Goal: Use online tool/utility: Utilize a website feature to perform a specific function

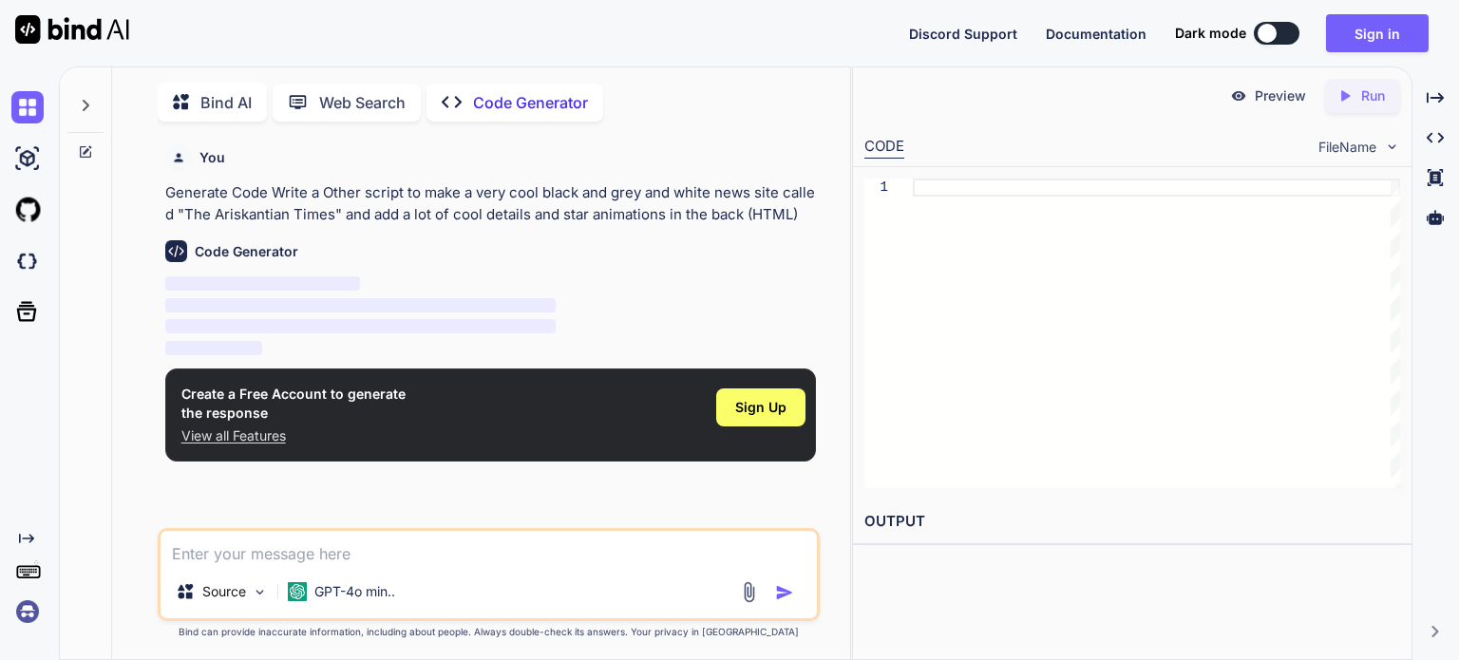
scroll to position [7, 0]
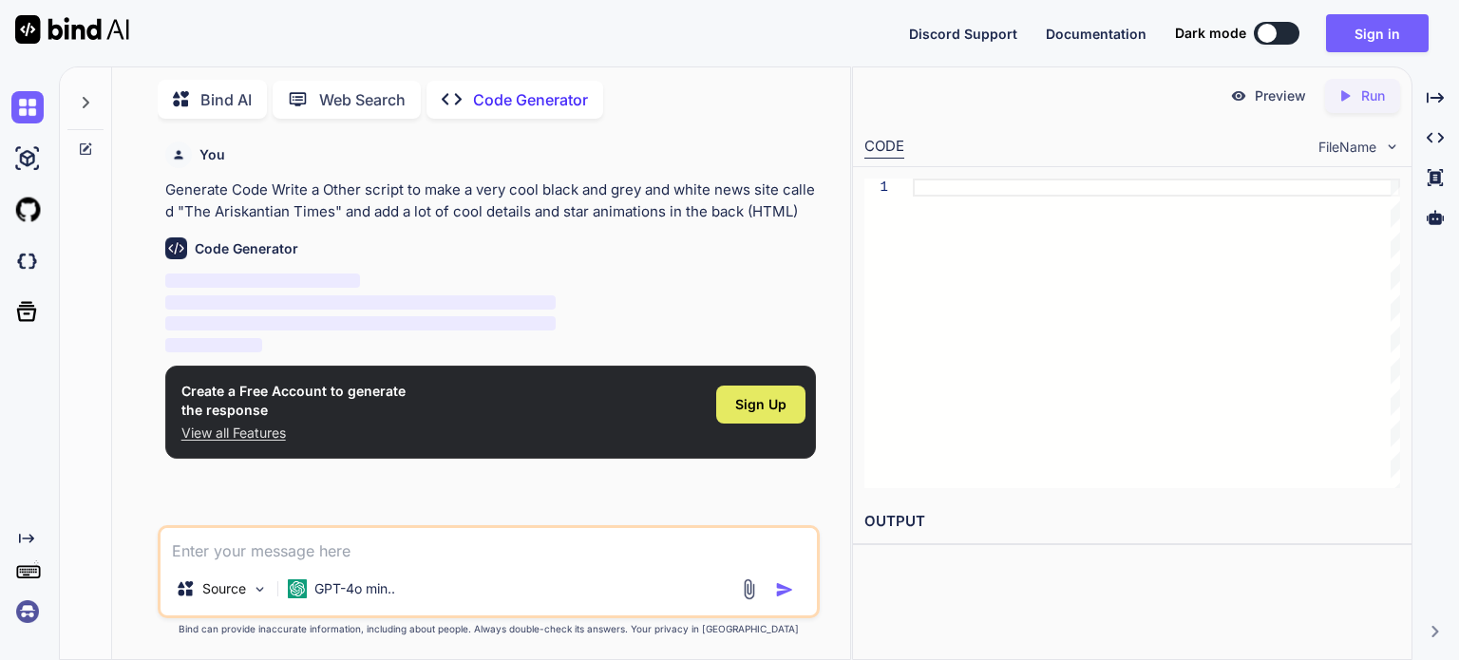
click at [788, 401] on div "Sign Up" at bounding box center [760, 405] width 89 height 38
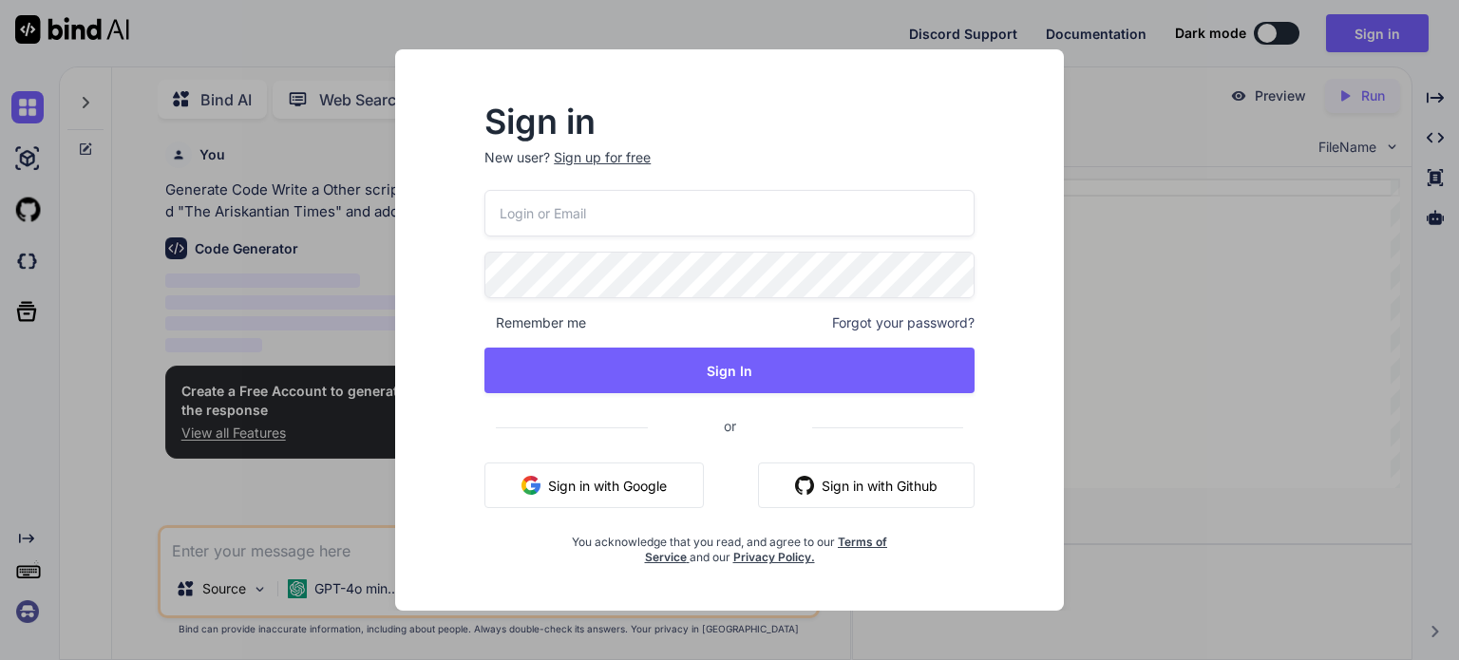
click at [622, 459] on div "Remember me Forgot your password? Sign In or Sign in with Google Sign in with G…" at bounding box center [729, 377] width 490 height 375
click at [627, 467] on button "Sign in with Google" at bounding box center [593, 486] width 219 height 46
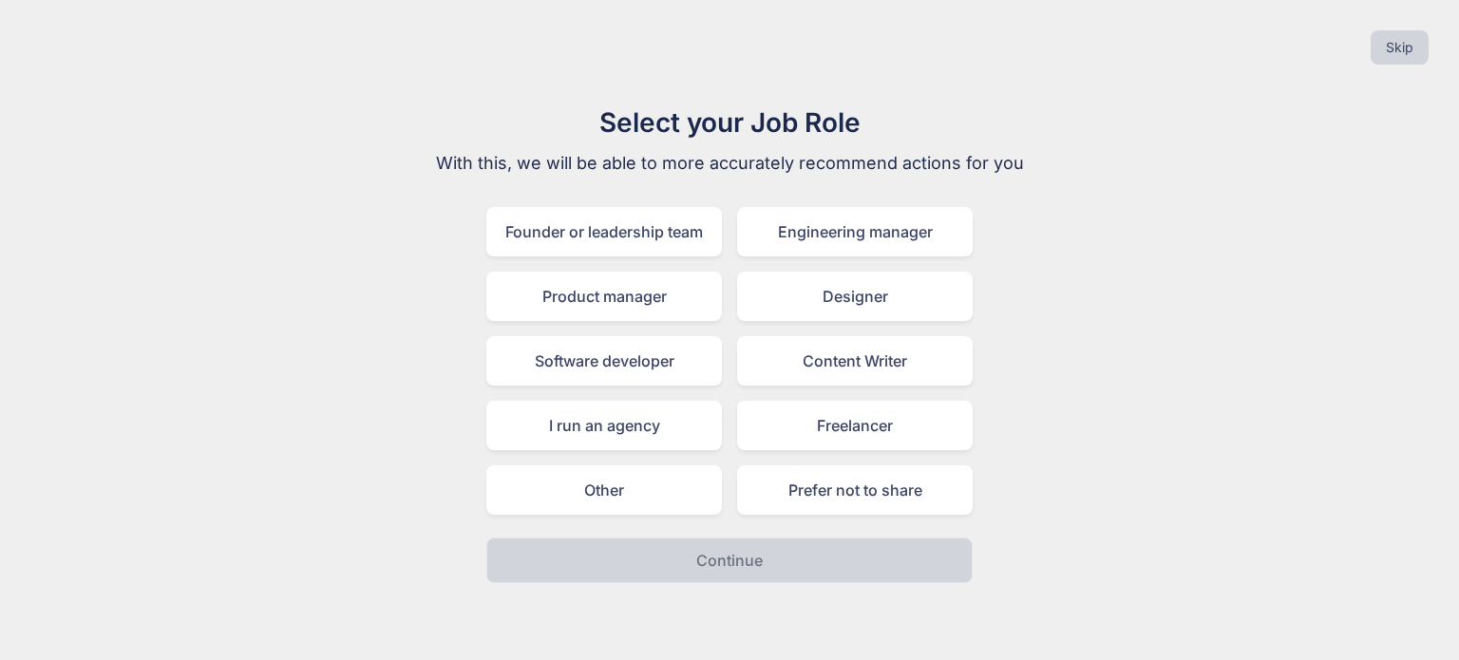
click at [1395, 72] on div "Skip" at bounding box center [729, 47] width 1429 height 65
click at [1394, 62] on button "Skip" at bounding box center [1400, 47] width 58 height 34
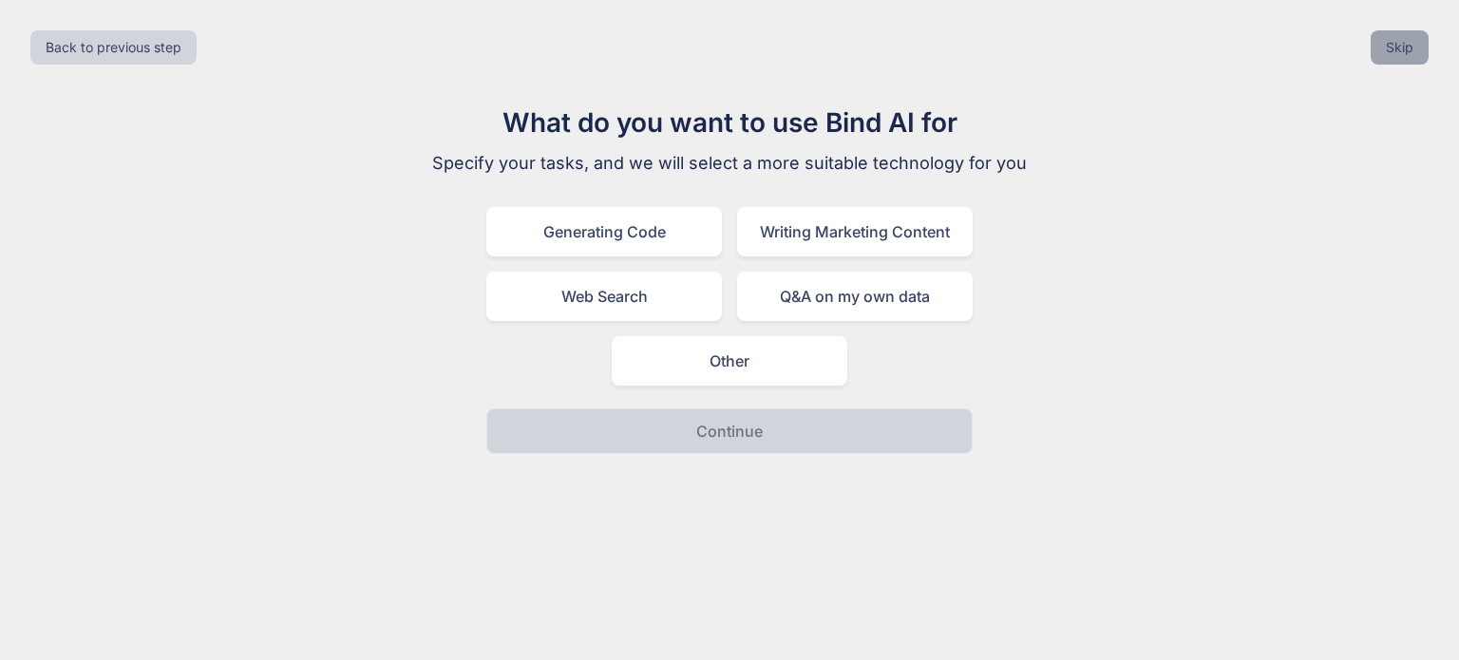
click at [1410, 38] on button "Skip" at bounding box center [1400, 47] width 58 height 34
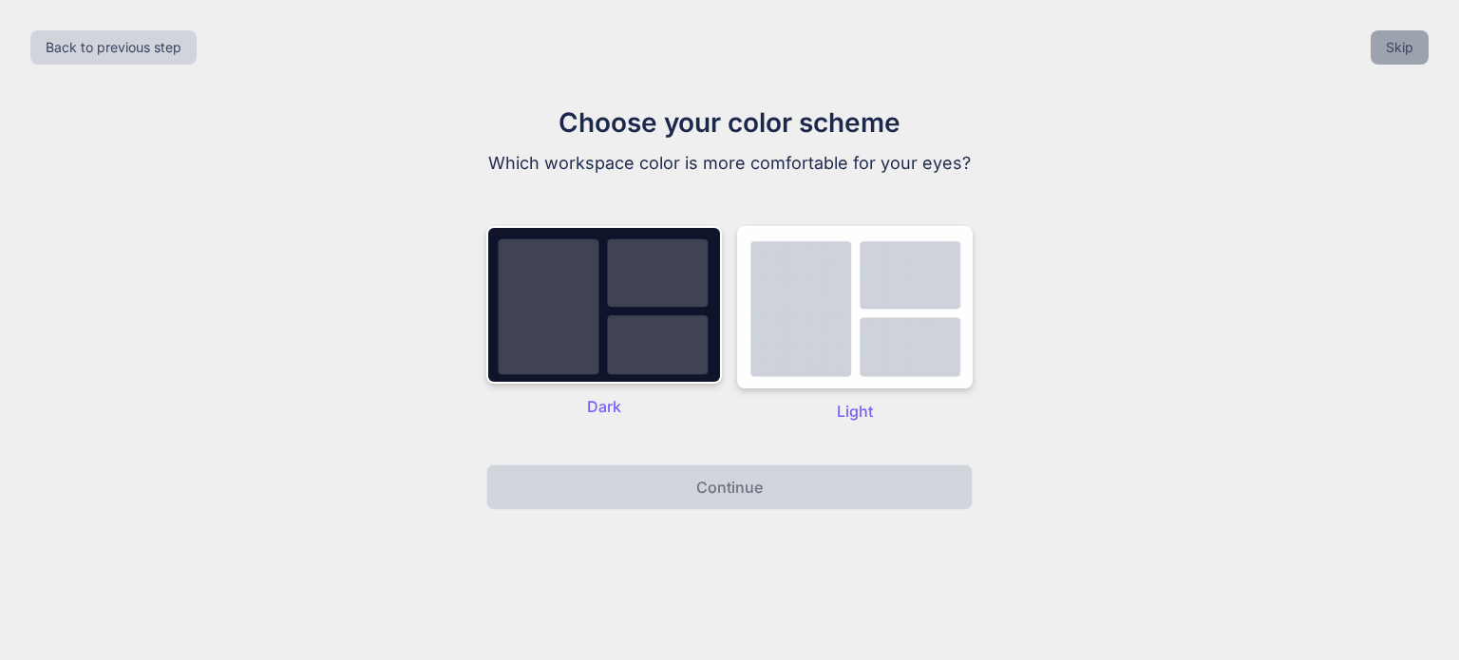
click at [1412, 47] on button "Skip" at bounding box center [1400, 47] width 58 height 34
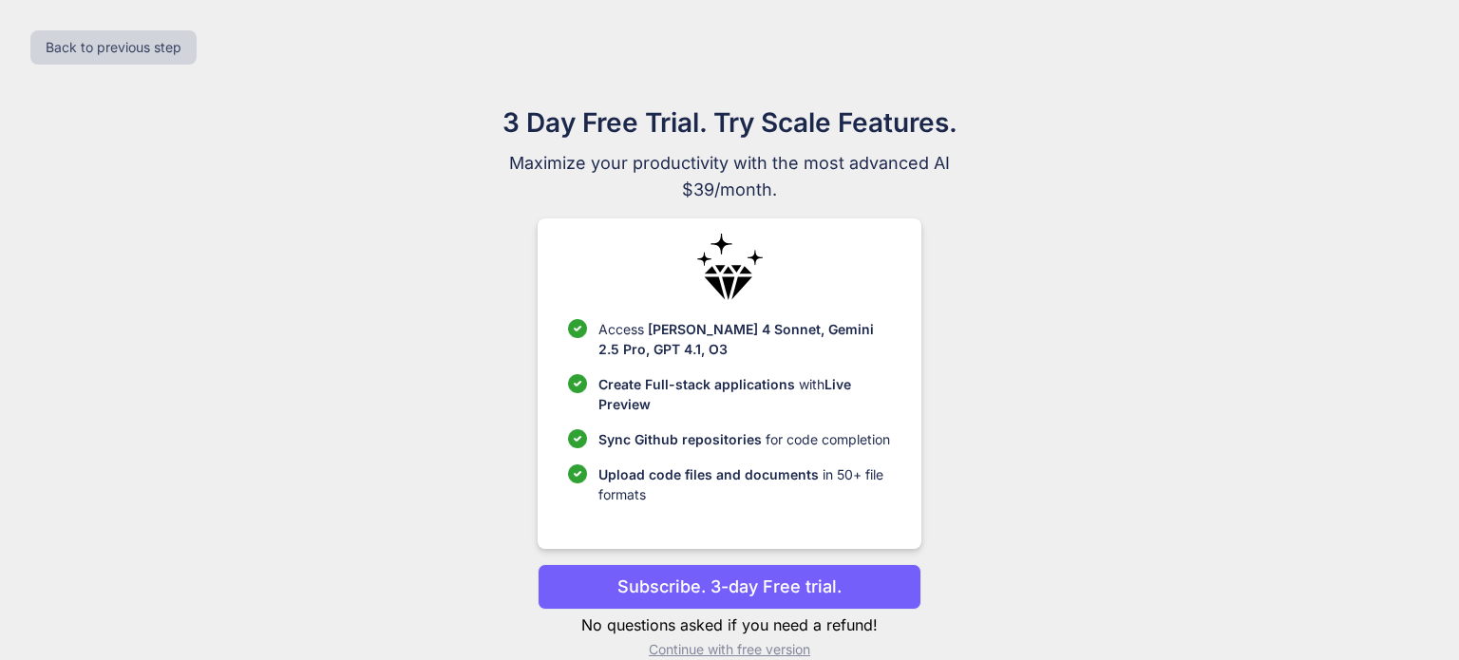
click at [1414, 58] on div "Back to previous step" at bounding box center [729, 47] width 1429 height 65
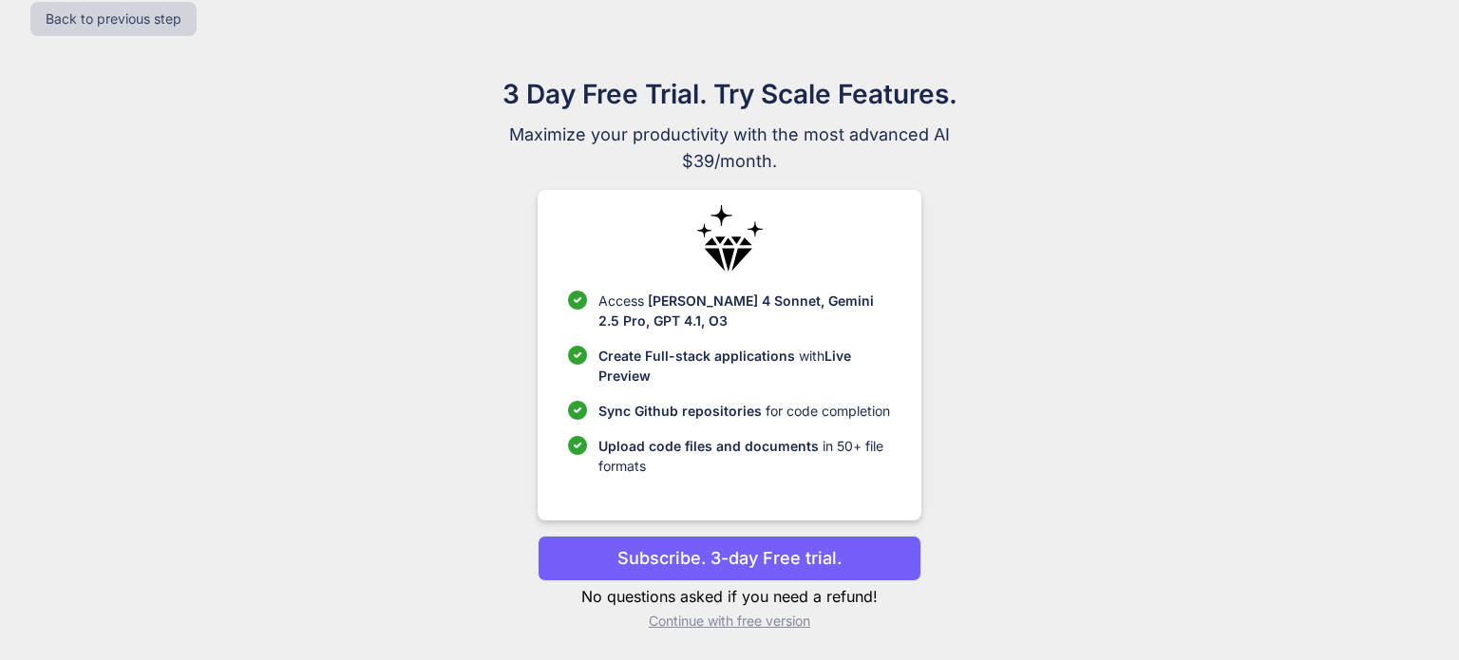
click at [760, 624] on p "Continue with free version" at bounding box center [729, 621] width 383 height 19
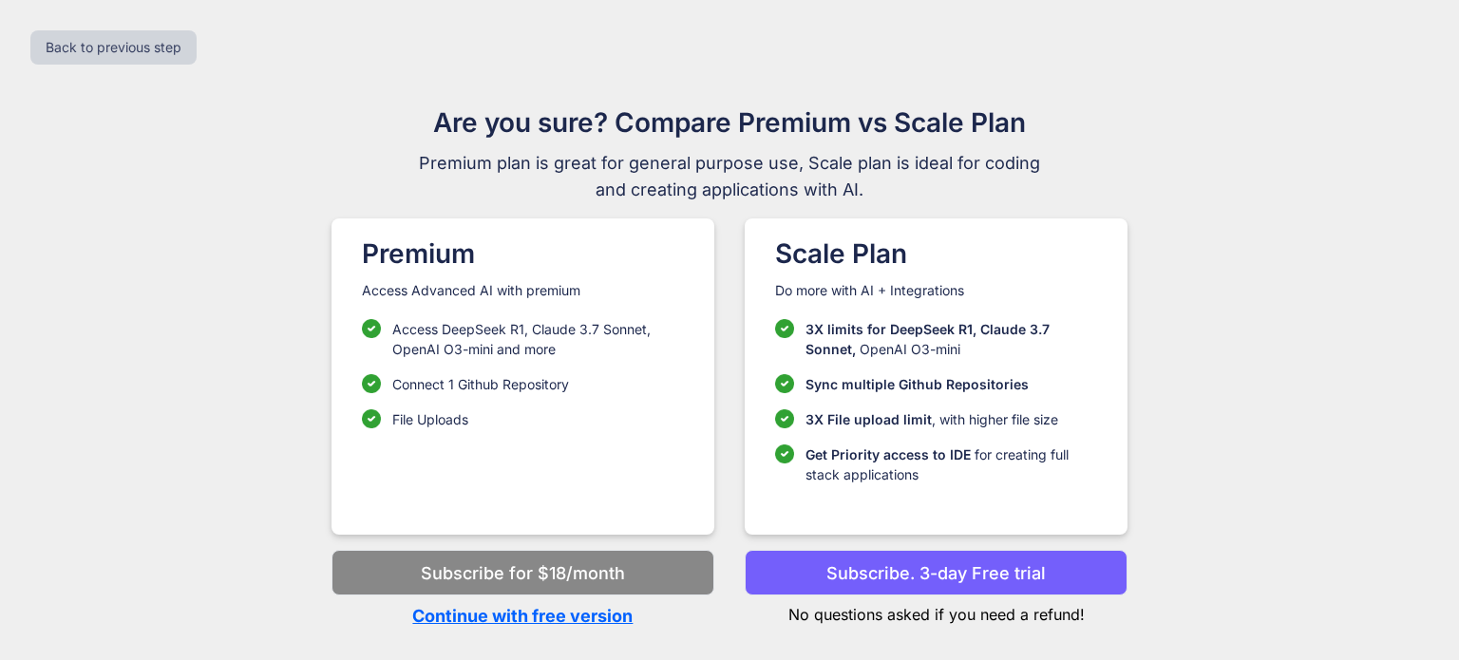
click at [612, 618] on p "Continue with free version" at bounding box center [523, 616] width 383 height 26
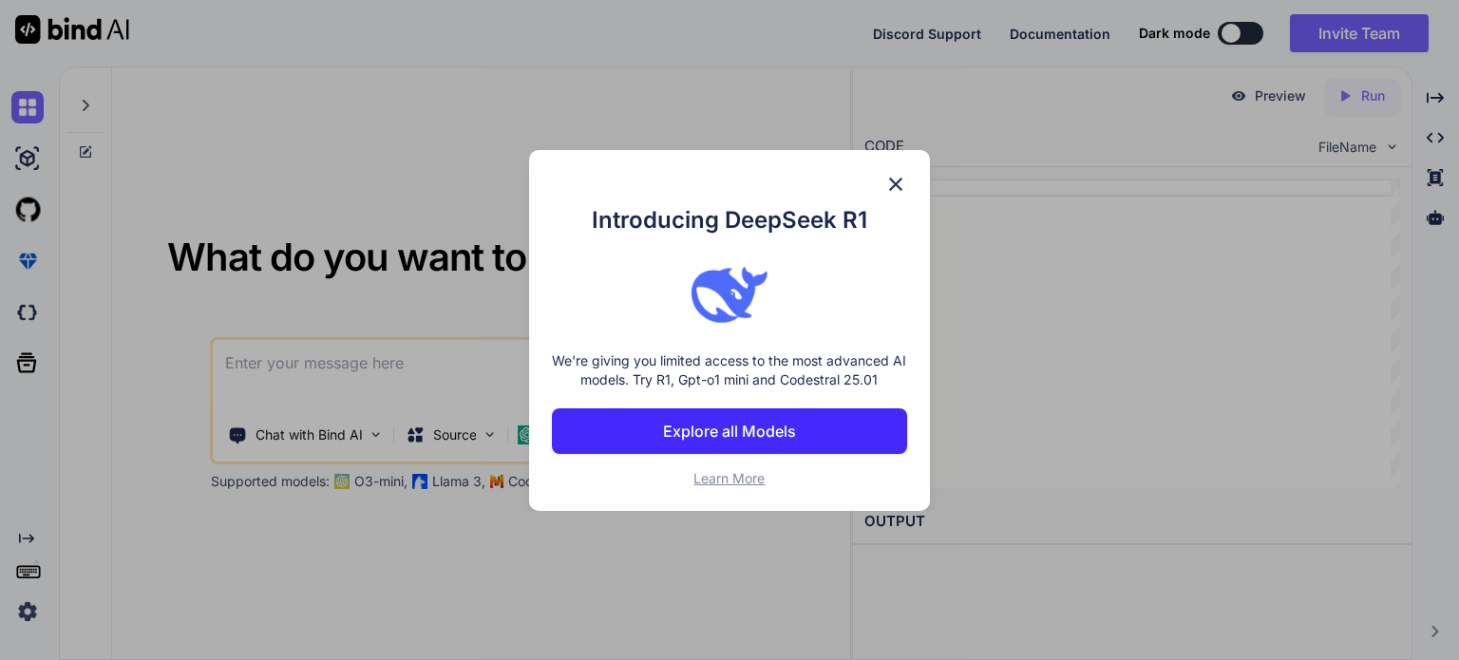
click at [896, 191] on img at bounding box center [895, 184] width 23 height 23
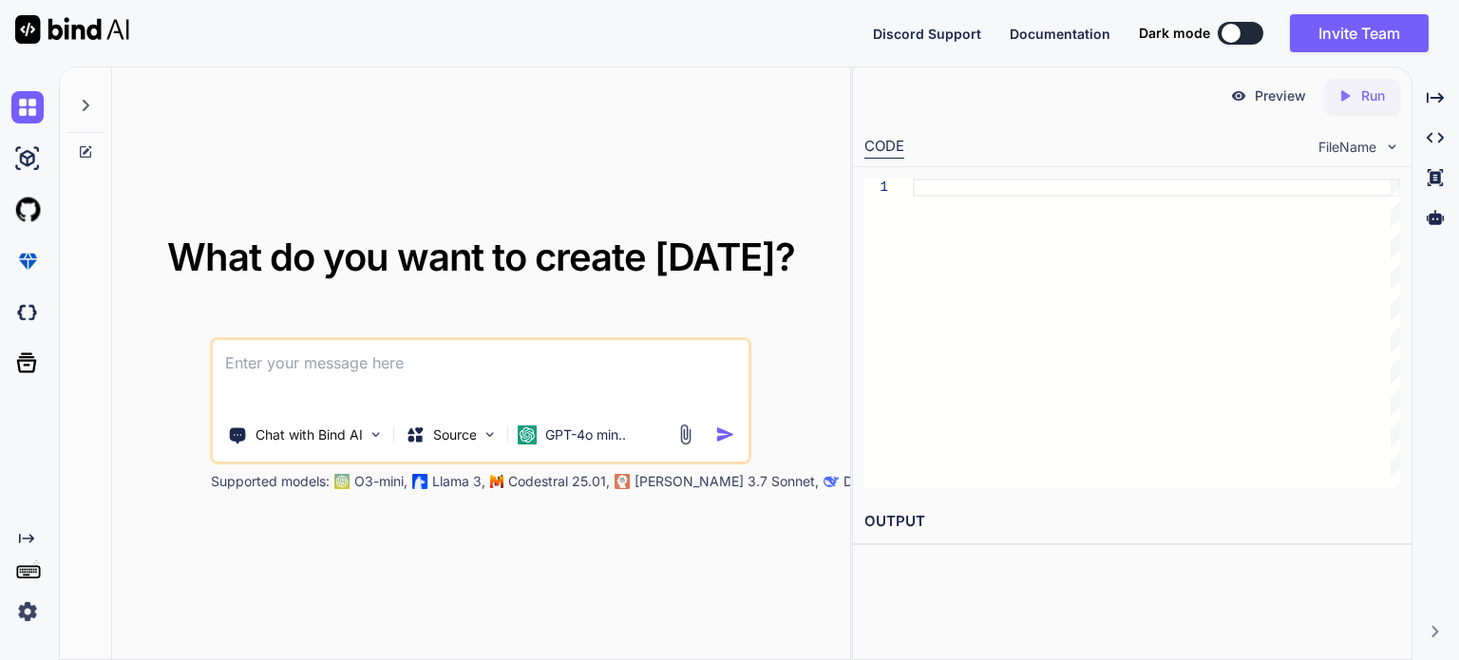
click at [524, 352] on textarea at bounding box center [481, 375] width 535 height 70
paste textarea "make a very cool black and grey and white news site called "The Ariskantian Tim…"
type textarea "x"
type textarea "make a very cool black and grey and white news site called "The Ariskantian Tim…"
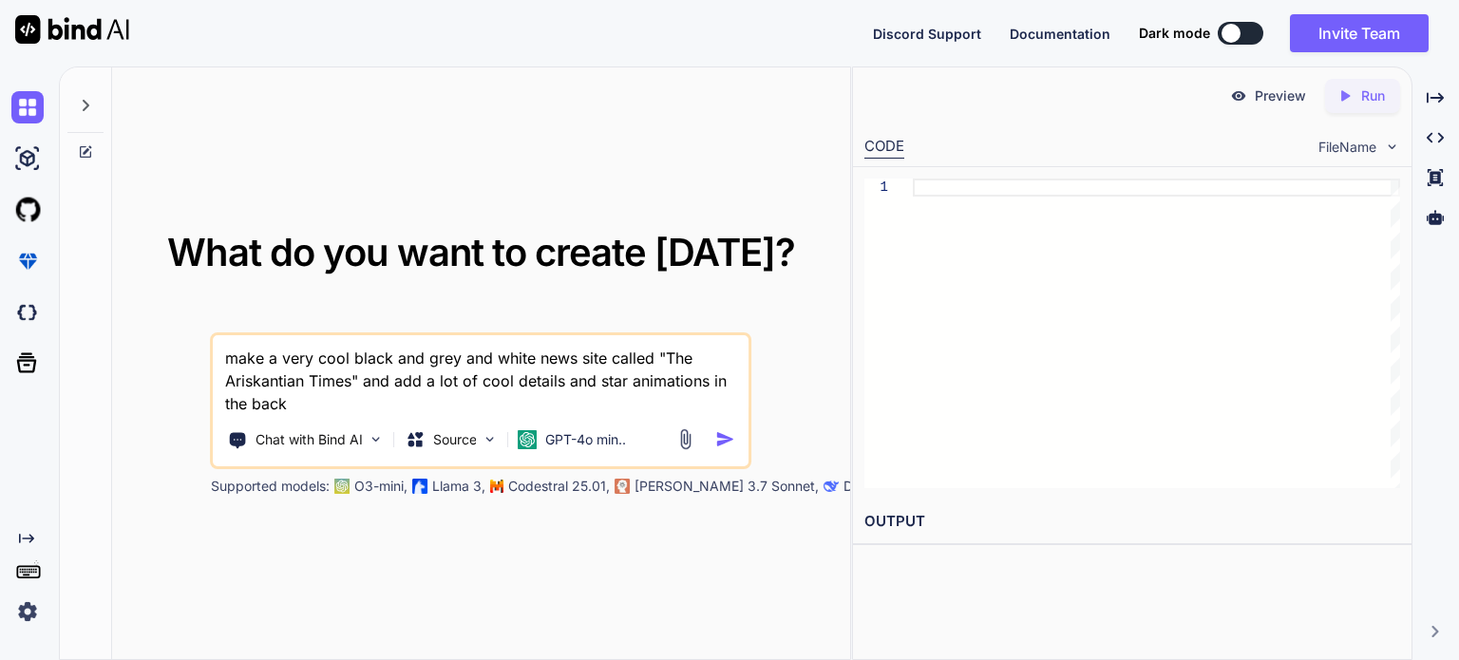
type textarea "x"
type textarea "make a very cool black and grey and white news site called "The Ariskantian Tim…"
type textarea "x"
type textarea "make a very cool black and grey and white news site called "The Ariskantian Tim…"
type textarea "x"
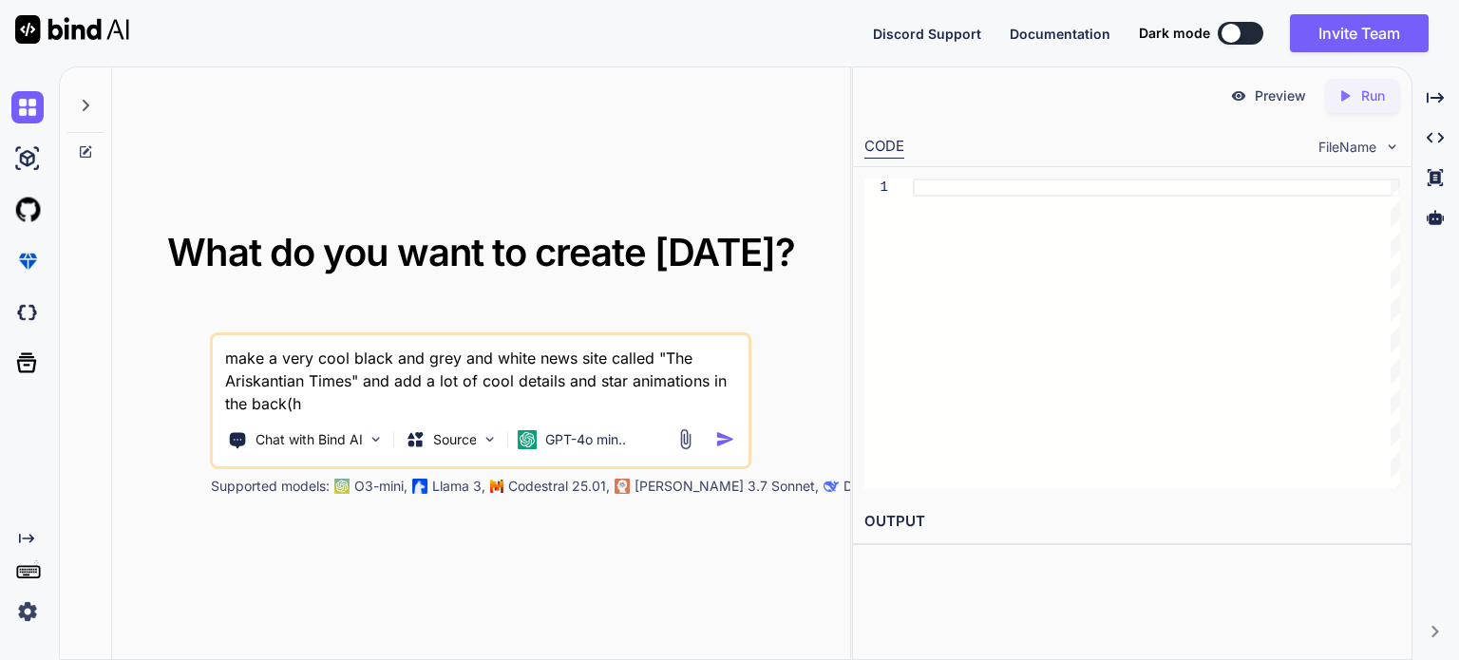
type textarea "make a very cool black and grey and white news site called "The Ariskantian Tim…"
type textarea "x"
type textarea "make a very cool black and grey and white news site called "The Ariskantian Tim…"
type textarea "x"
type textarea "make a very cool black and grey and white news site called "The Ariskantian Tim…"
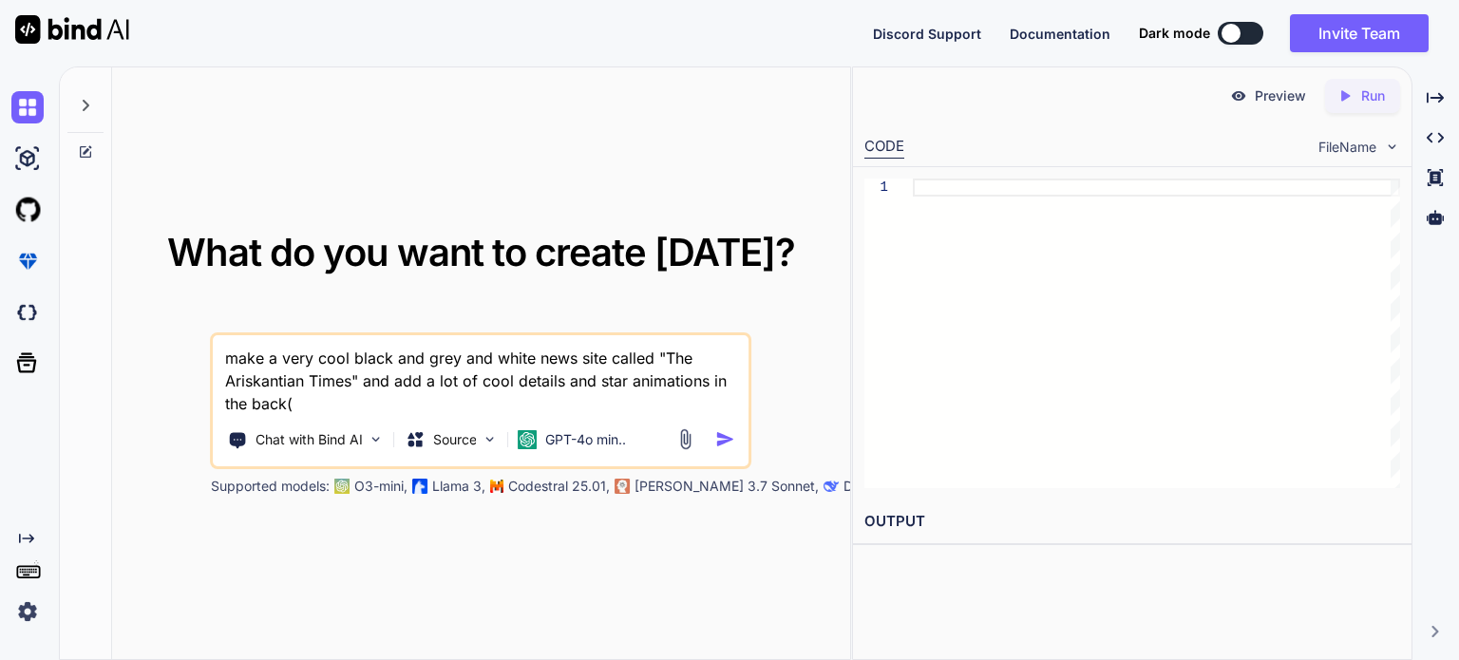
type textarea "x"
type textarea "make a very cool black and grey and white news site called "The Ariskantian Tim…"
click at [728, 434] on img "button" at bounding box center [725, 439] width 20 height 20
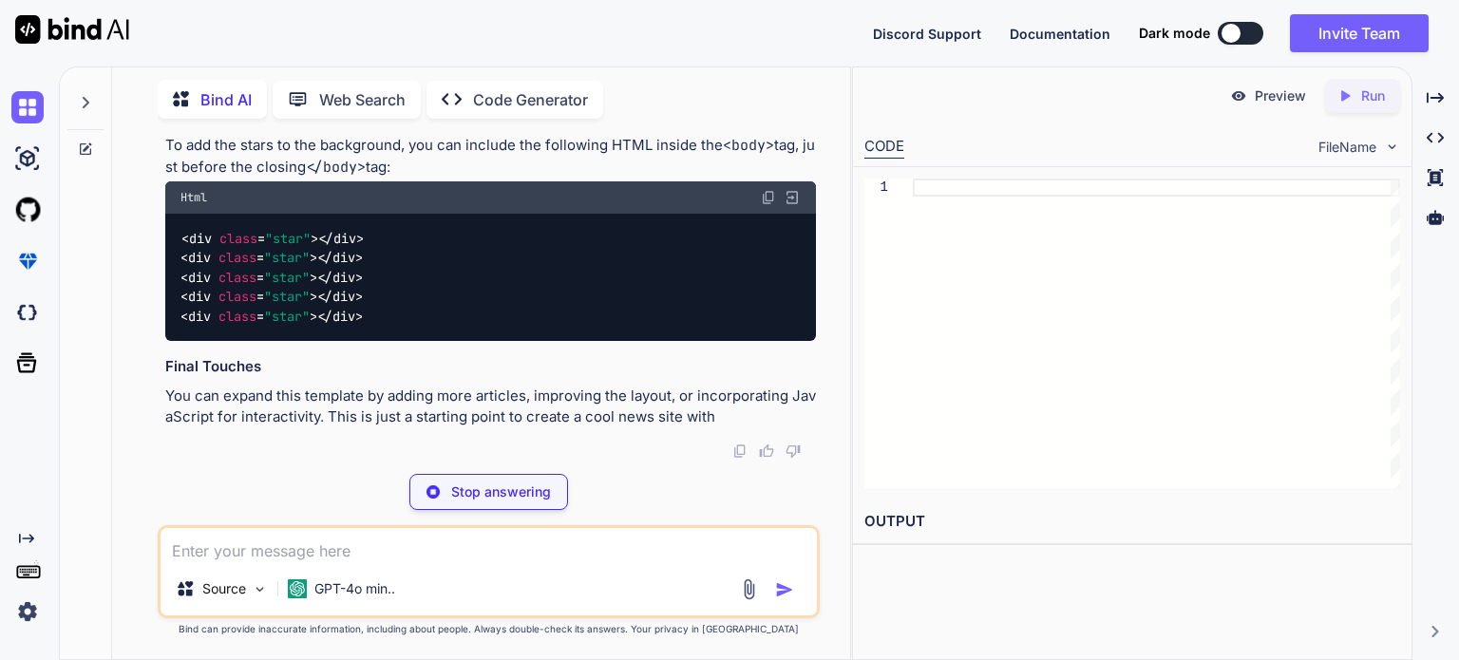
type textarea "x"
type textarea "<p>&copy; 2023 The Ariskantian Times. All rights reserved.</p> </footer> </body…"
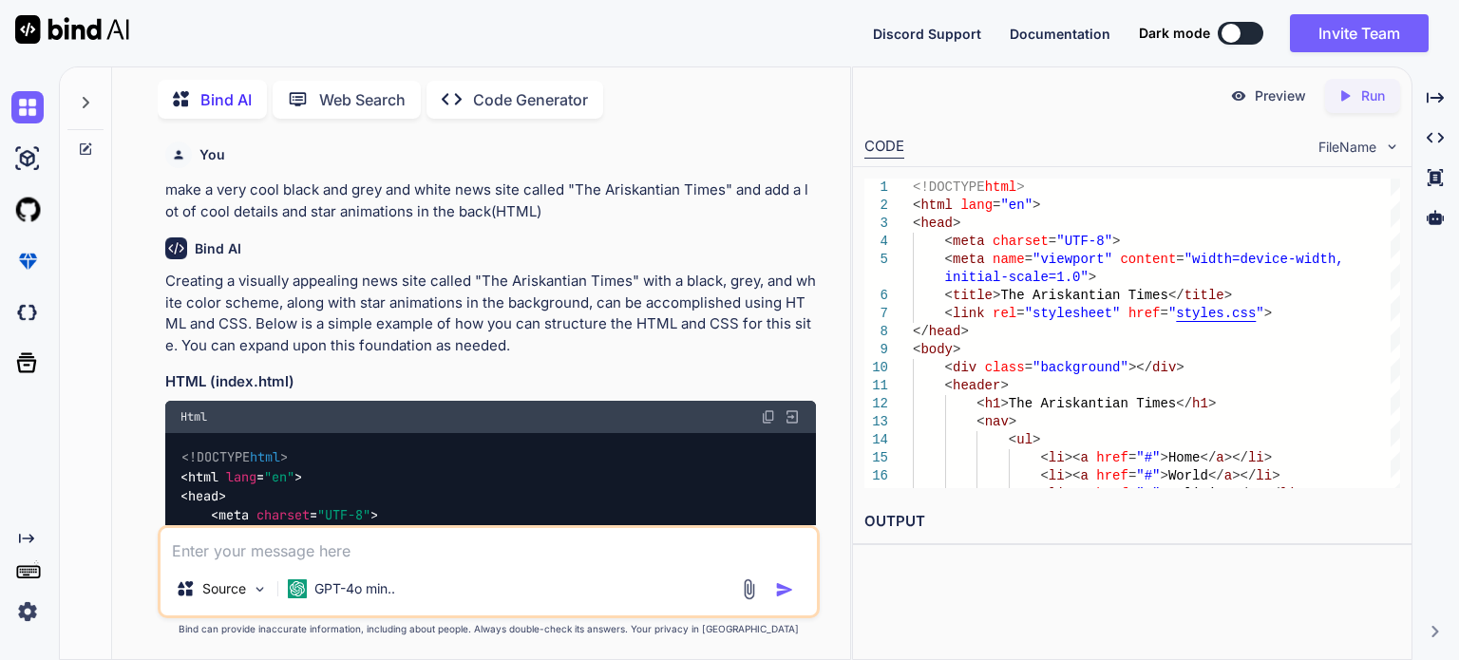
click at [766, 417] on img at bounding box center [768, 416] width 15 height 15
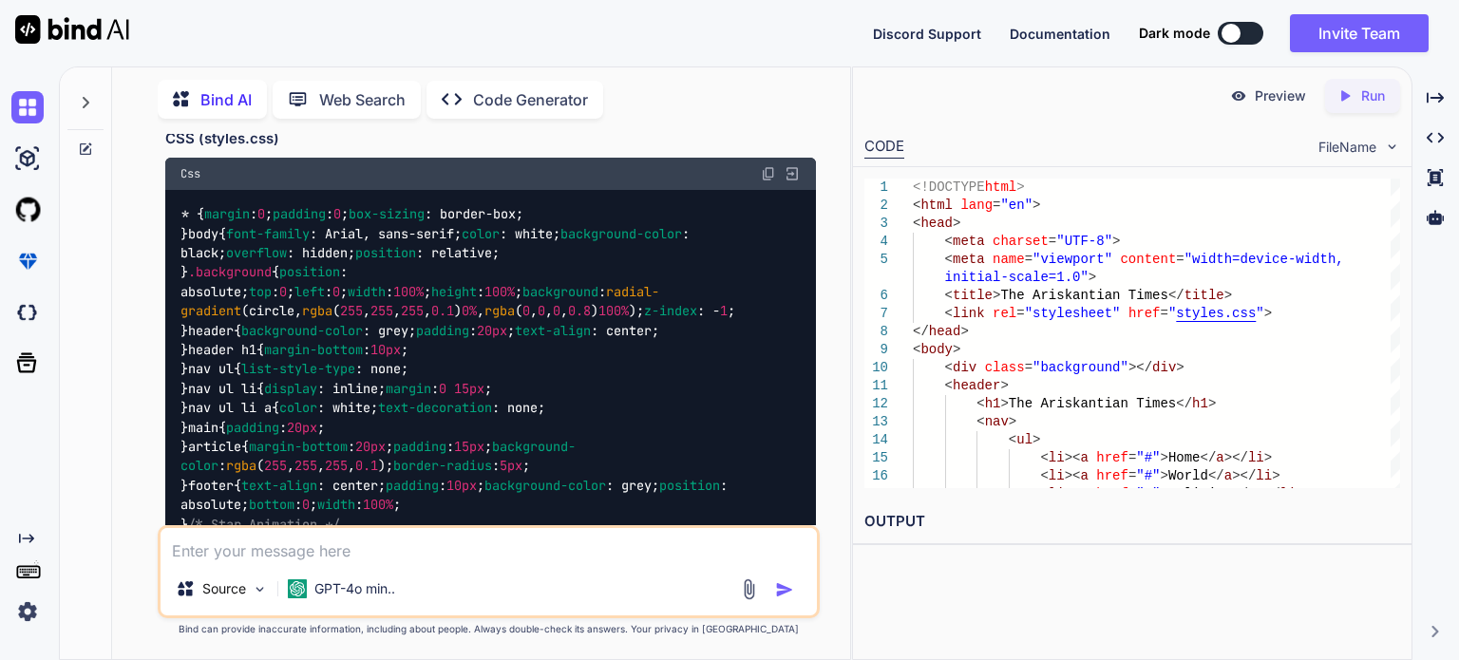
scroll to position [1124, 0]
click at [769, 174] on img at bounding box center [768, 174] width 15 height 15
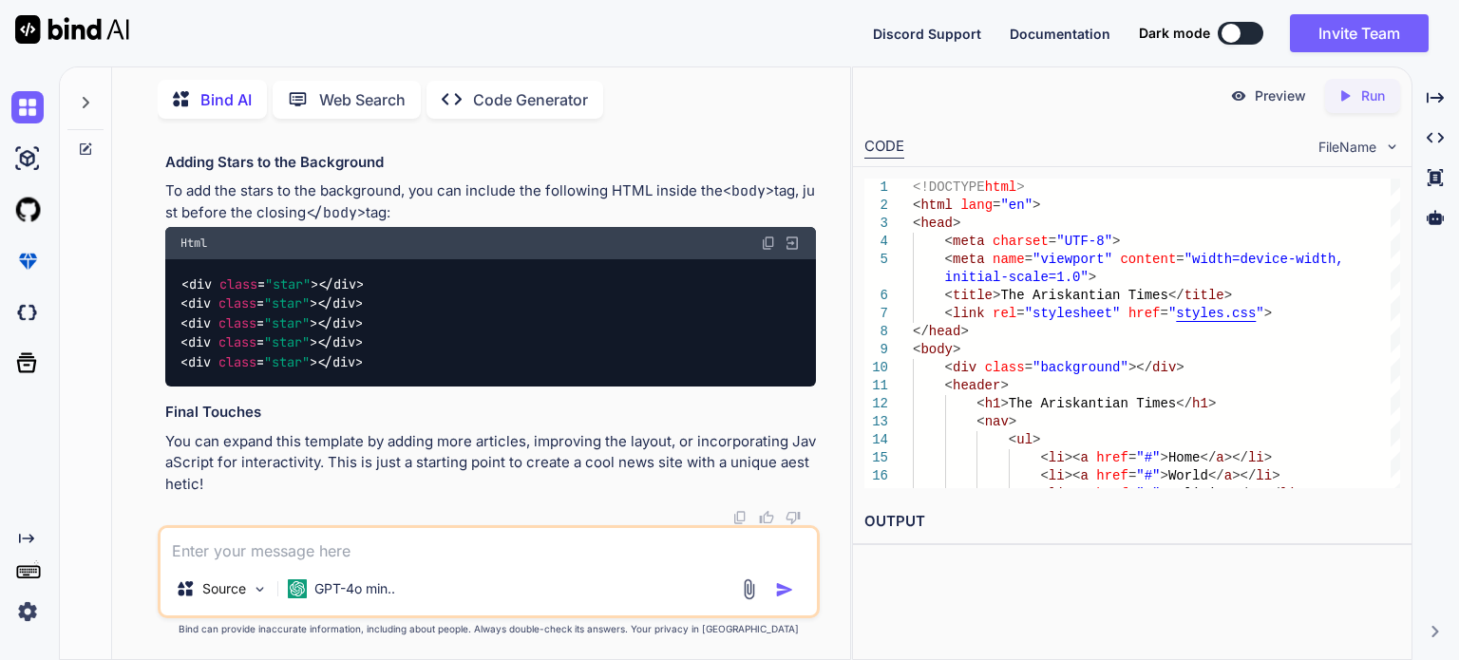
click at [408, 552] on textarea at bounding box center [489, 545] width 656 height 34
type textarea "x"
type textarea "t"
type textarea "x"
type textarea "tu"
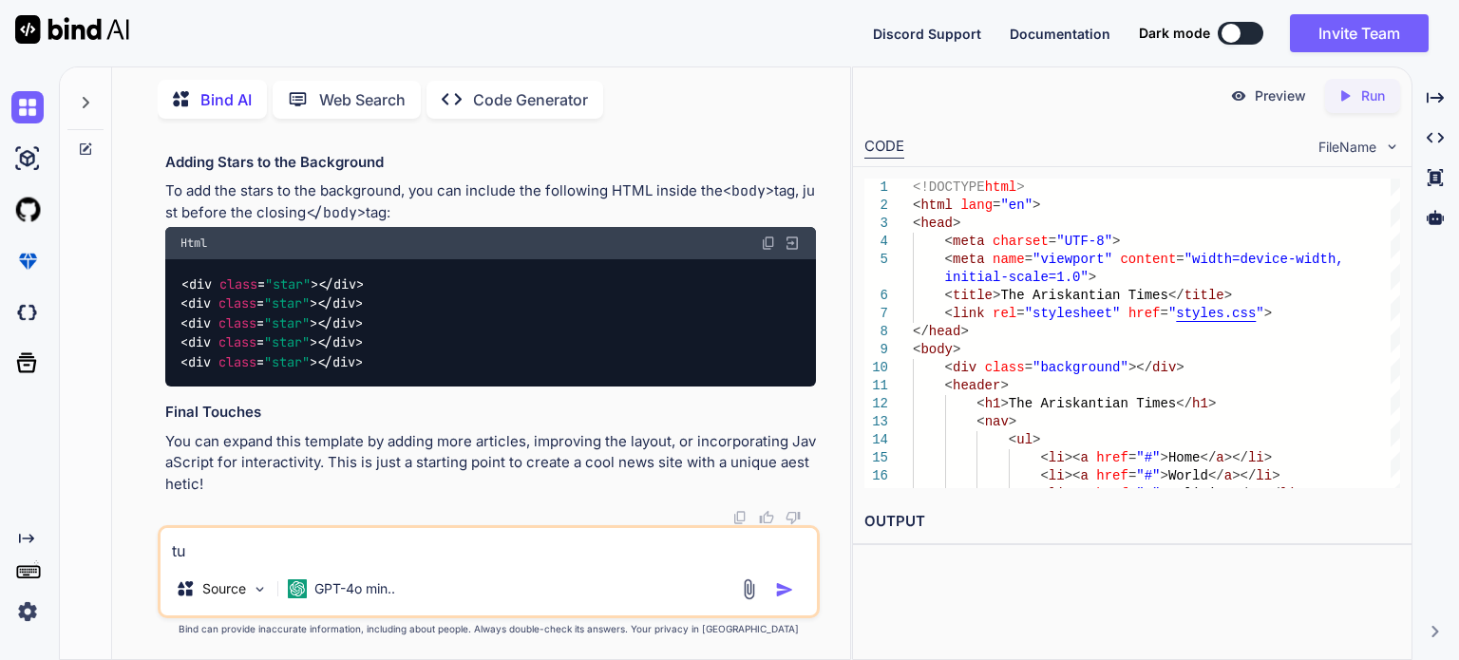
type textarea "x"
type textarea "tur"
type textarea "x"
type textarea "turn"
type textarea "x"
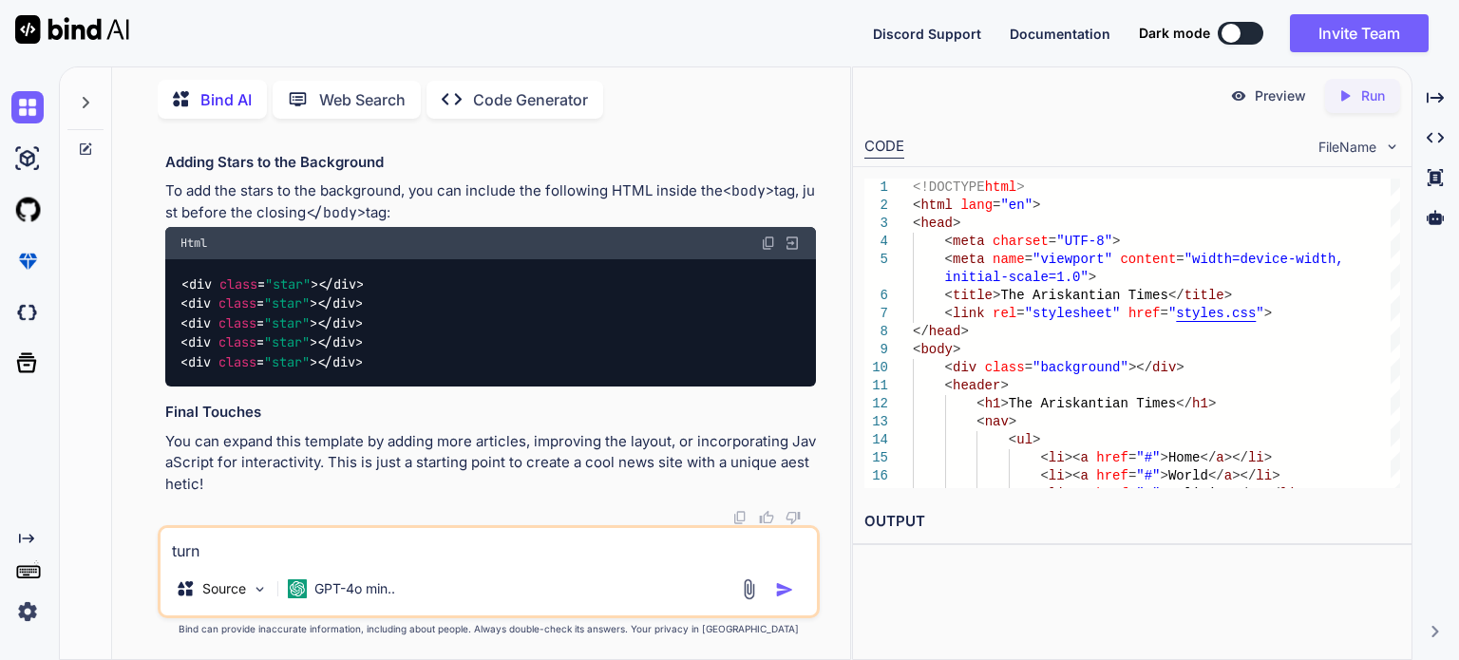
type textarea "turn"
type textarea "x"
type textarea "turn i"
type textarea "x"
type textarea "turn it"
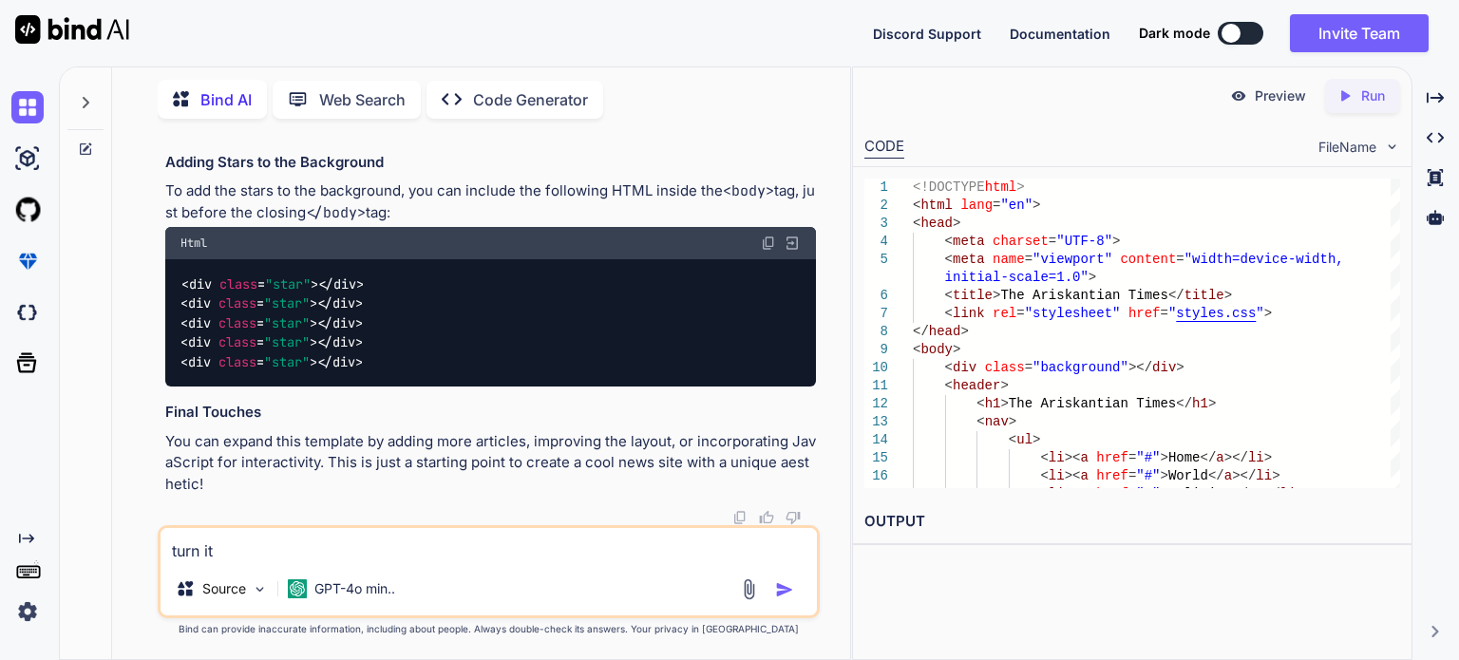
type textarea "x"
type textarea "turn it"
type textarea "x"
type textarea "turn it al"
type textarea "x"
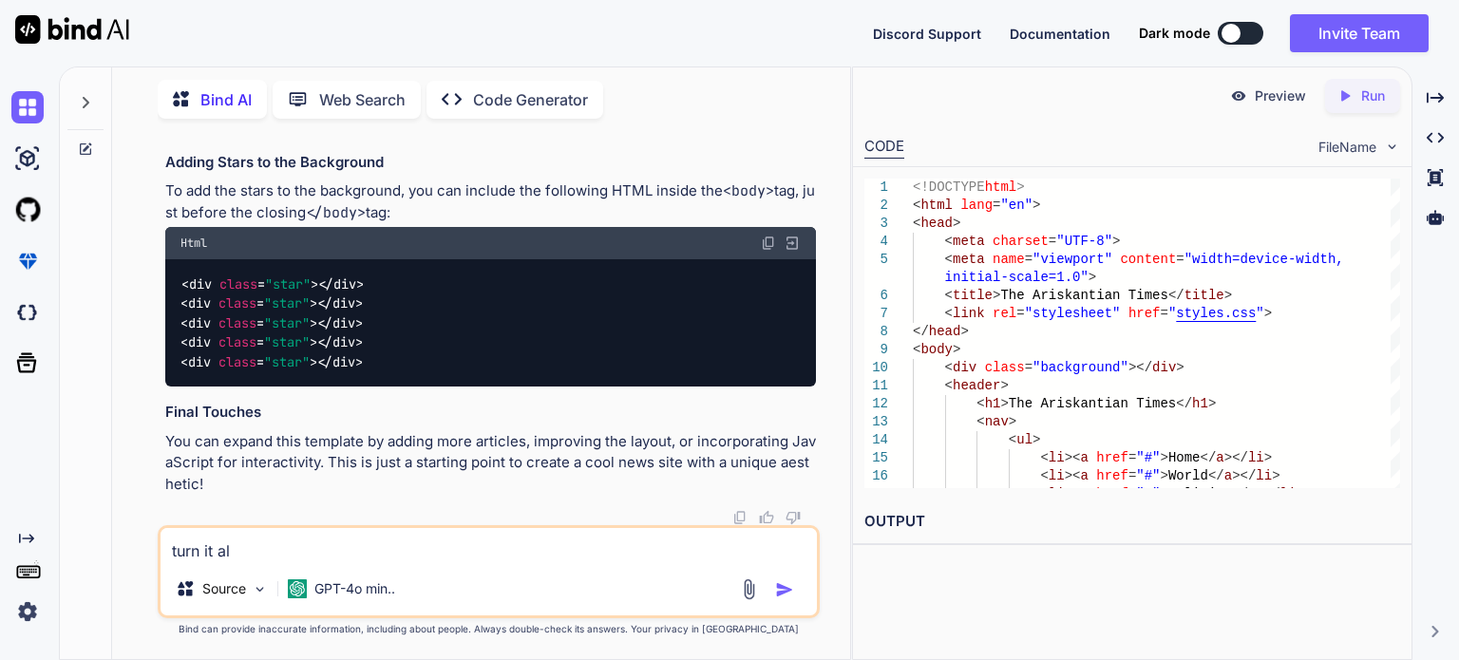
type textarea "turn it"
type textarea "x"
type textarea "turn it all"
type textarea "x"
type textarea "turn it all"
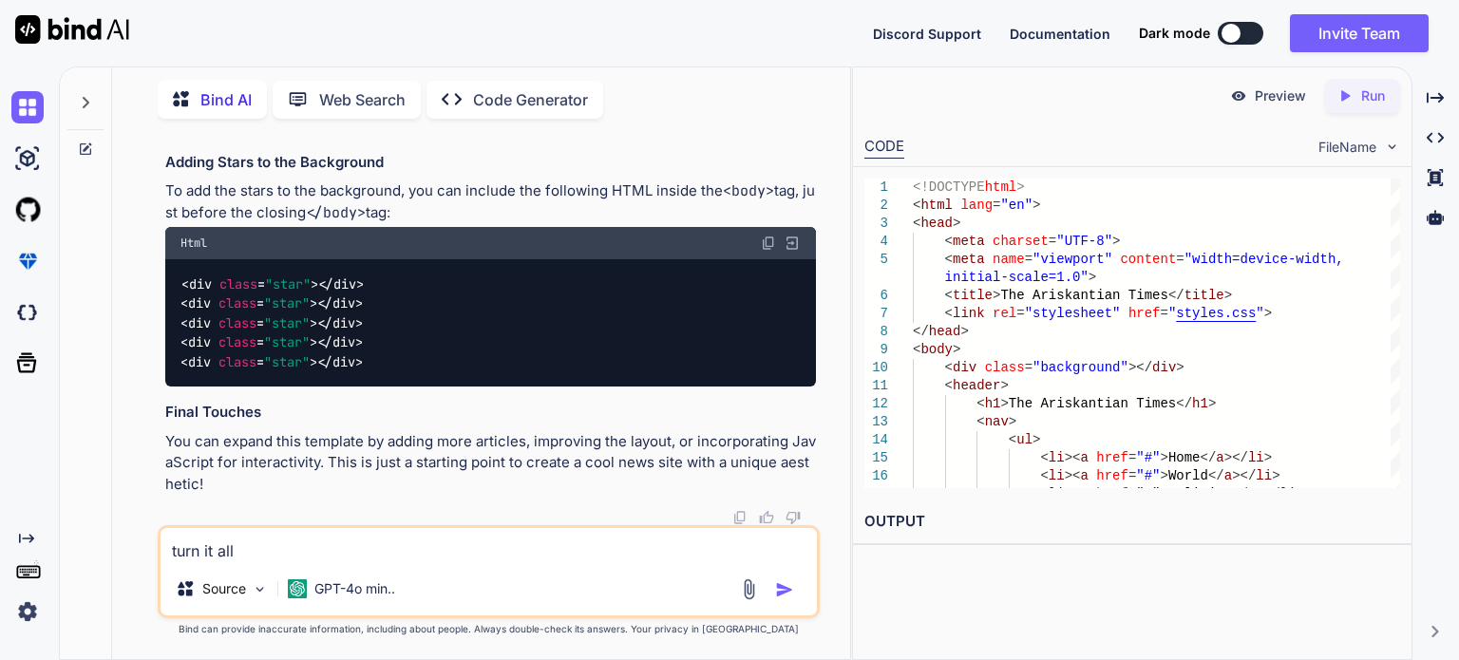
type textarea "x"
type textarea "turn it all"
type textarea "x"
type textarea "turn it all i"
type textarea "x"
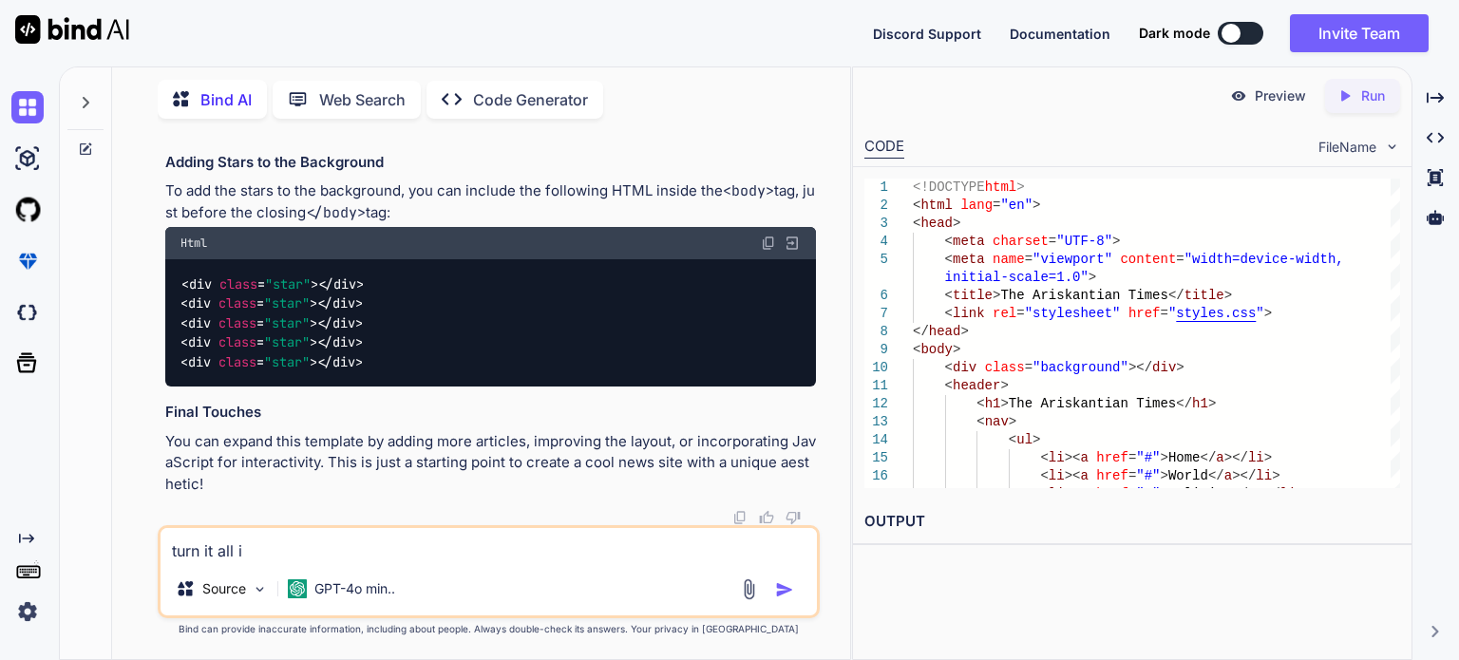
type textarea "turn it all in"
type textarea "x"
type textarea "turn it all int"
type textarea "x"
type textarea "turn it all into"
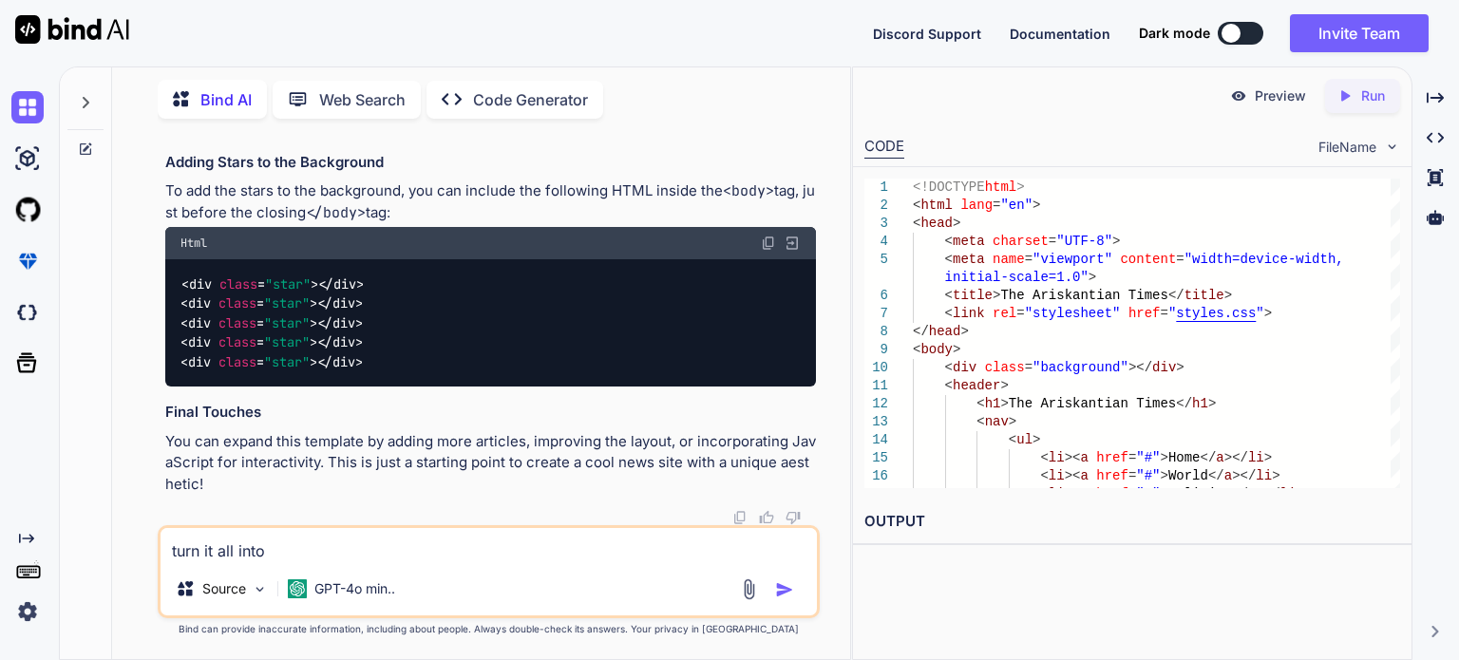
type textarea "x"
type textarea "turn it all into"
type textarea "x"
type textarea "turn it all into 1"
type textarea "x"
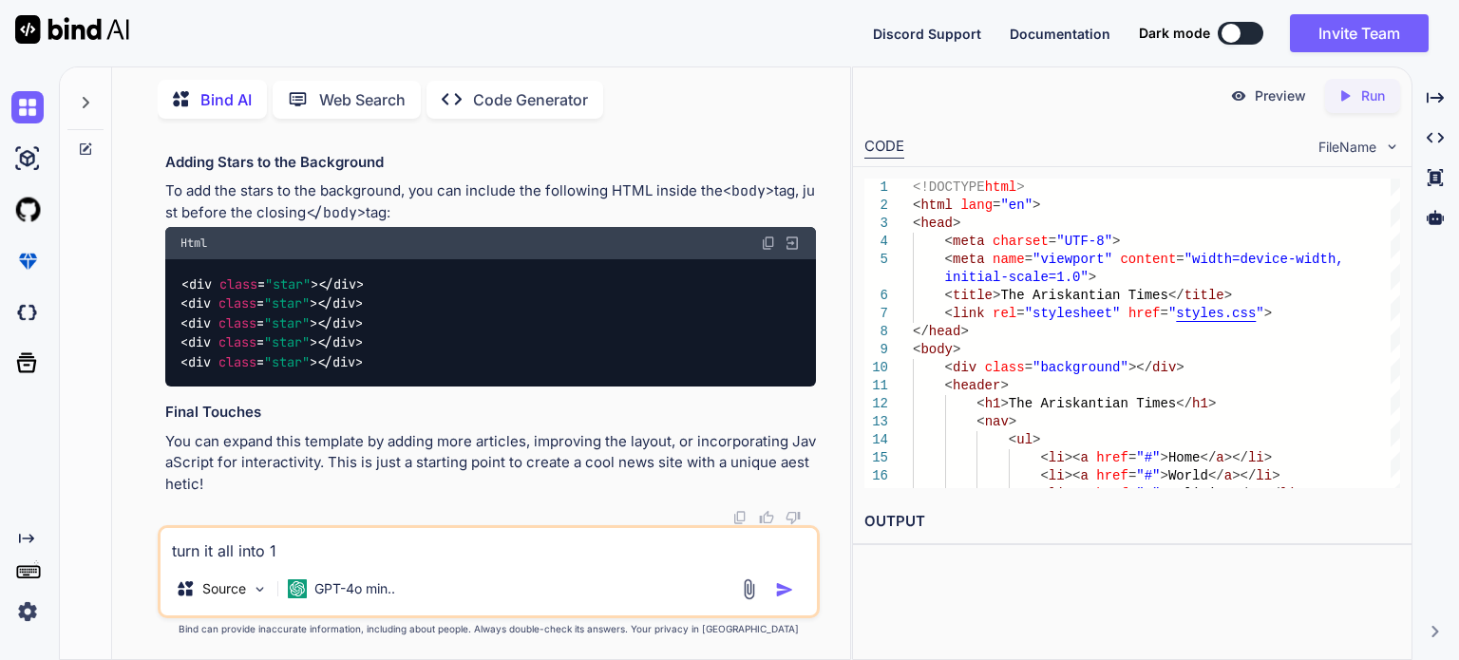
type textarea "turn it all into 1"
type textarea "x"
type textarea "turn it all into 1 h"
type textarea "x"
type textarea "turn it all into 1 ht"
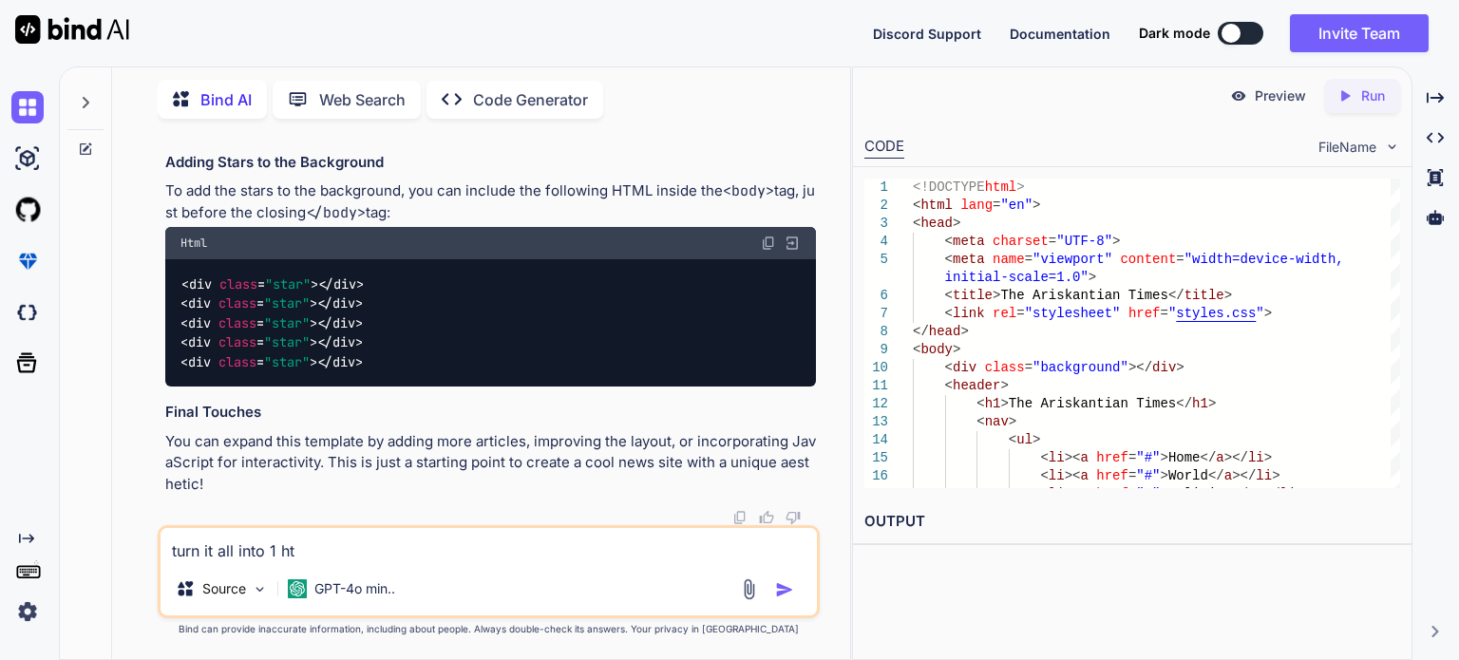
type textarea "x"
type textarea "turn it all into 1 htm"
type textarea "x"
type textarea "turn it all into 1"
type textarea "x"
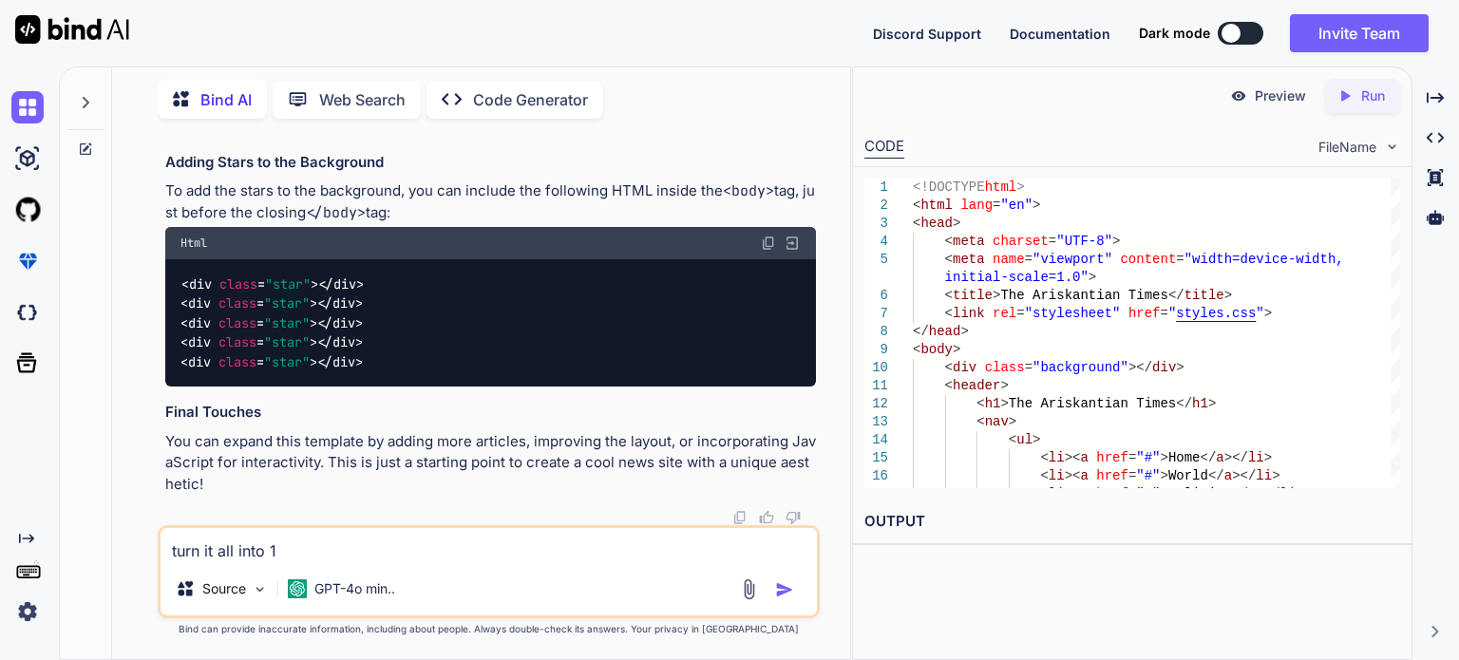
type textarea "turn it all into 1 HTML"
type textarea "x"
type textarea "turn it all into 1 HTML fi"
type textarea "x"
type textarea "turn it all into 1 HTML fil"
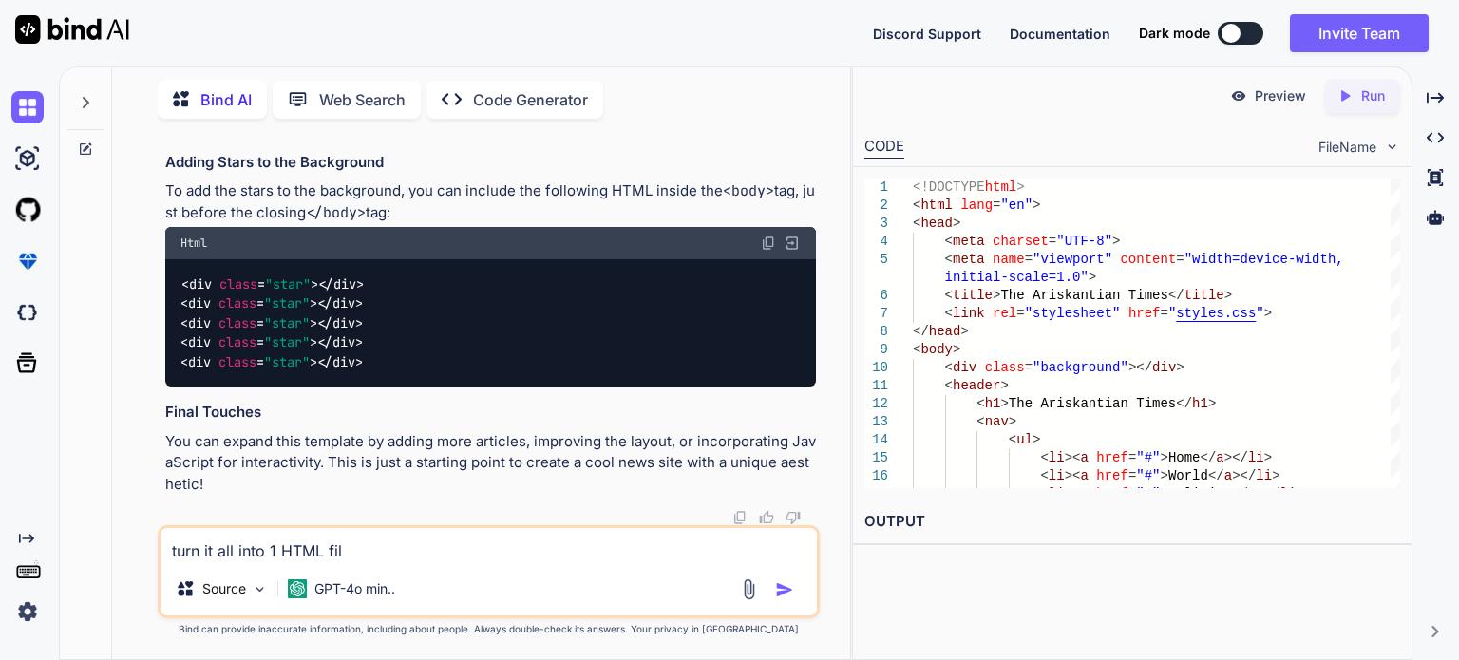
type textarea "x"
type textarea "turn it all into 1 HTML file"
click at [783, 587] on img "button" at bounding box center [784, 589] width 19 height 19
type textarea "x"
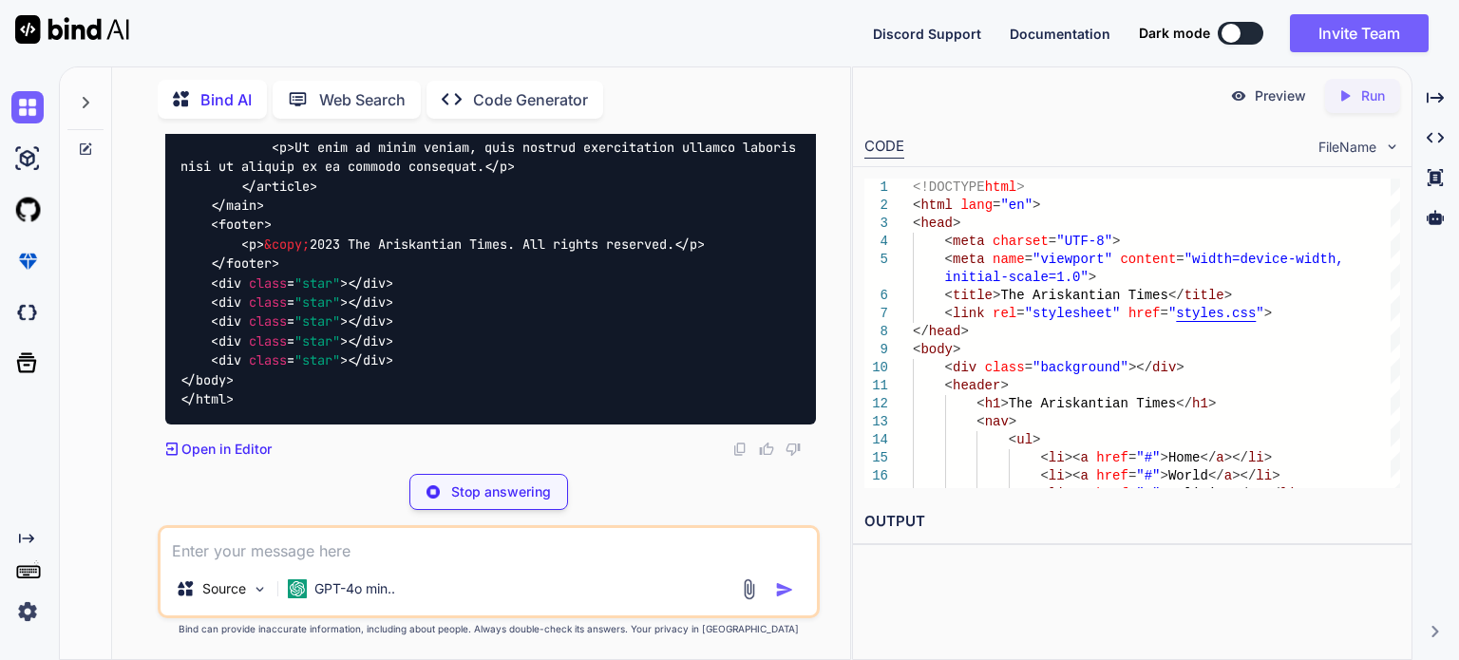
scroll to position [6312, 0]
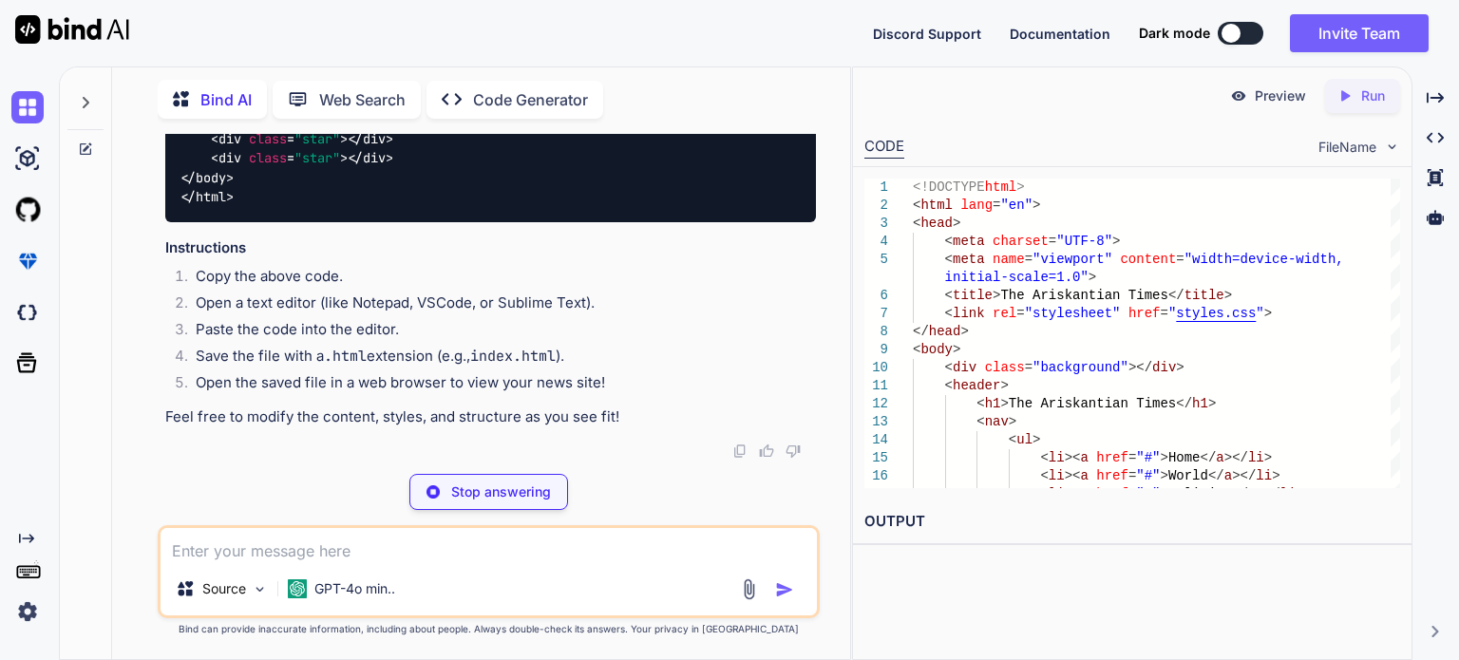
type textarea "x"
type textarea "<div class="star"></div> </body> </html>"
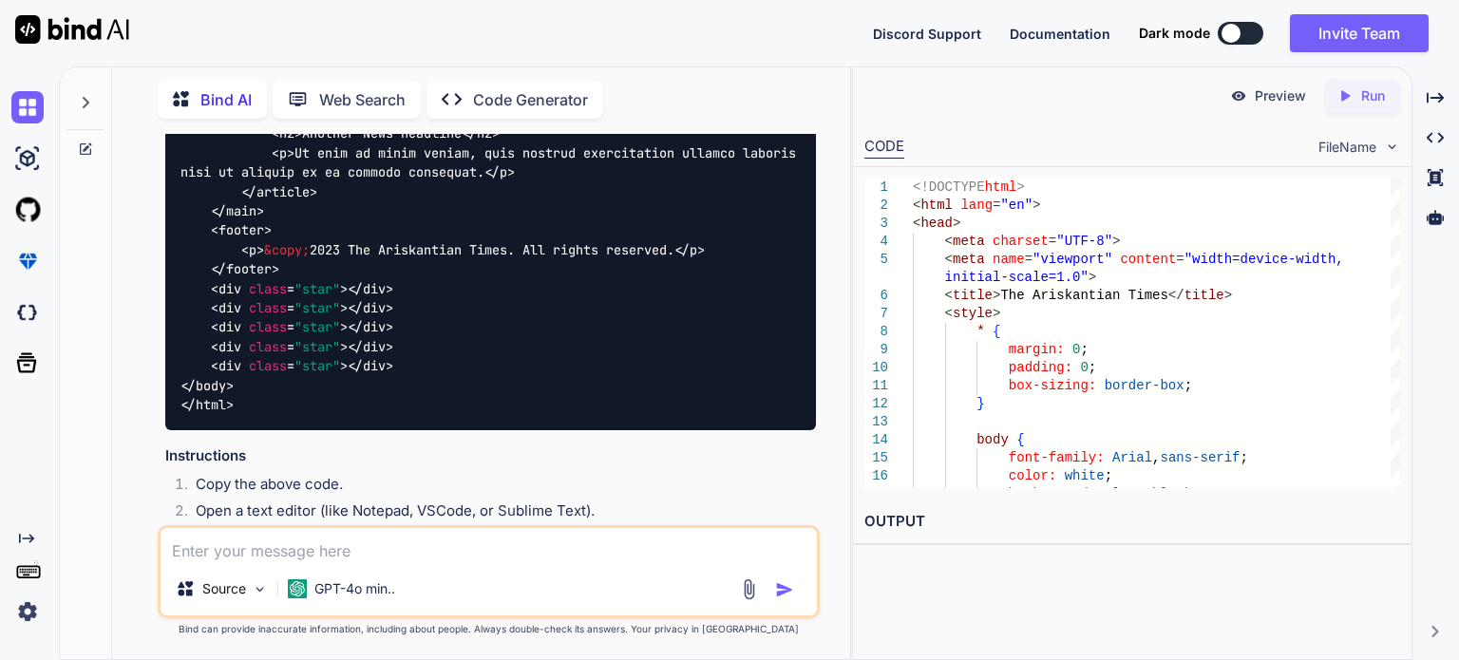
scroll to position [3695, 0]
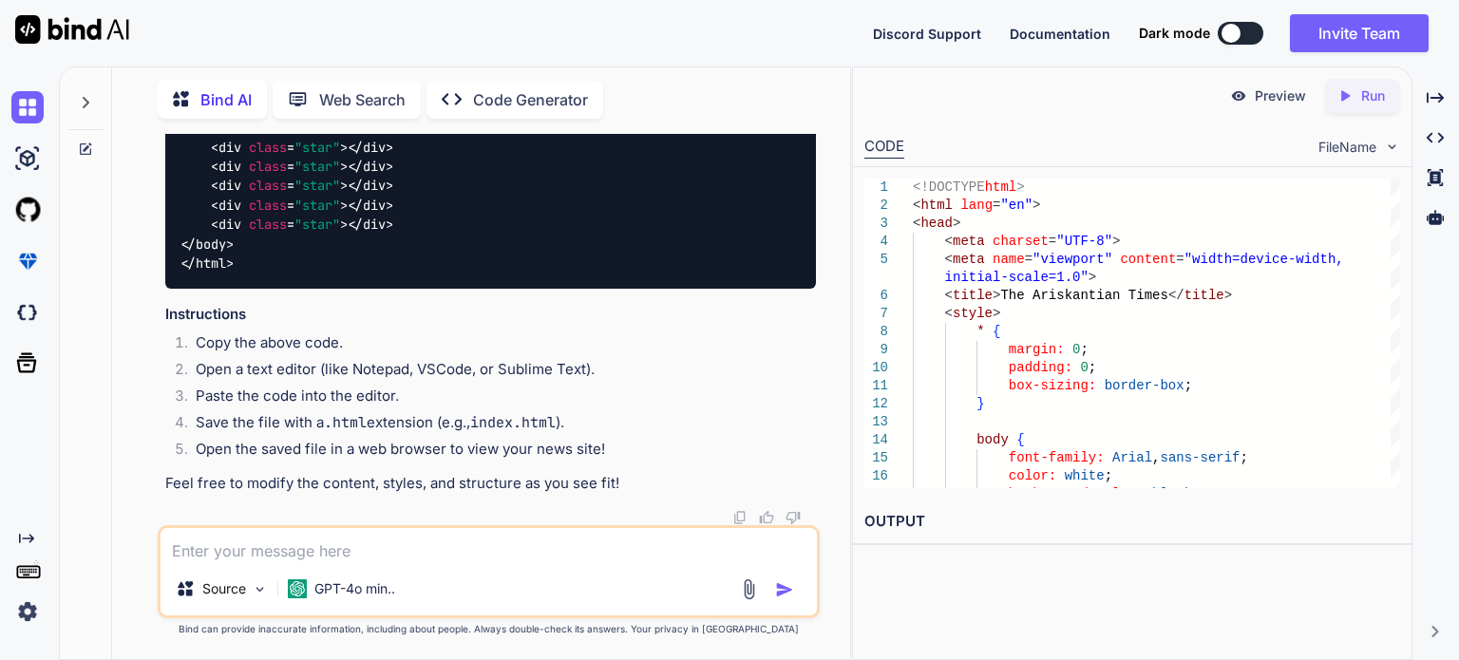
scroll to position [5728, 0]
click at [436, 543] on textarea at bounding box center [489, 545] width 656 height 34
type textarea "x"
type textarea "r"
type textarea "x"
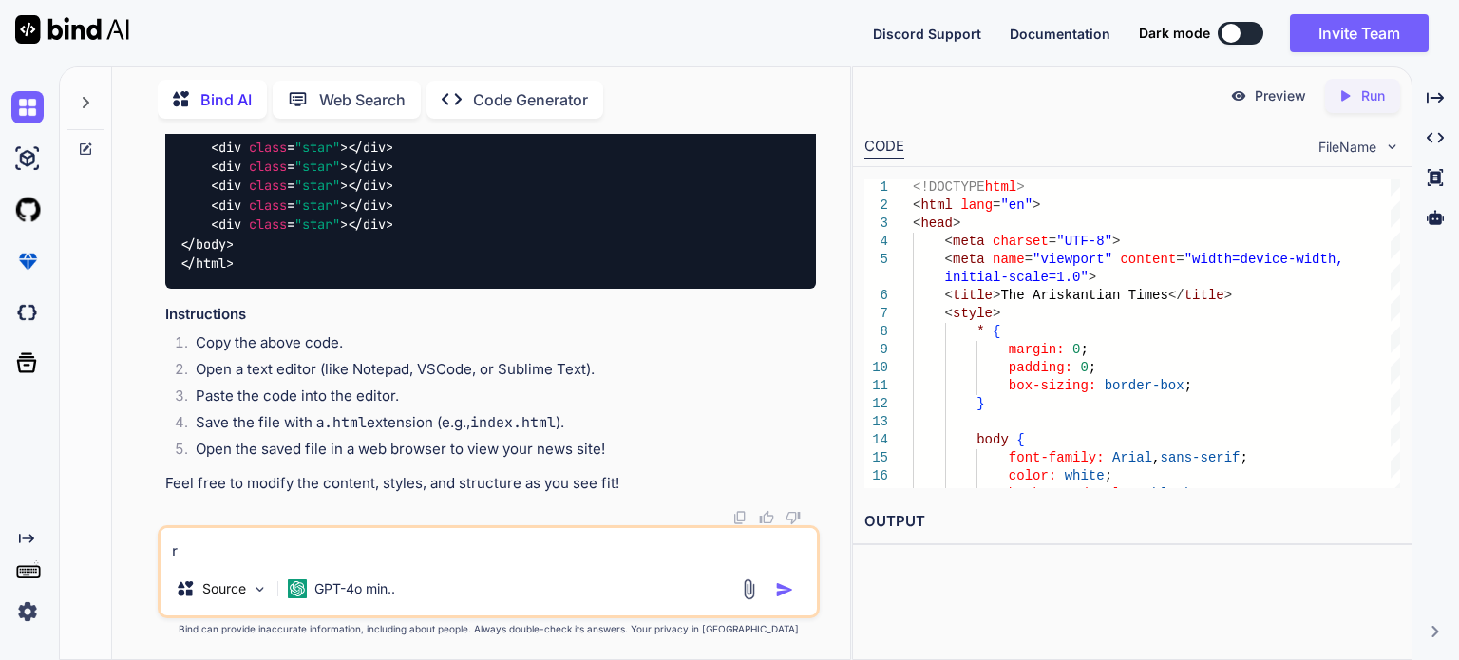
type textarea "re"
type textarea "x"
type textarea "rem"
type textarea "x"
type textarea "remo"
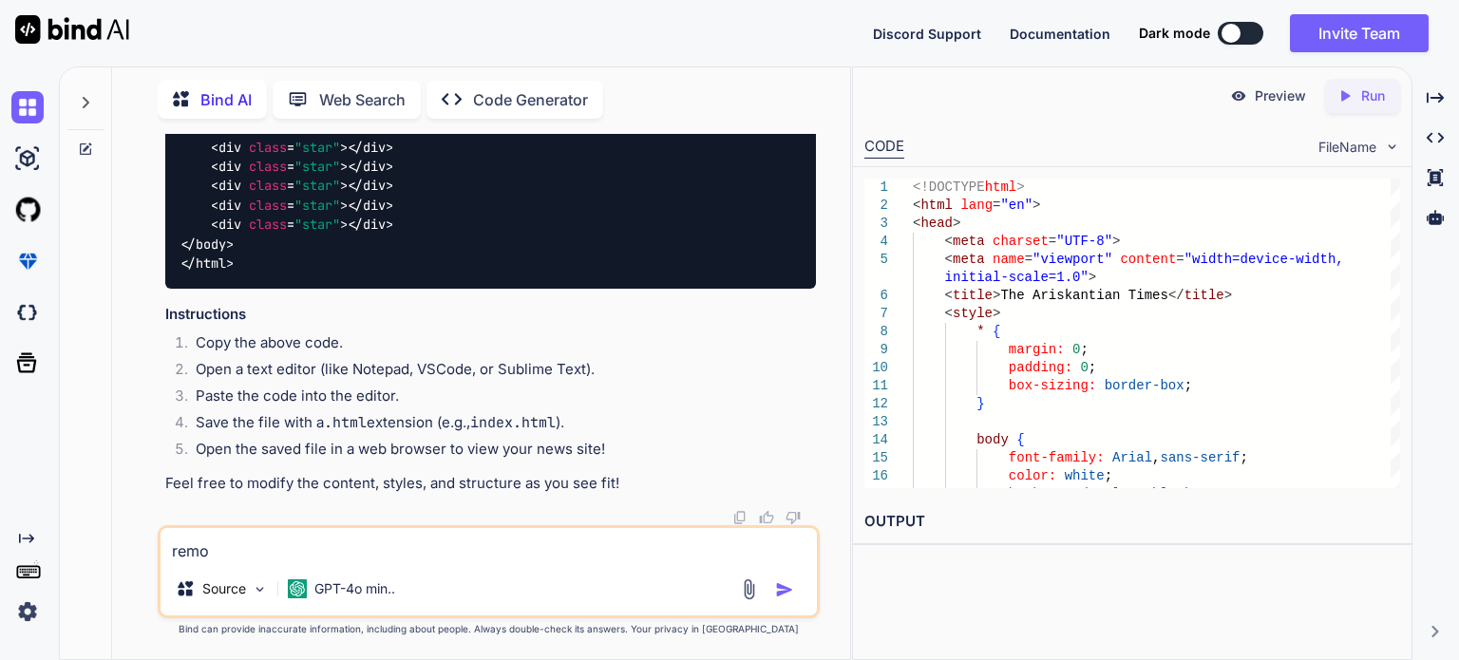
type textarea "x"
type textarea "remov"
type textarea "x"
type textarea "remove"
type textarea "x"
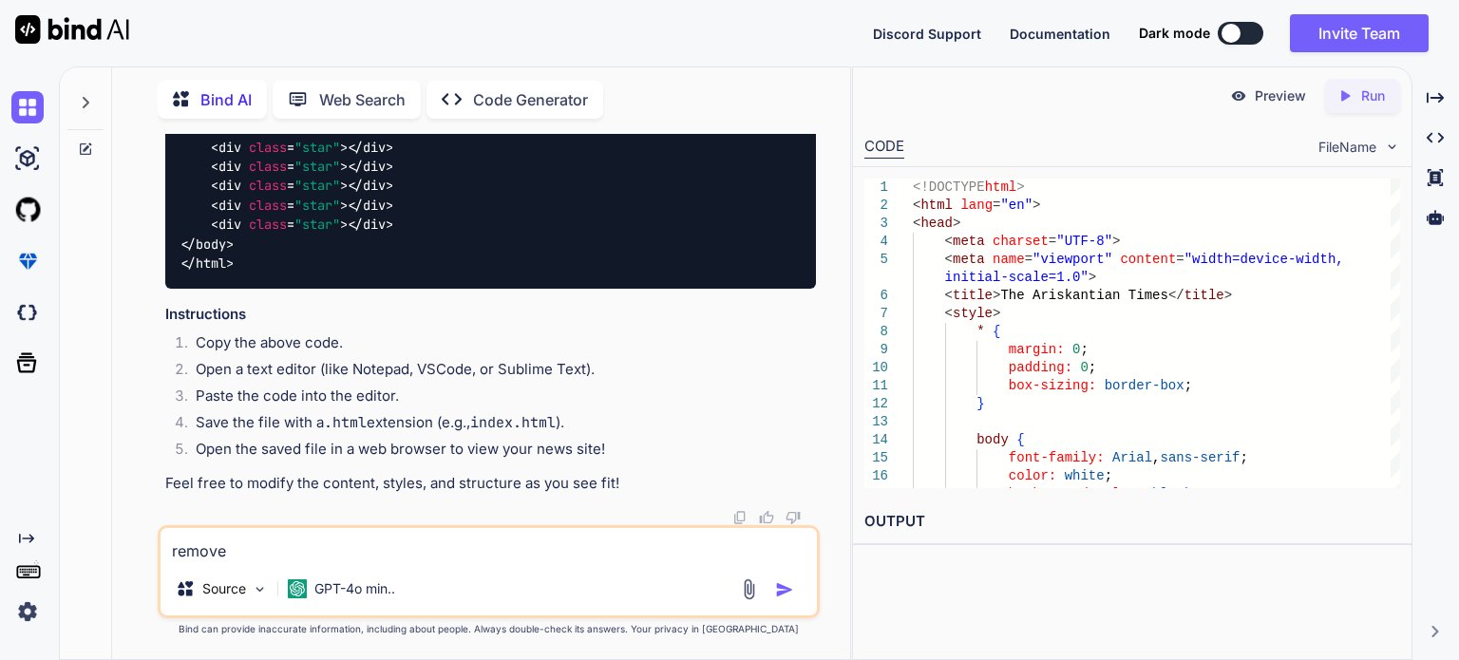
type textarea "remove"
type textarea "x"
type textarea "remove t"
type textarea "x"
type textarea "remove th"
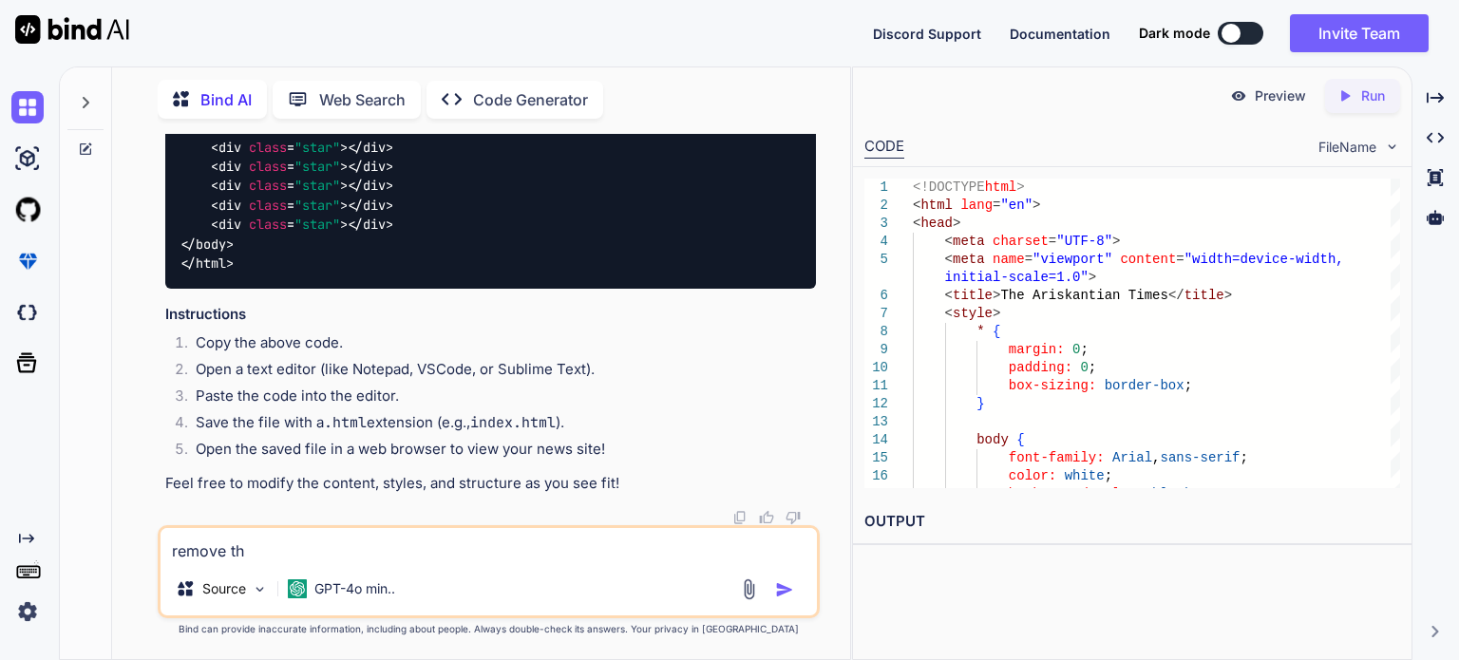
type textarea "x"
type textarea "remove the"
type textarea "x"
type textarea "remove the"
type textarea "x"
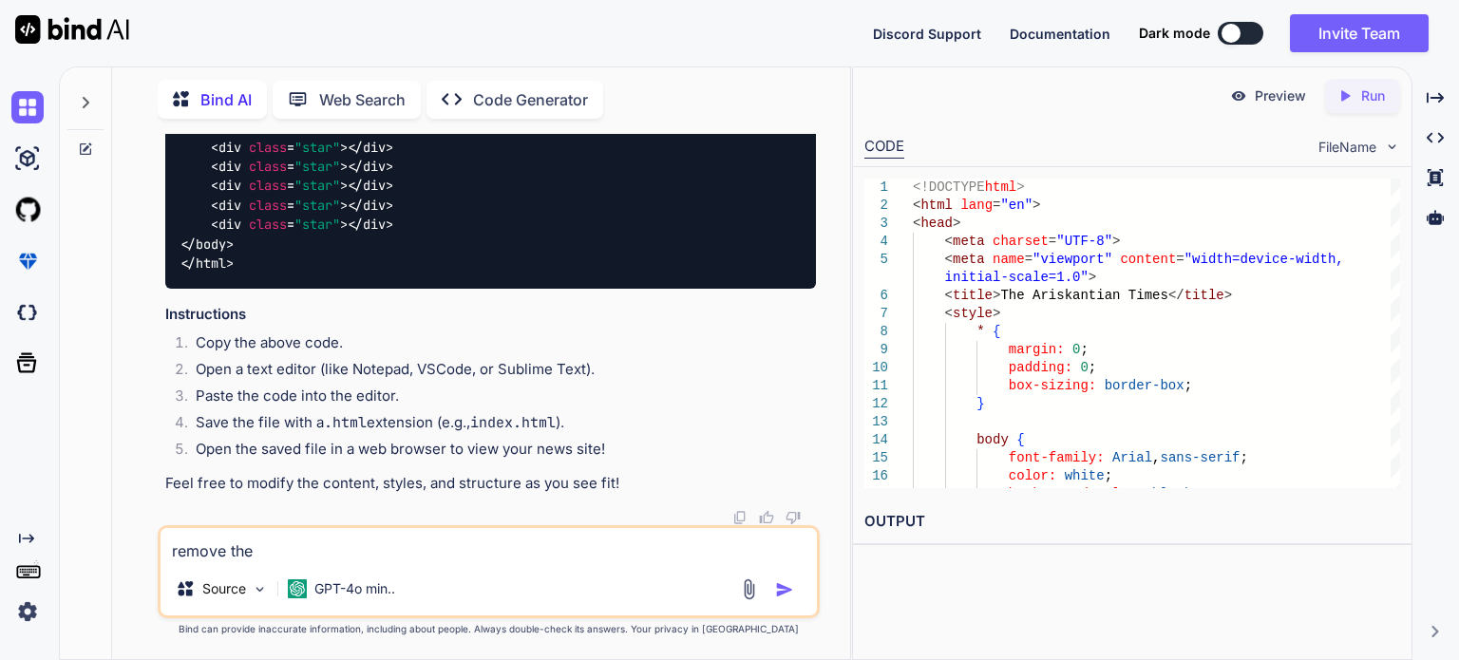
type textarea "remove the o"
type textarea "x"
type textarea "remove the ot"
type textarea "x"
type textarea "remove the oth"
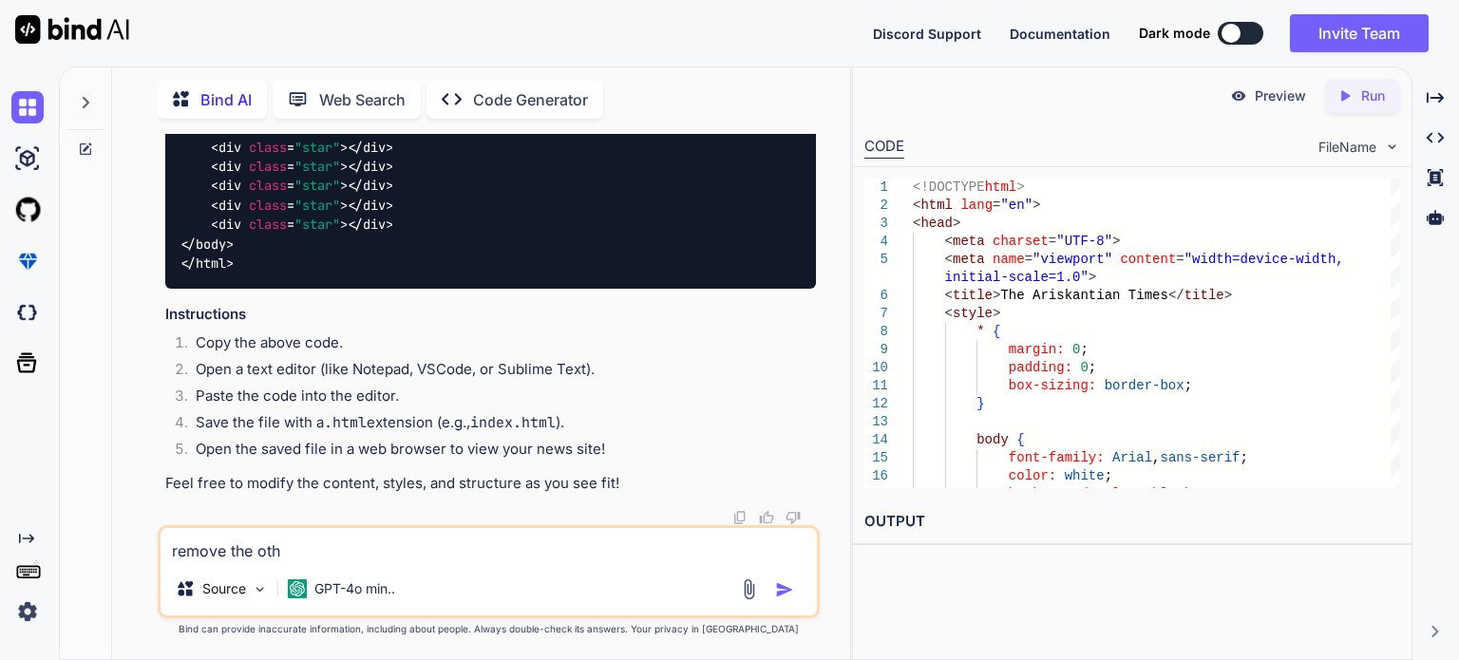
type textarea "x"
type textarea "remove the othe"
type textarea "x"
type textarea "remove the other"
type textarea "x"
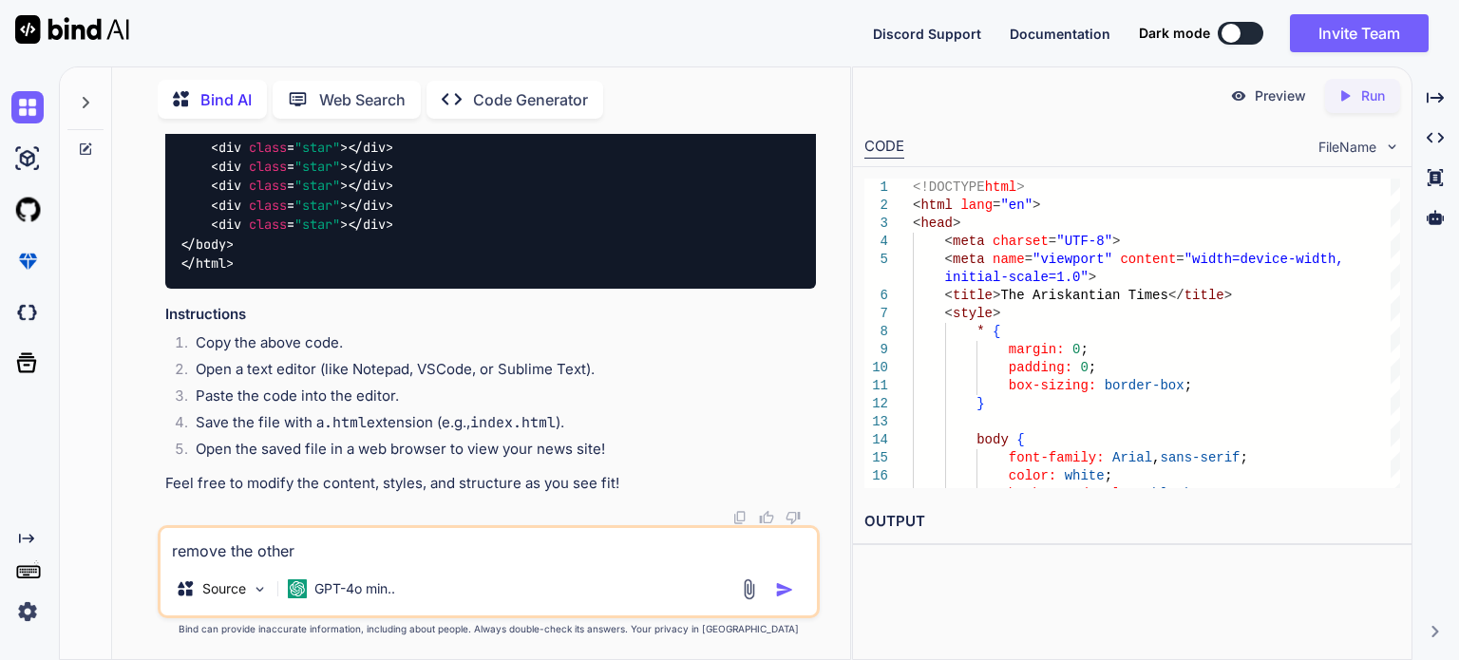
type textarea "remove the other p"
type textarea "x"
type textarea "remove the other pa"
type textarea "x"
type textarea "remove the other pagds"
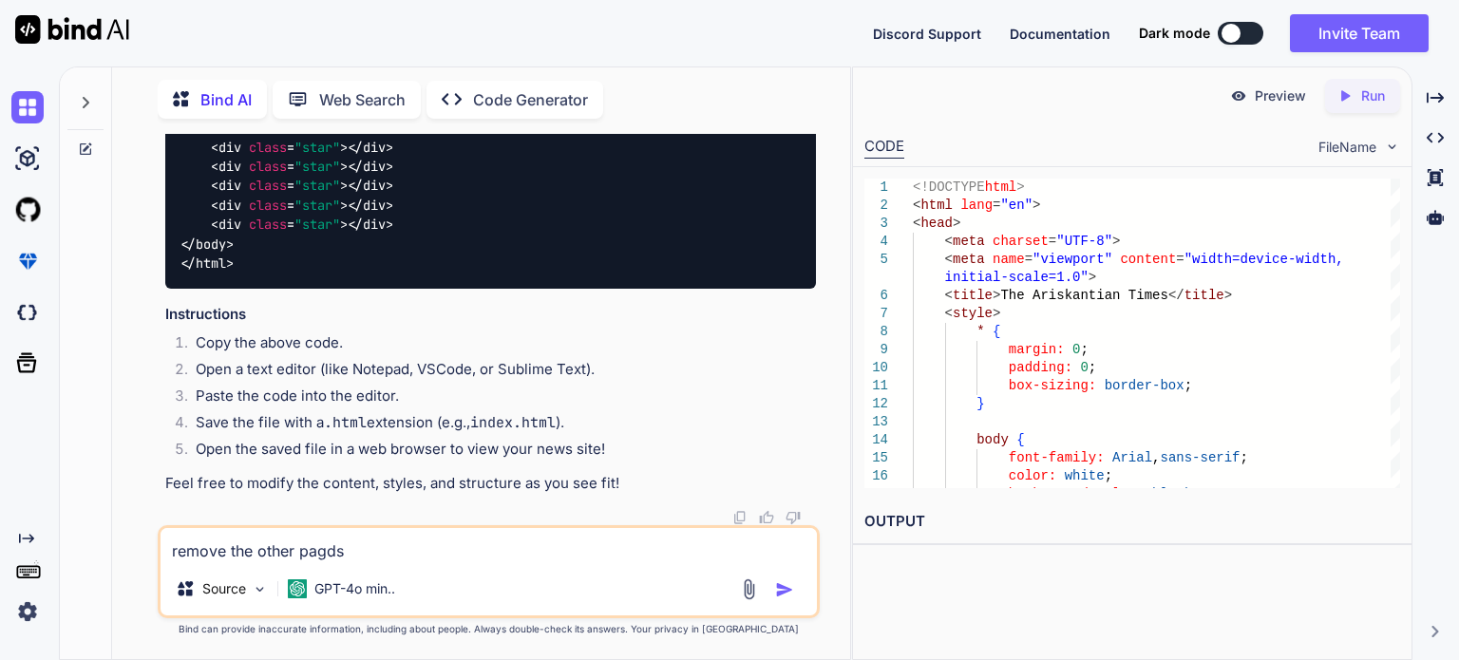
type textarea "x"
type textarea "remove the other pagd"
type textarea "x"
type textarea "remove the other pag"
type textarea "x"
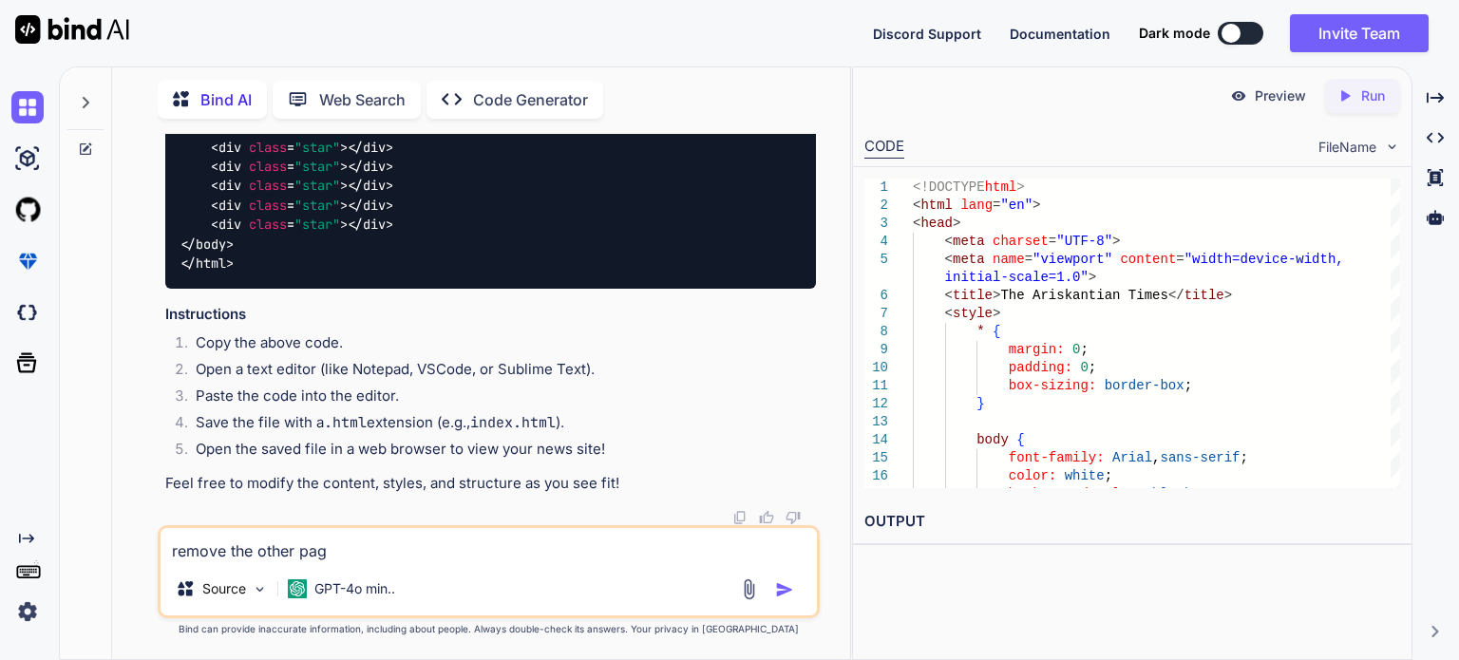
type textarea "remove the other page"
type textarea "x"
type textarea "remove the other pages"
type textarea "x"
type textarea "remove the other pages"
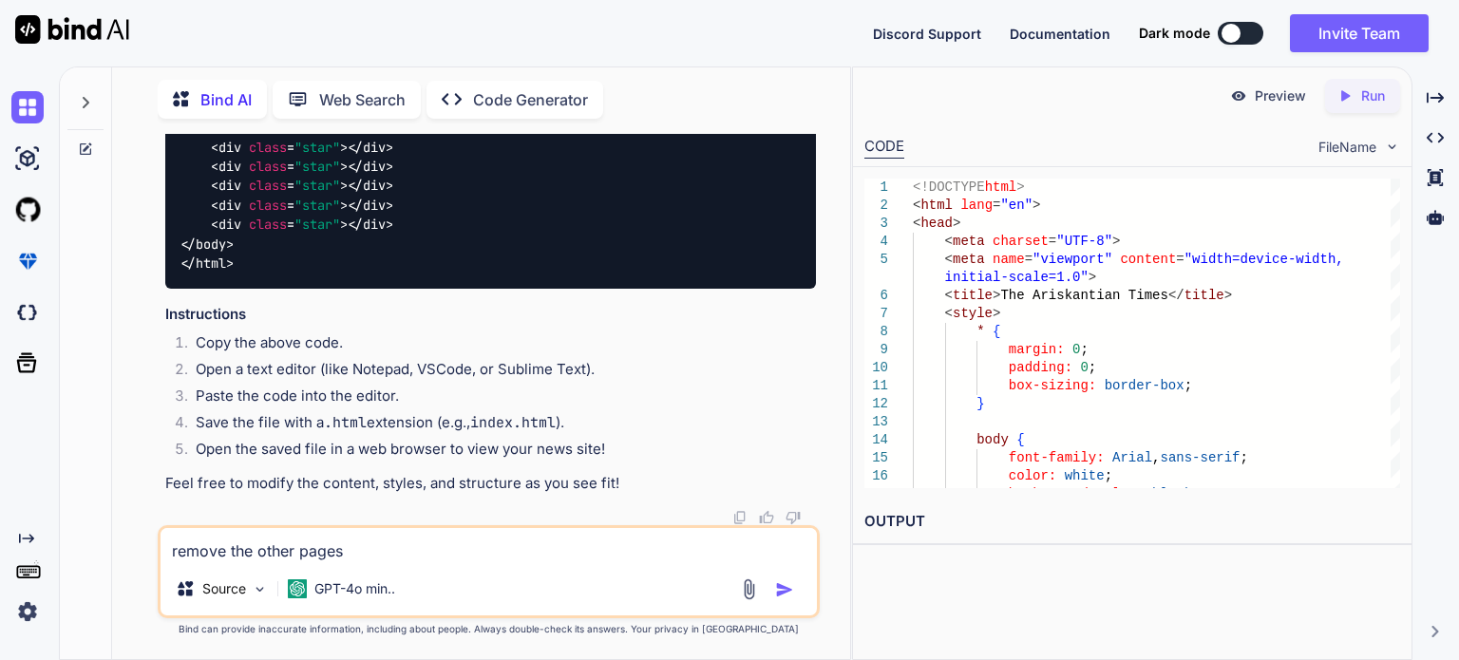
type textarea "x"
type textarea "remove the other pages a"
type textarea "x"
type textarea "remove the other pages an"
type textarea "x"
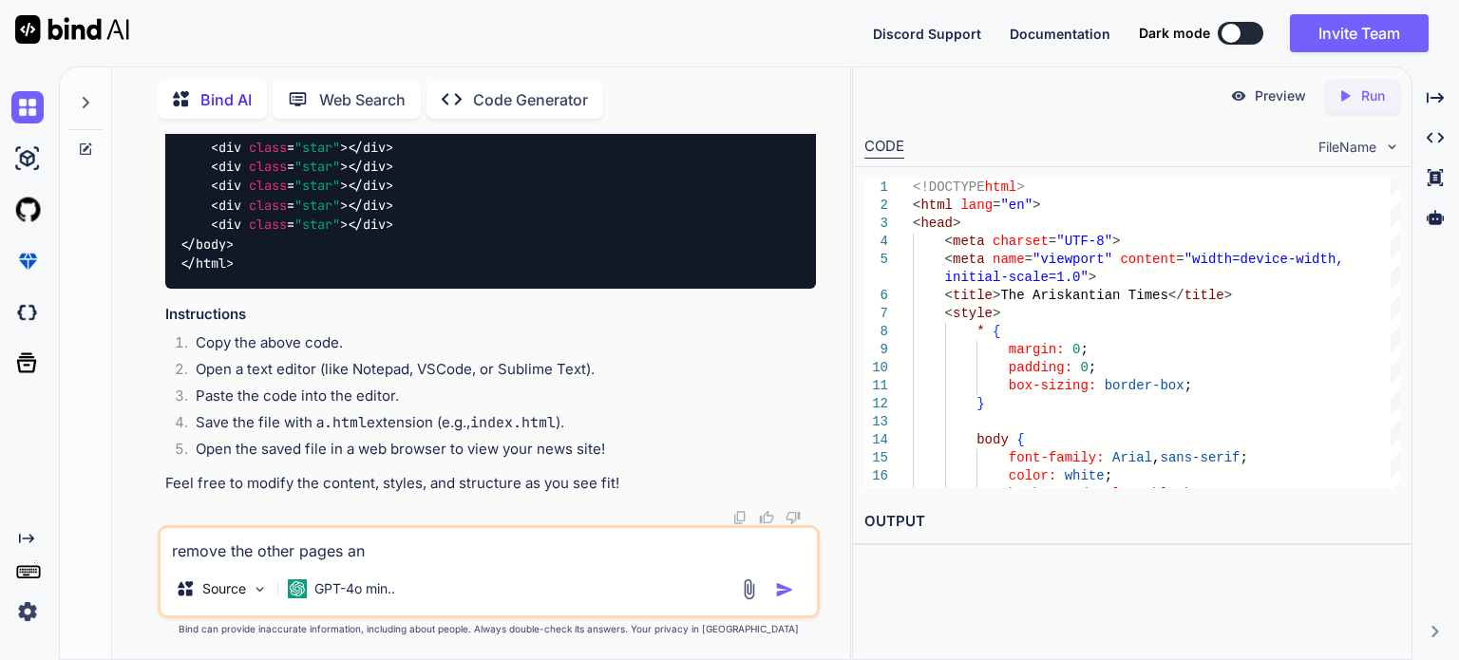
type textarea "remove the other pages and"
type textarea "x"
type textarea "remove the other pages and"
type textarea "x"
type textarea "remove the other pages and ma"
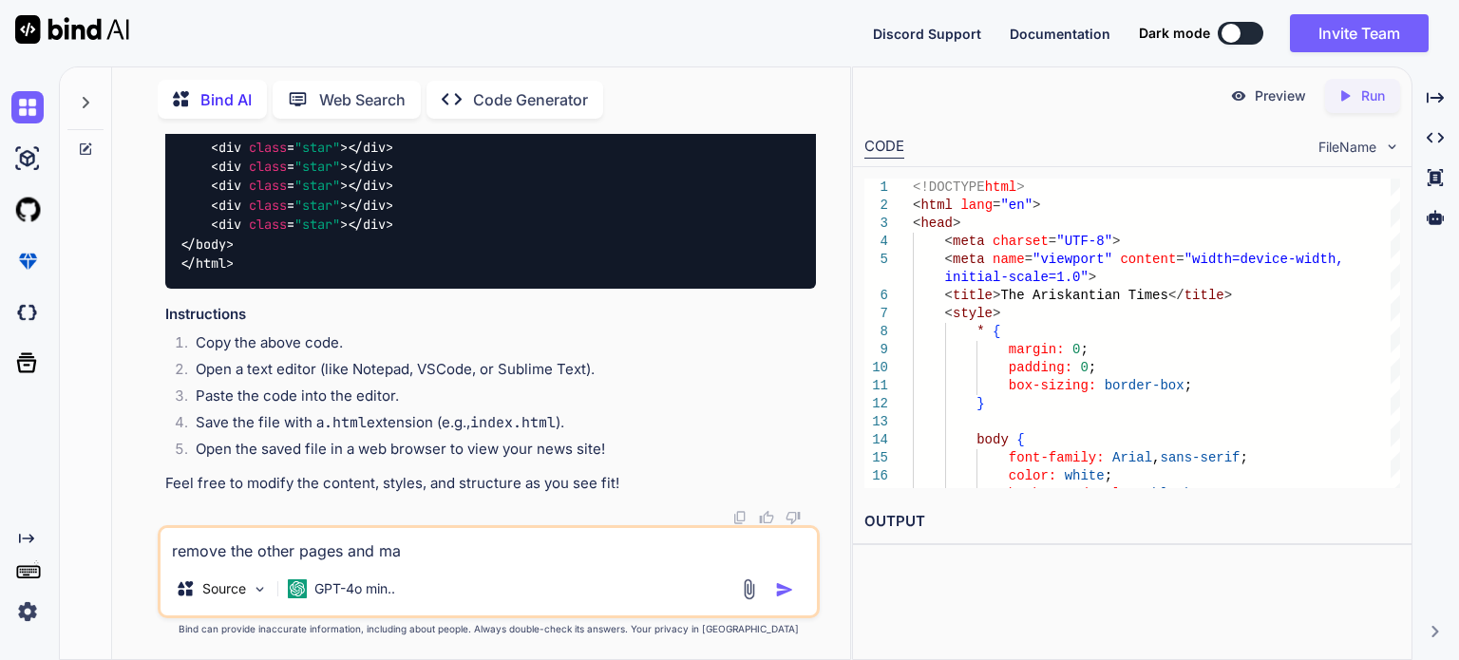
type textarea "x"
type textarea "remove the other pages and make"
type textarea "x"
type textarea "remove the other pages and make"
type textarea "x"
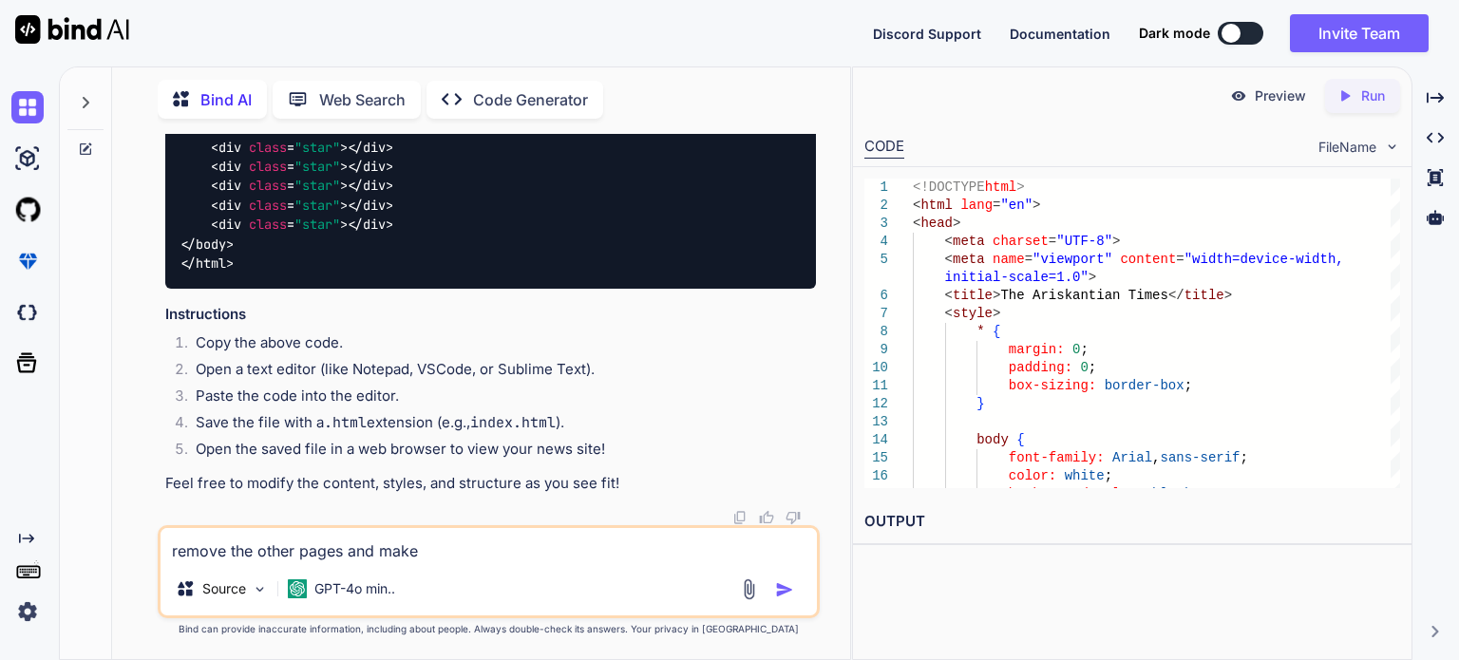
type textarea "remove the other pages and make i"
type textarea "x"
type textarea "remove the other pages and make it"
type textarea "x"
type textarea "remove the other pages and make it"
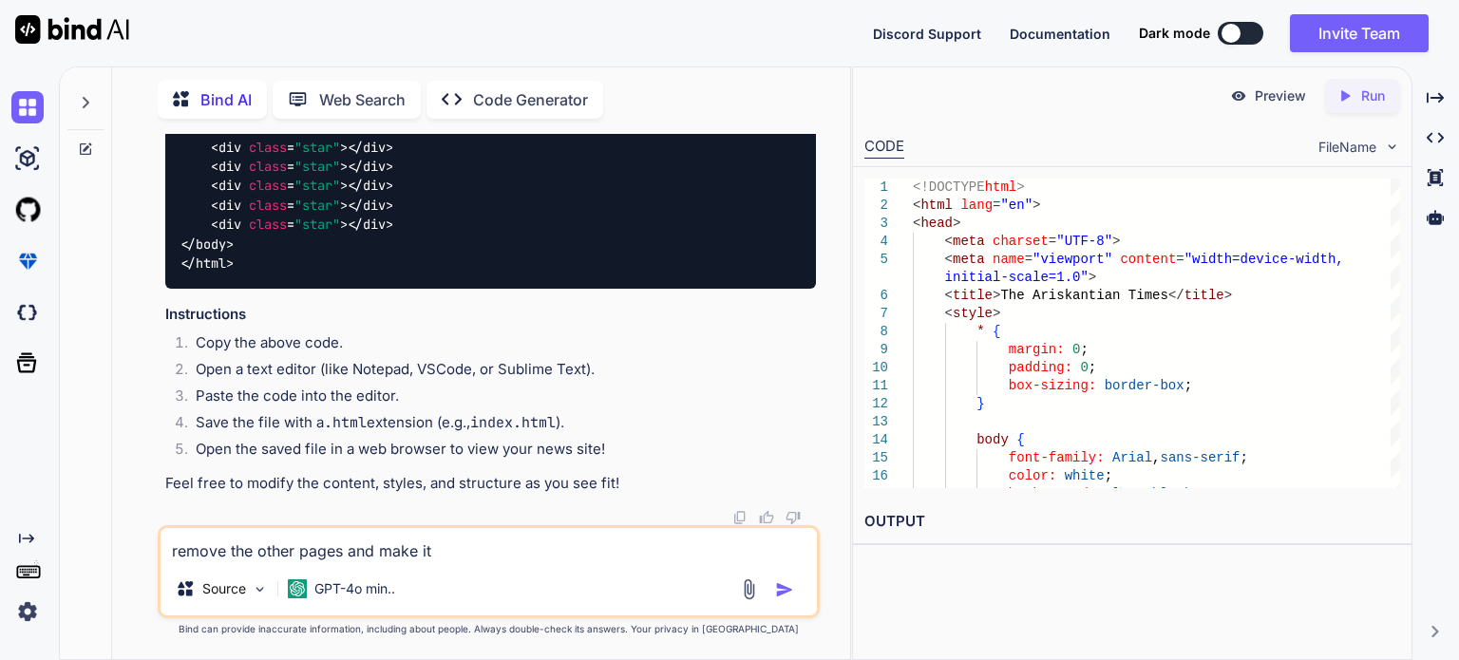
type textarea "x"
type textarea "remove the other pages and make it tas"
type textarea "x"
type textarea "remove the other pages and make it task"
type textarea "x"
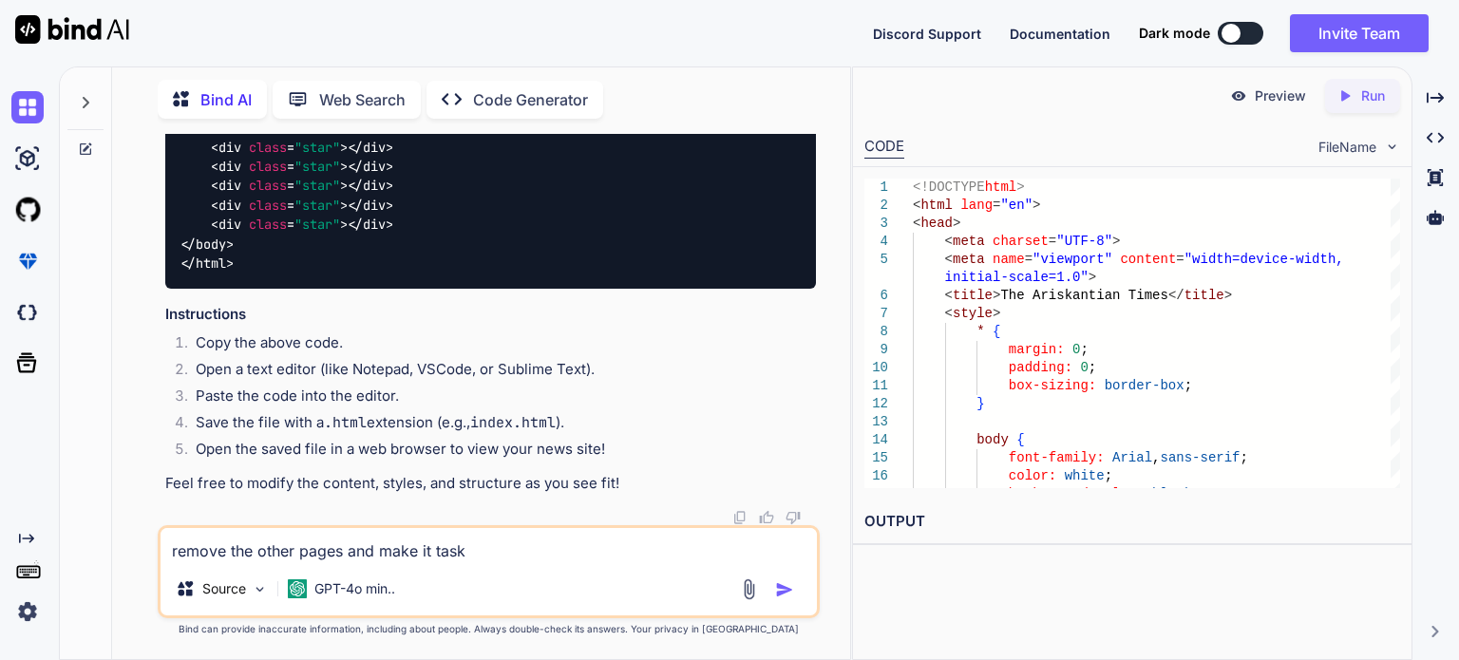
type textarea "remove the other pages and make it tas"
type textarea "x"
type textarea "remove the other pages and make it ta"
type textarea "x"
type textarea "remove the other pages and make it tak"
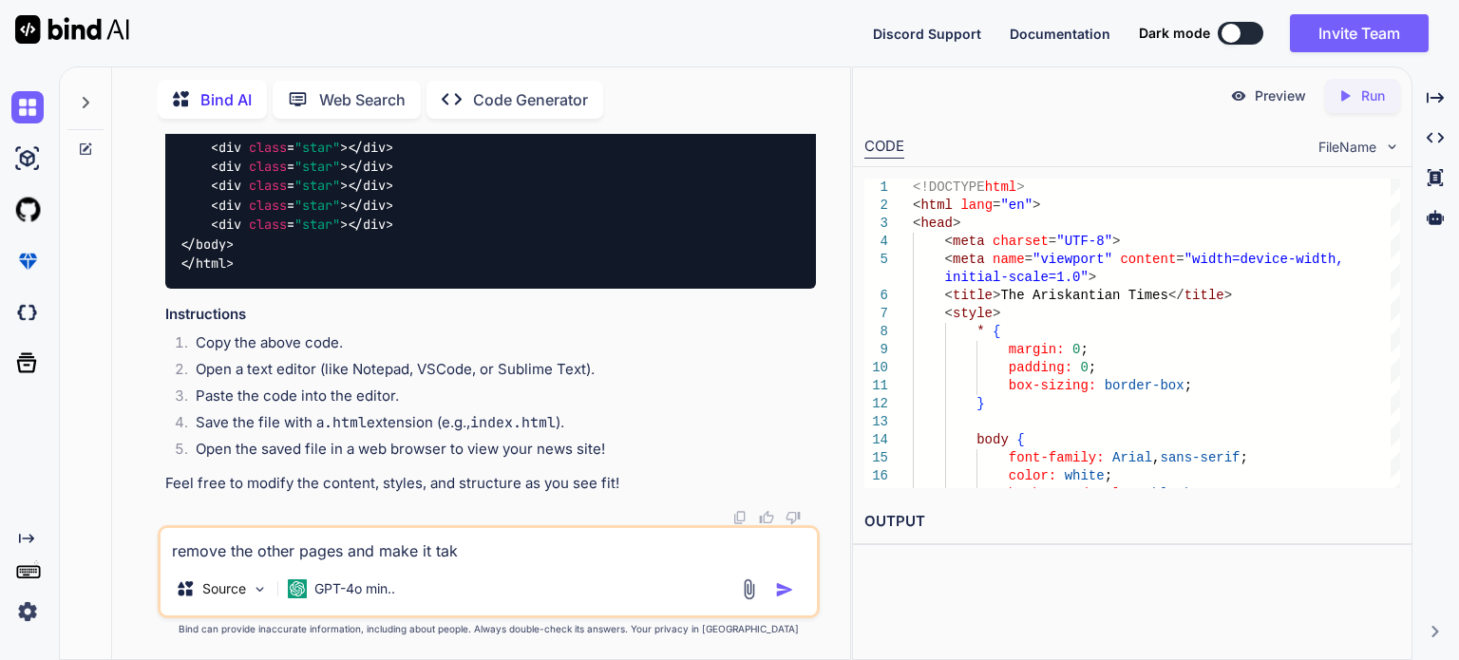
type textarea "x"
type textarea "remove the other pages and make it take"
type textarea "x"
type textarea "remove the other pages and make it take"
type textarea "x"
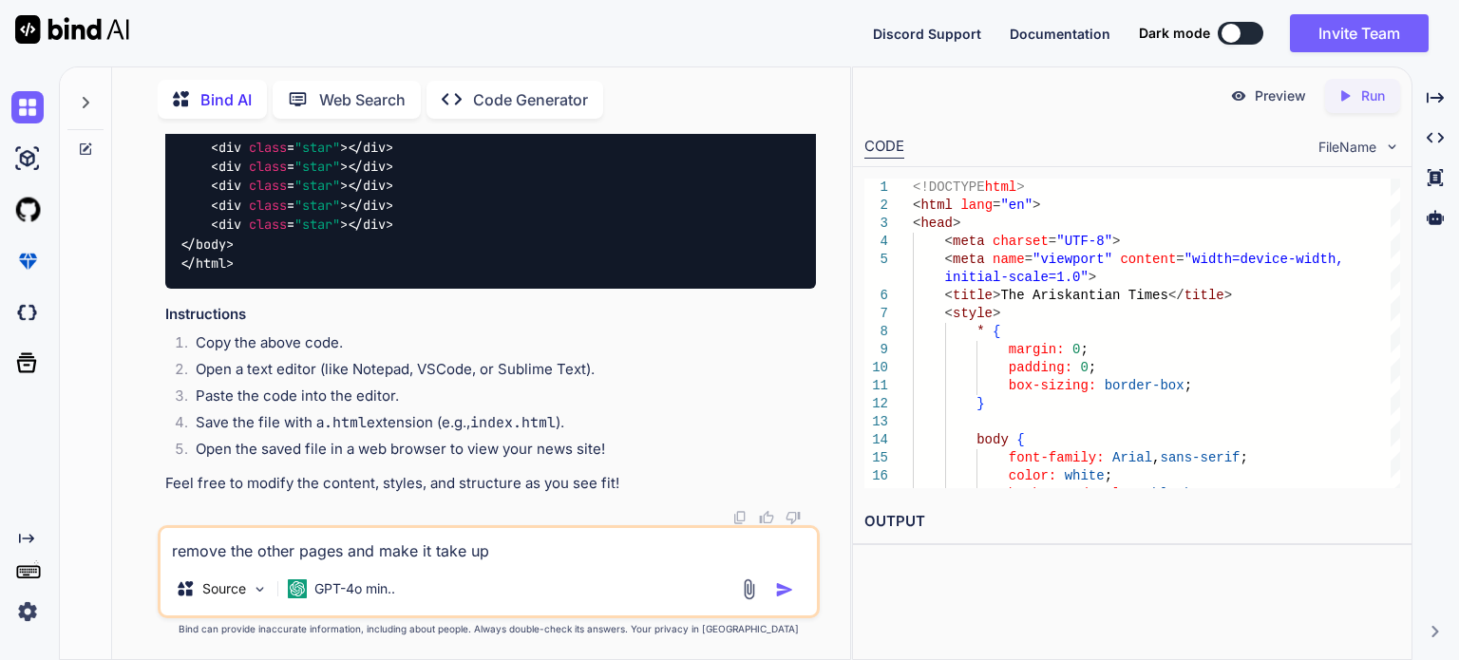
type textarea "remove the other pages and make it take upo"
type textarea "x"
type textarea "remove the other pages and make it take up"
type textarea "x"
type textarea "remove the other pages and make it take u"
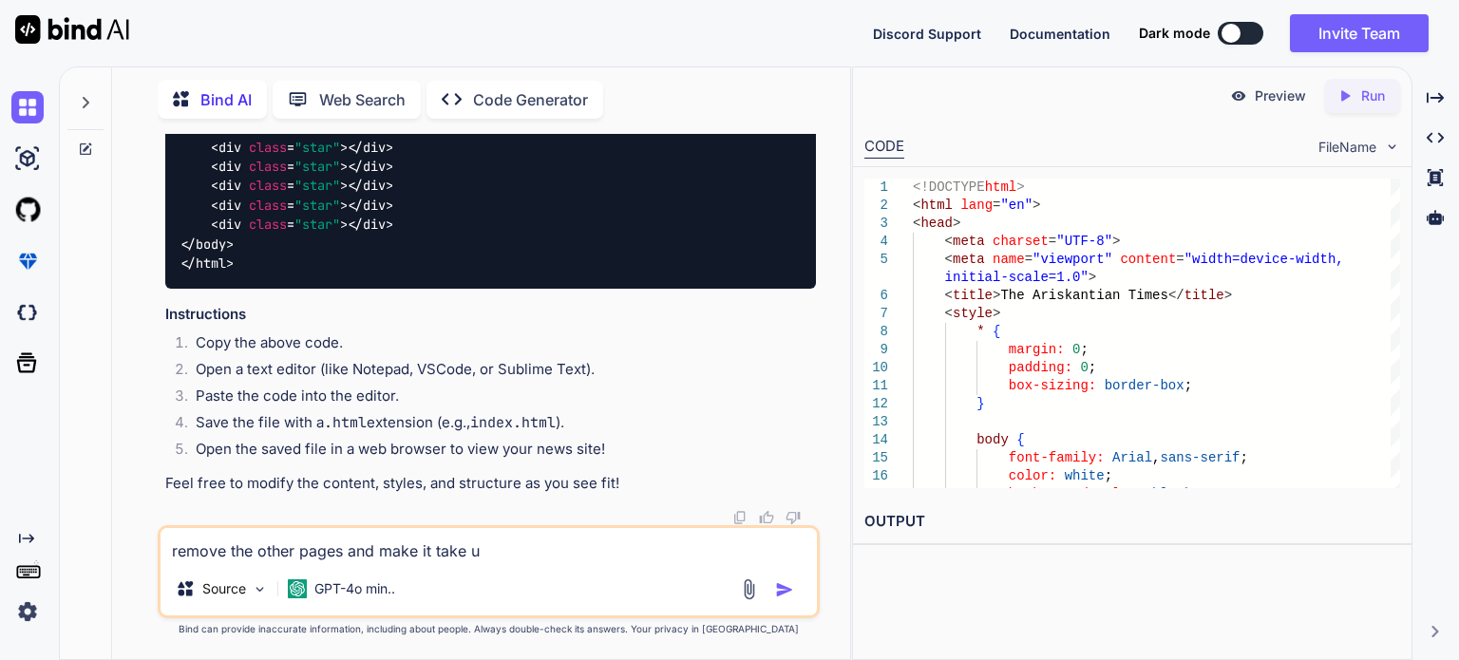
type textarea "x"
type textarea "remove the other pages and make it take up"
type textarea "x"
type textarea "remove the other pages and make it take up"
type textarea "x"
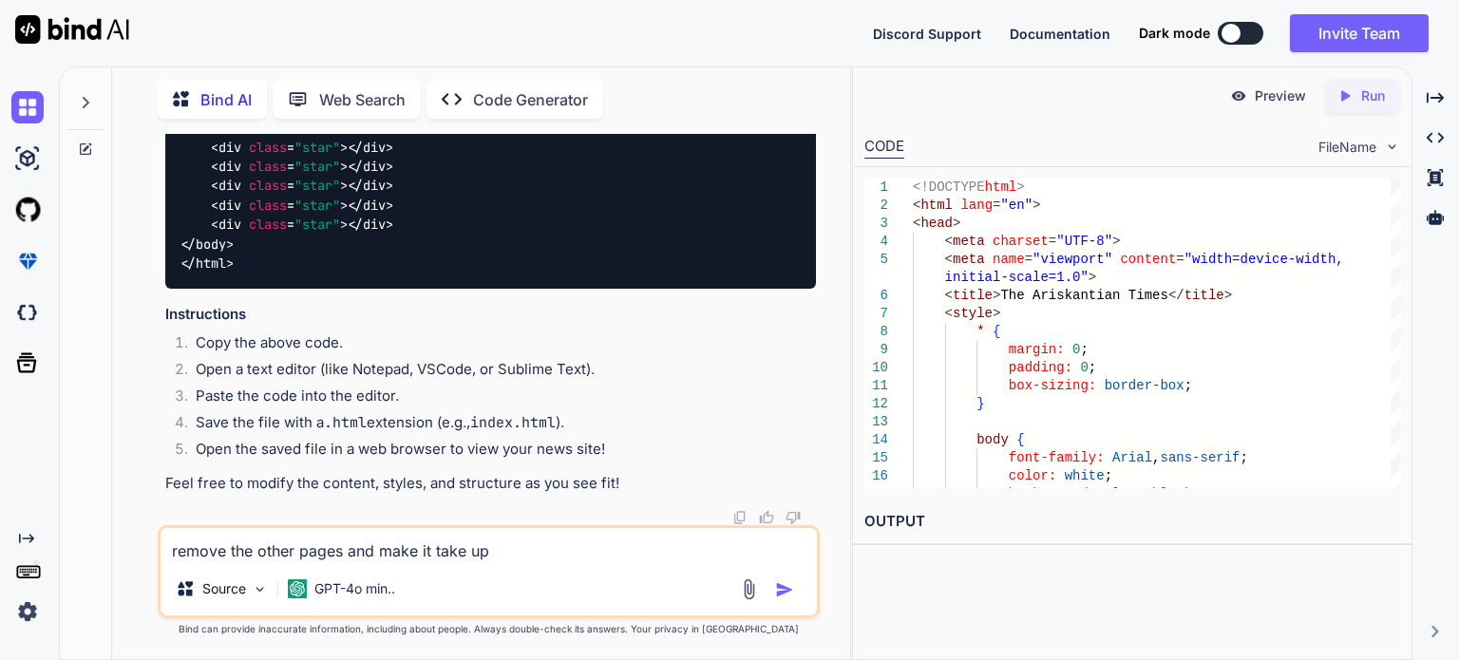
type textarea "remove the other pages and make it take up t"
type textarea "x"
type textarea "remove the other pages and make it take up th"
type textarea "x"
type textarea "remove the other pages and make it take up the"
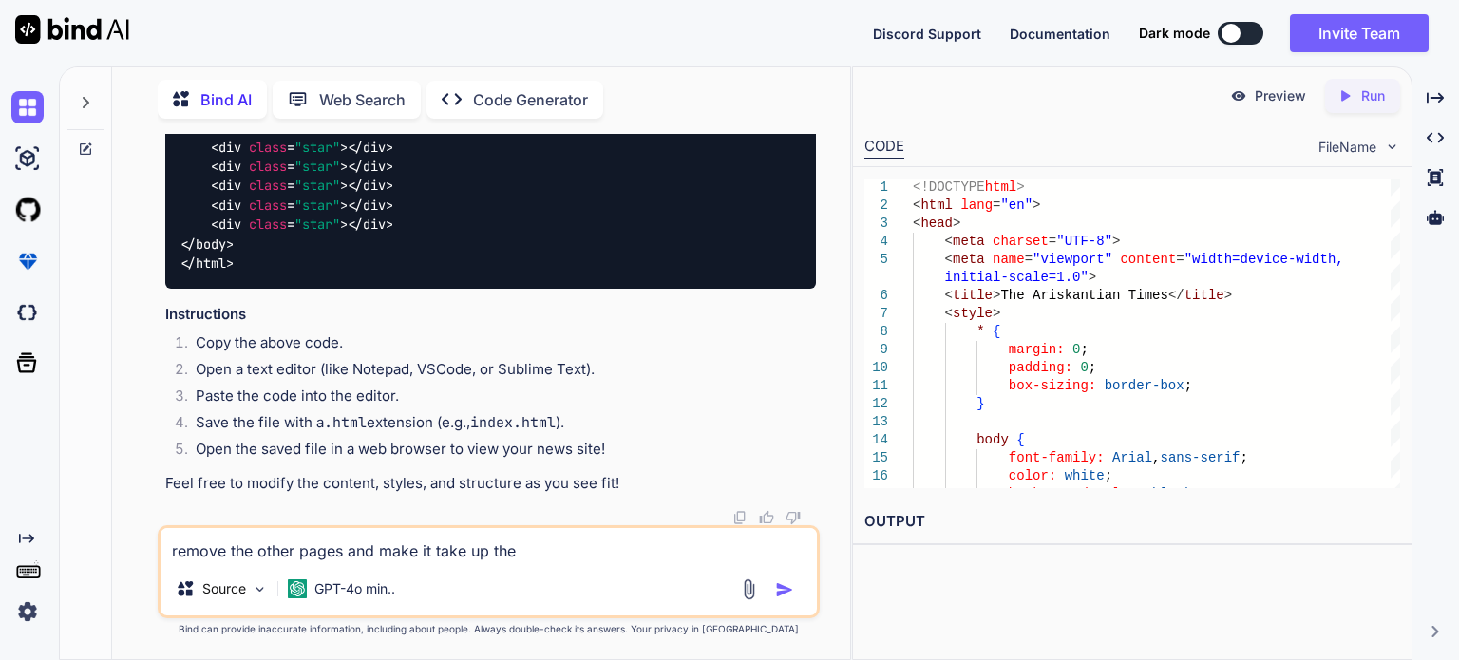
type textarea "x"
type textarea "remove the other pages and make it take up the w"
type textarea "x"
type textarea "remove the other pages and make it take up the wh"
type textarea "x"
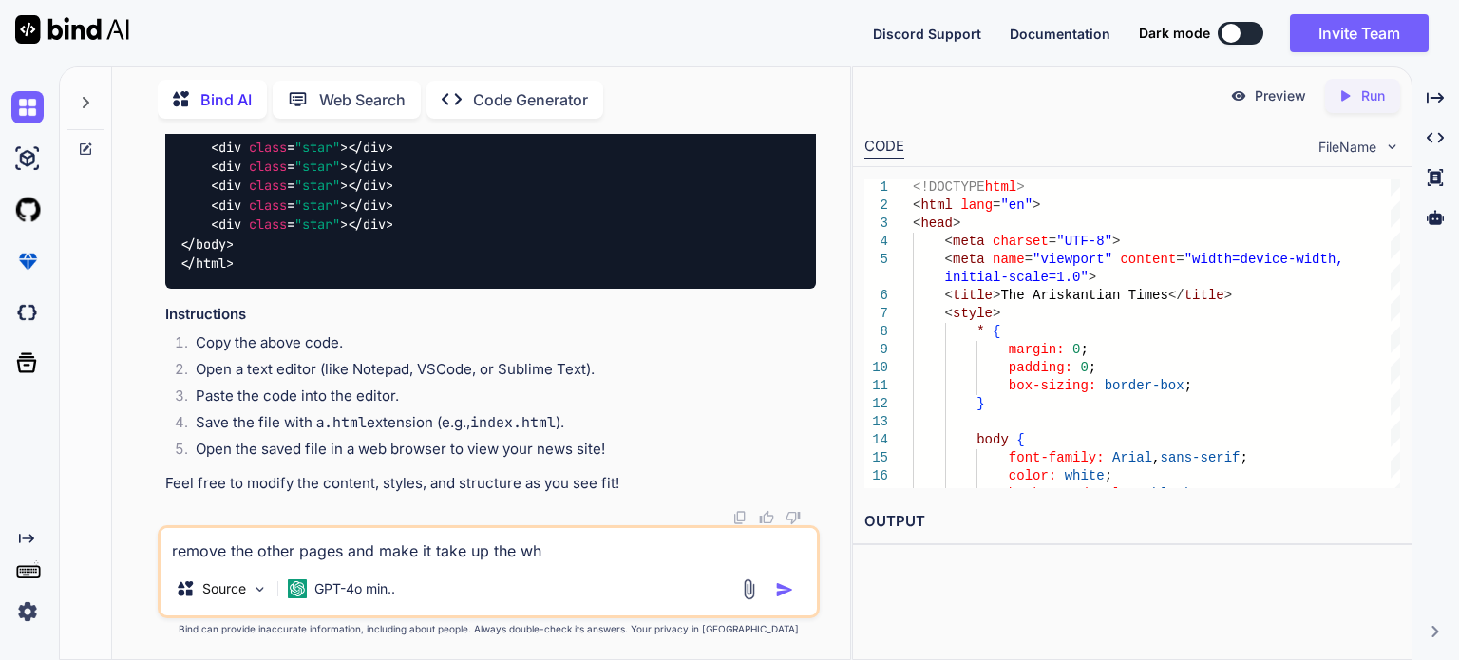
type textarea "remove the other pages and make it take up the who"
type textarea "x"
type textarea "remove the other pages and make it take up the whol"
type textarea "x"
type textarea "remove the other pages and make it take up the whole"
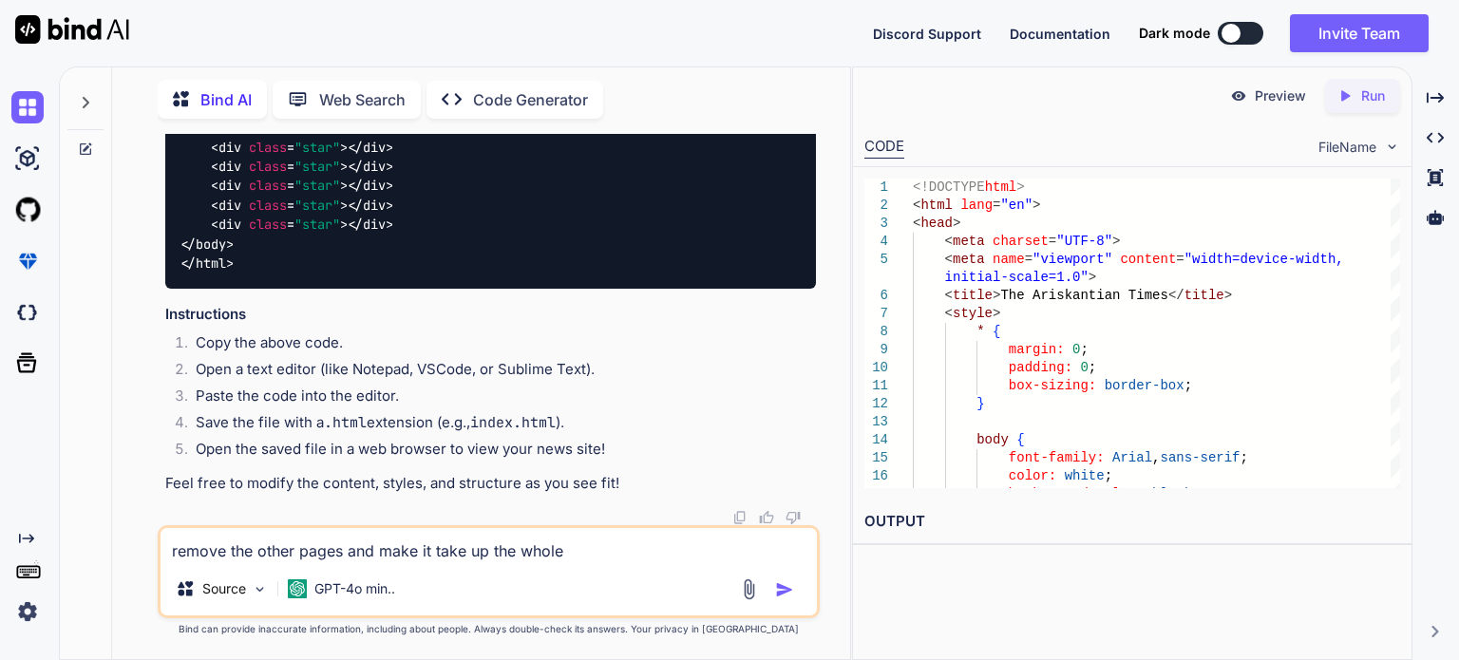
type textarea "x"
type textarea "remove the other pages and make it take up the whole"
type textarea "x"
type textarea "remove the other pages and make it take up the whole s"
type textarea "x"
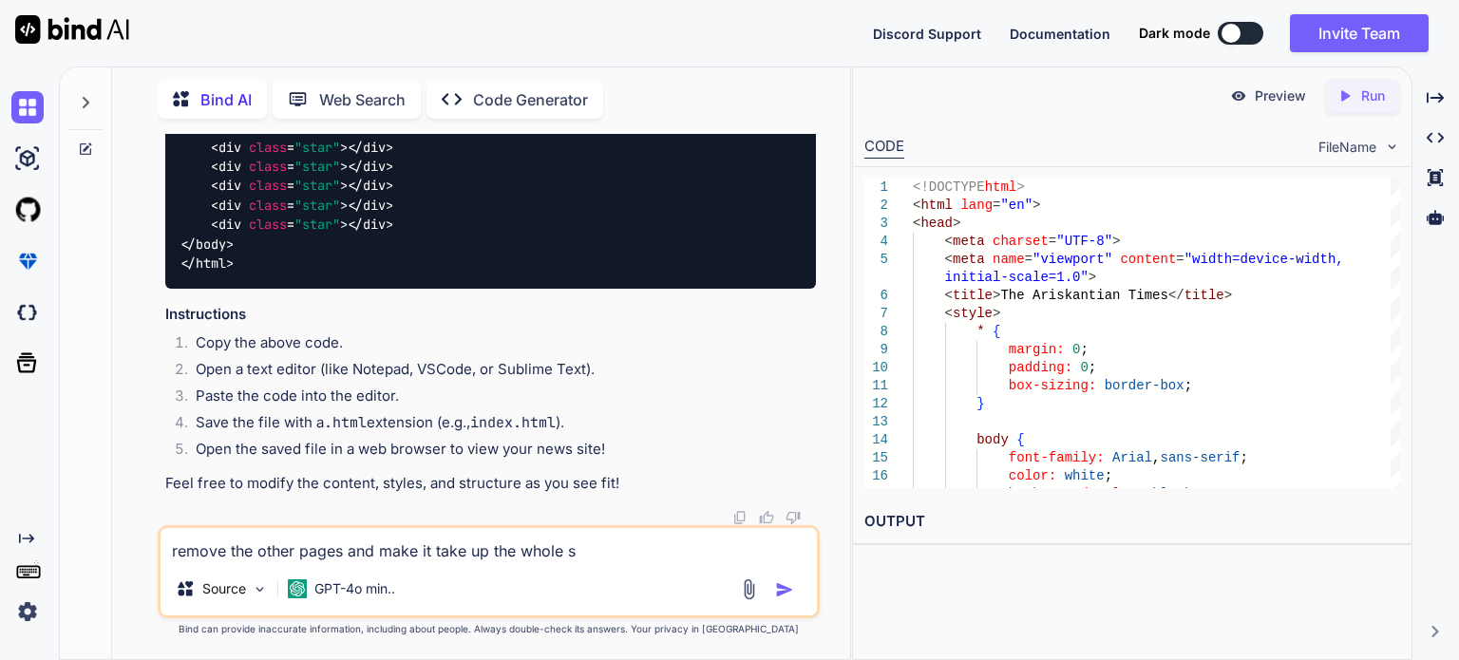
type textarea "remove the other pages and make it take up the whole sc"
type textarea "x"
type textarea "remove the other pages and make it take up the whole scr"
type textarea "x"
type textarea "remove the other pages and make it take up the whole scre"
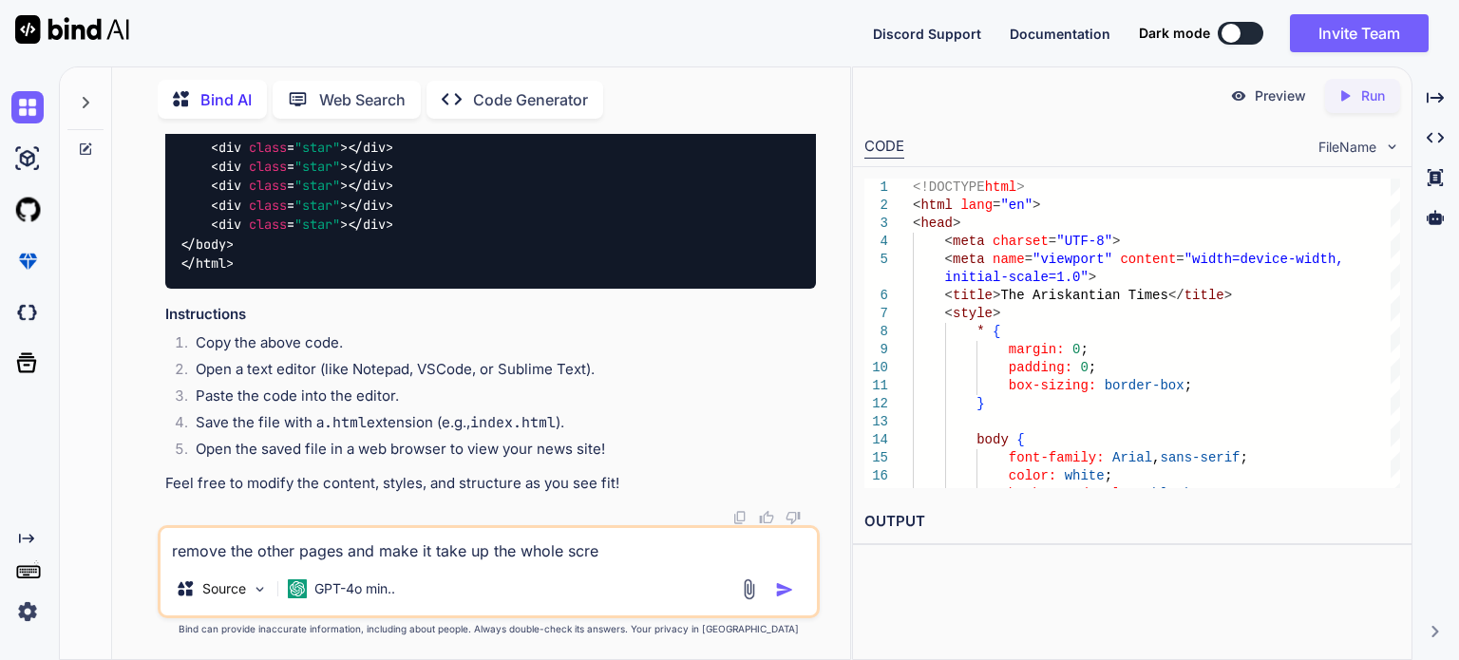
type textarea "x"
type textarea "remove the other pages and make it take up the whole scree"
type textarea "x"
type textarea "remove the other pages and make it take up the whole screen"
click at [783, 590] on img "button" at bounding box center [784, 589] width 19 height 19
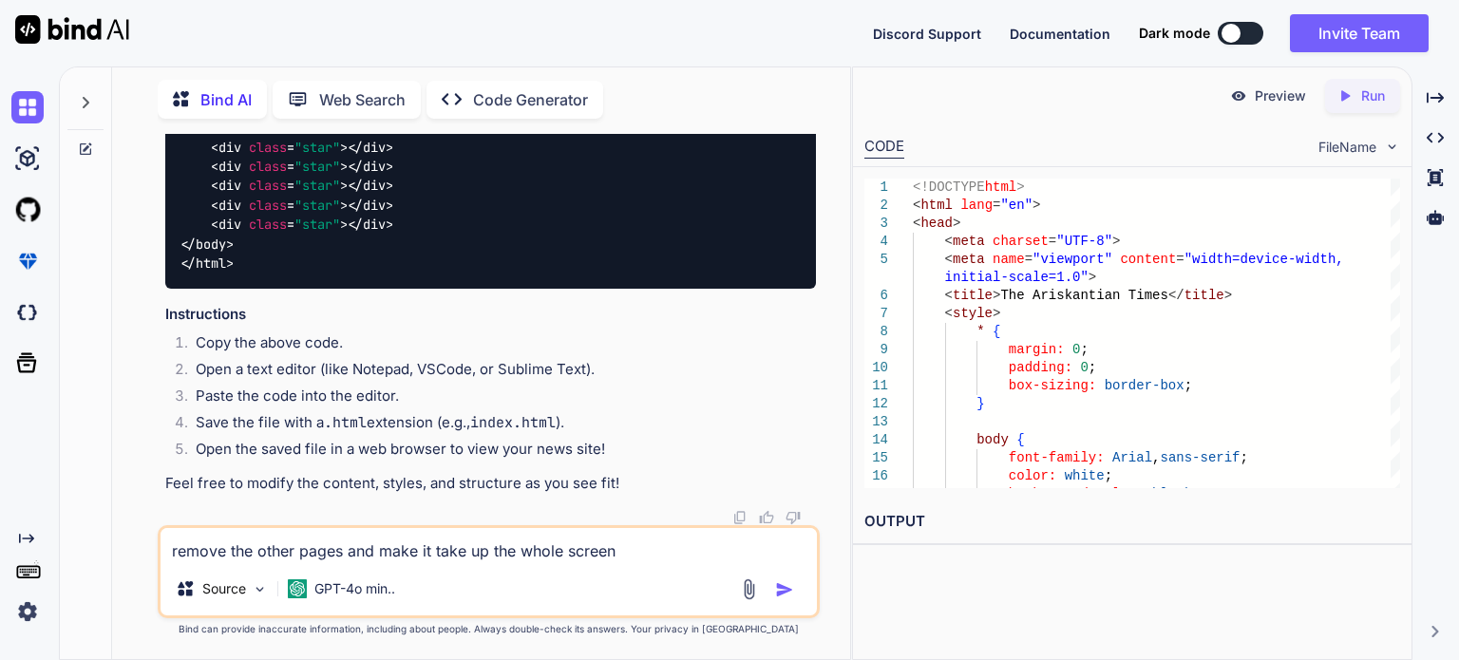
type textarea "x"
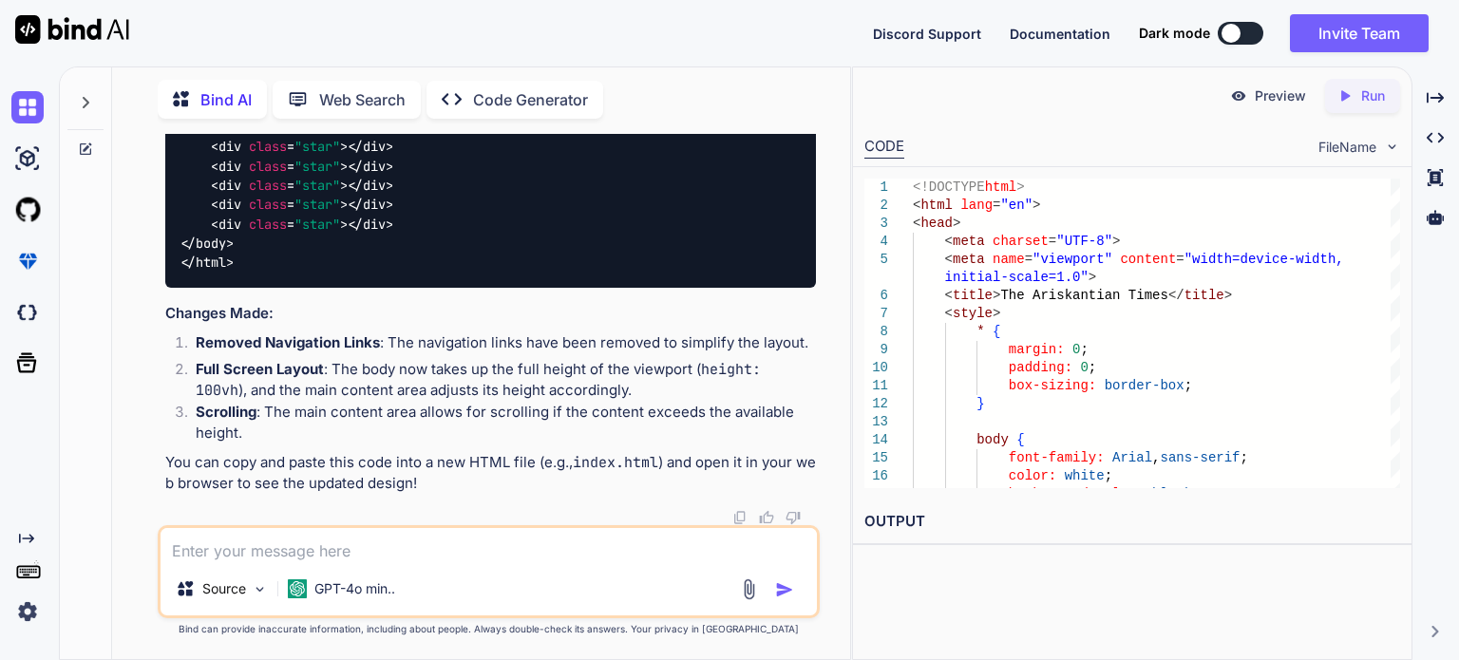
scroll to position [6931, 0]
click at [41, 29] on img at bounding box center [72, 29] width 114 height 28
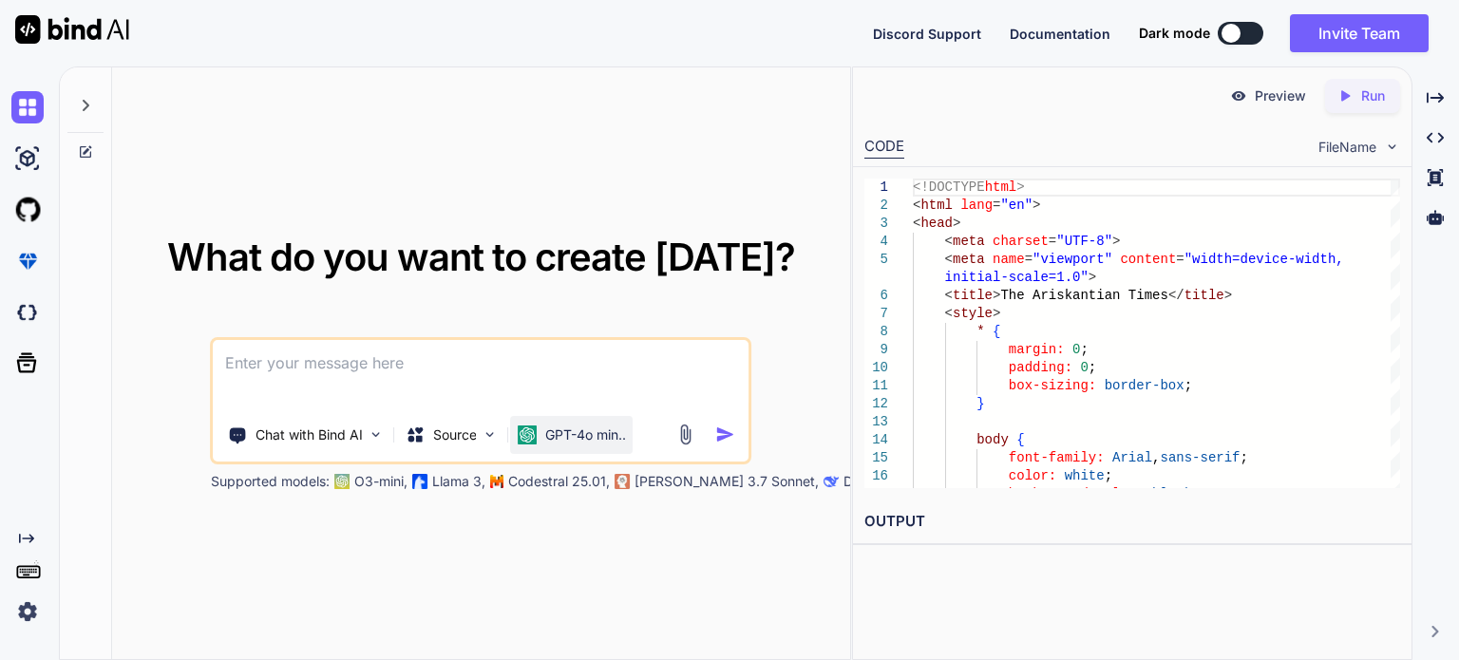
click at [560, 438] on p "GPT-4o min.." at bounding box center [585, 435] width 81 height 19
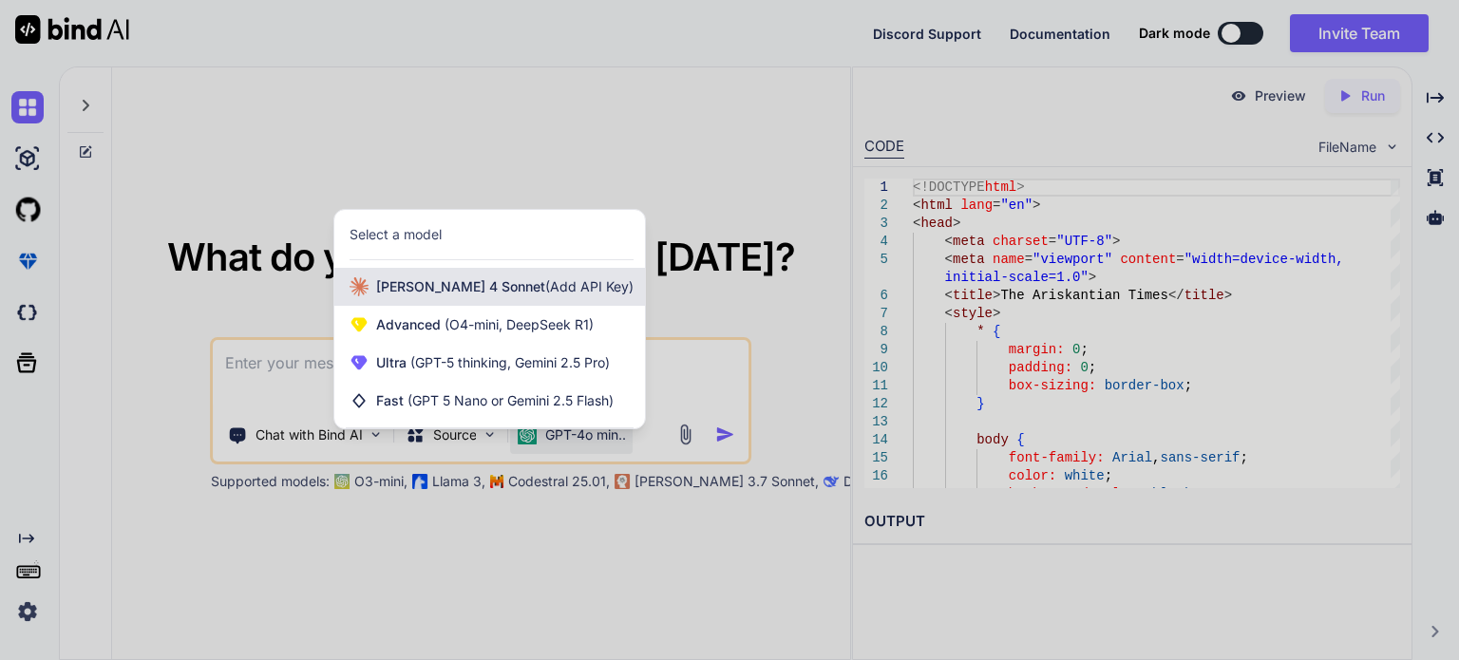
click at [556, 287] on span "(Add API Key)" at bounding box center [589, 286] width 88 height 16
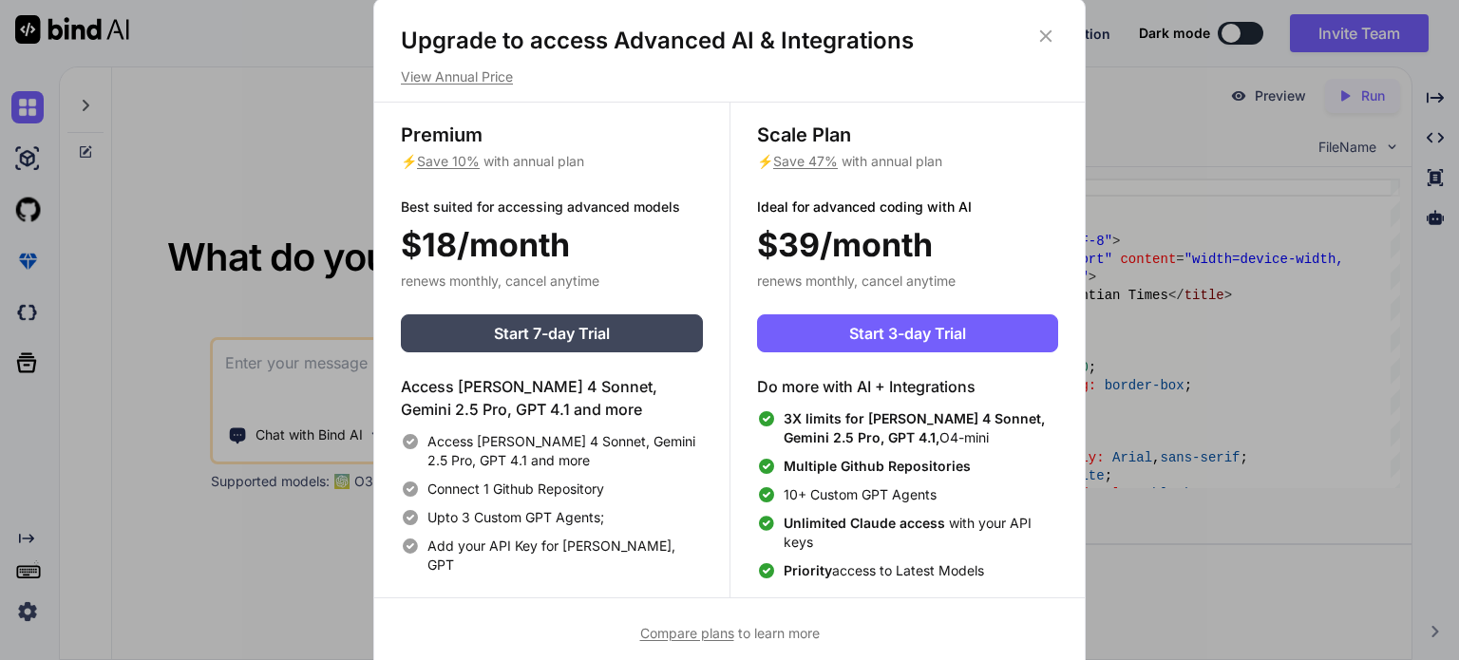
click at [1046, 26] on icon at bounding box center [1045, 36] width 21 height 21
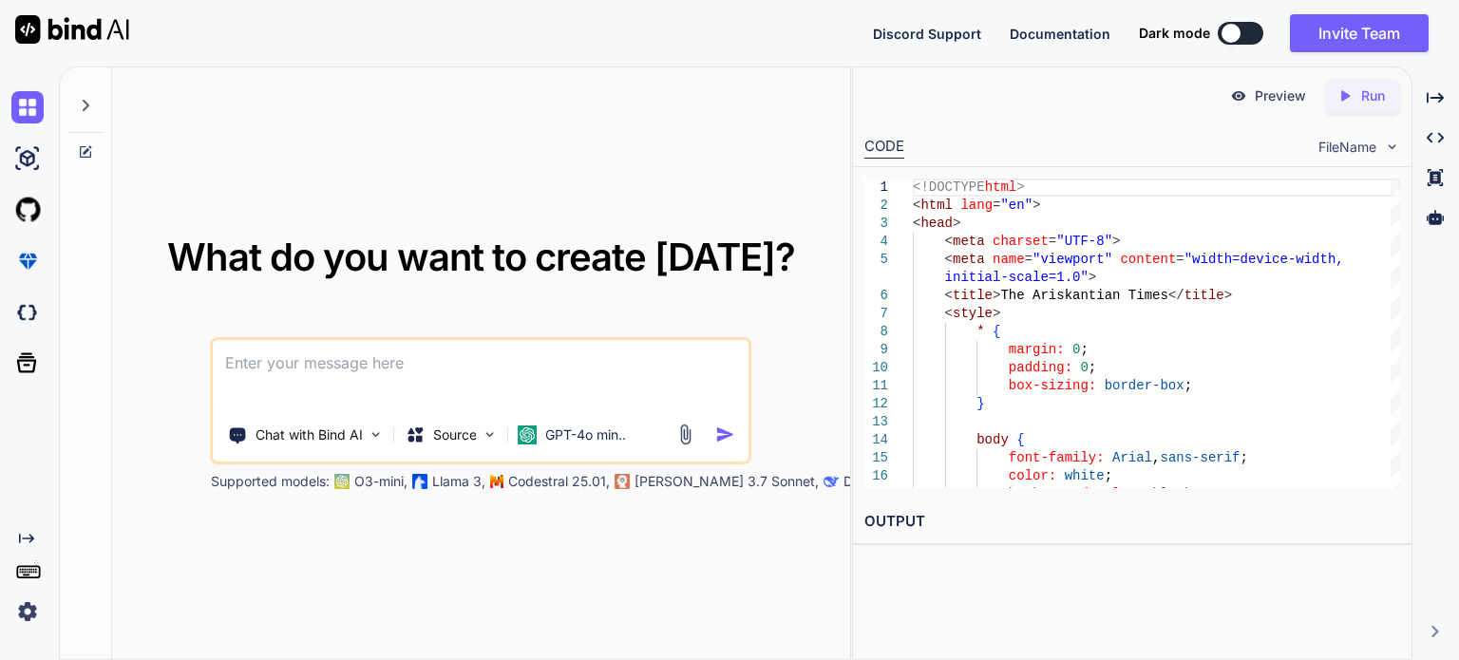
click at [669, 386] on textarea at bounding box center [481, 375] width 535 height 70
click at [462, 436] on p "Source" at bounding box center [455, 435] width 44 height 19
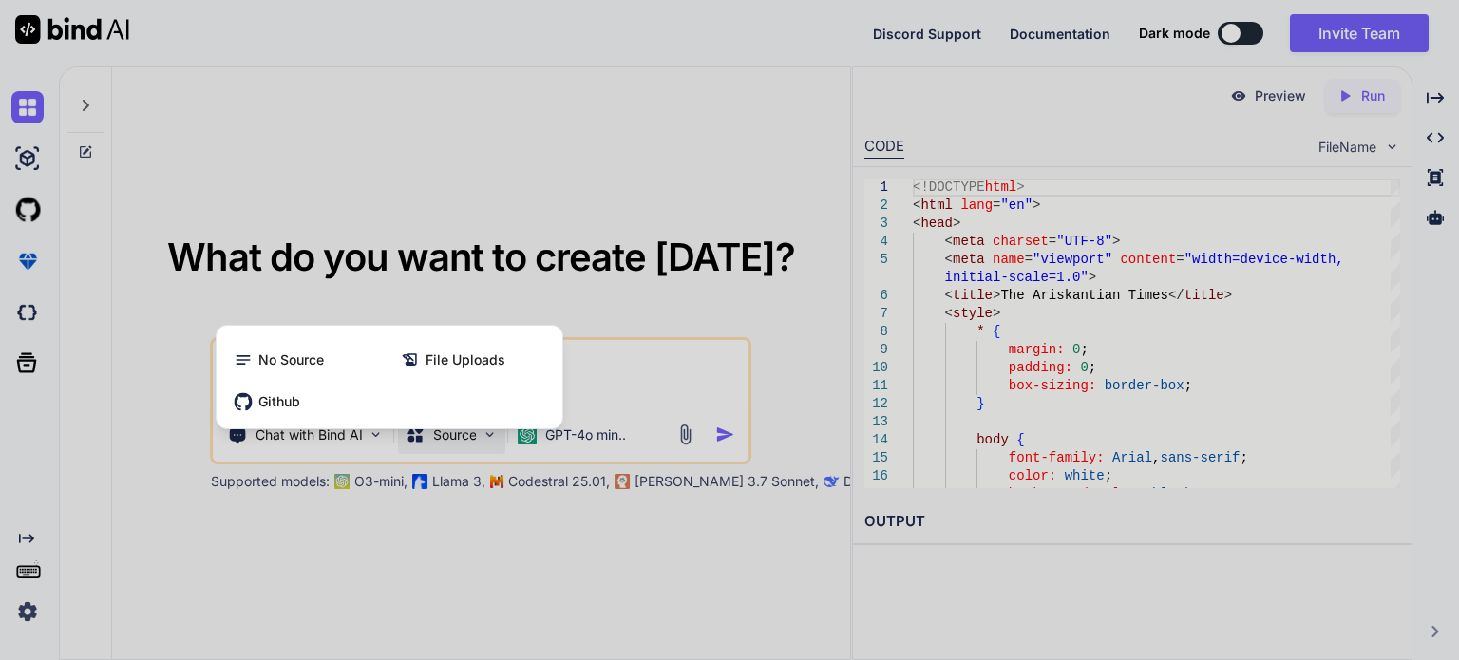
click at [462, 436] on div at bounding box center [729, 330] width 1459 height 660
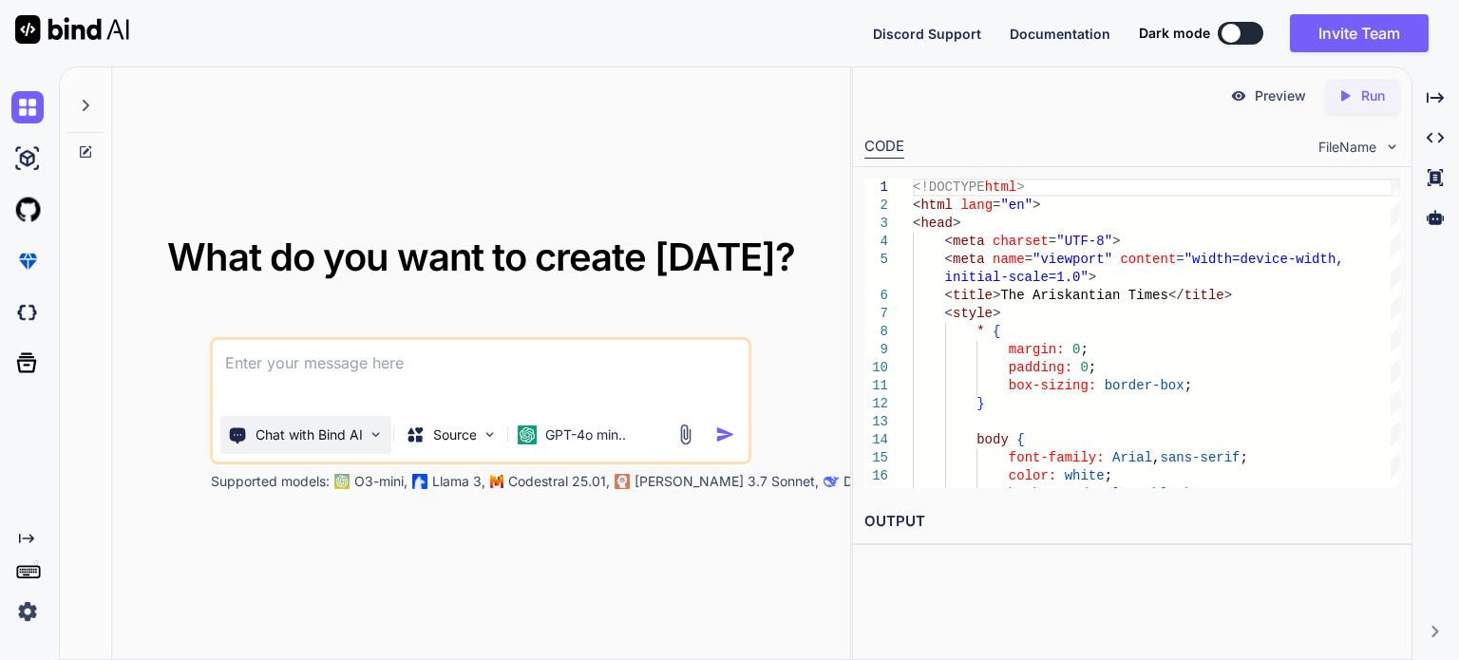
click at [340, 432] on p "Chat with Bind AI" at bounding box center [309, 435] width 107 height 19
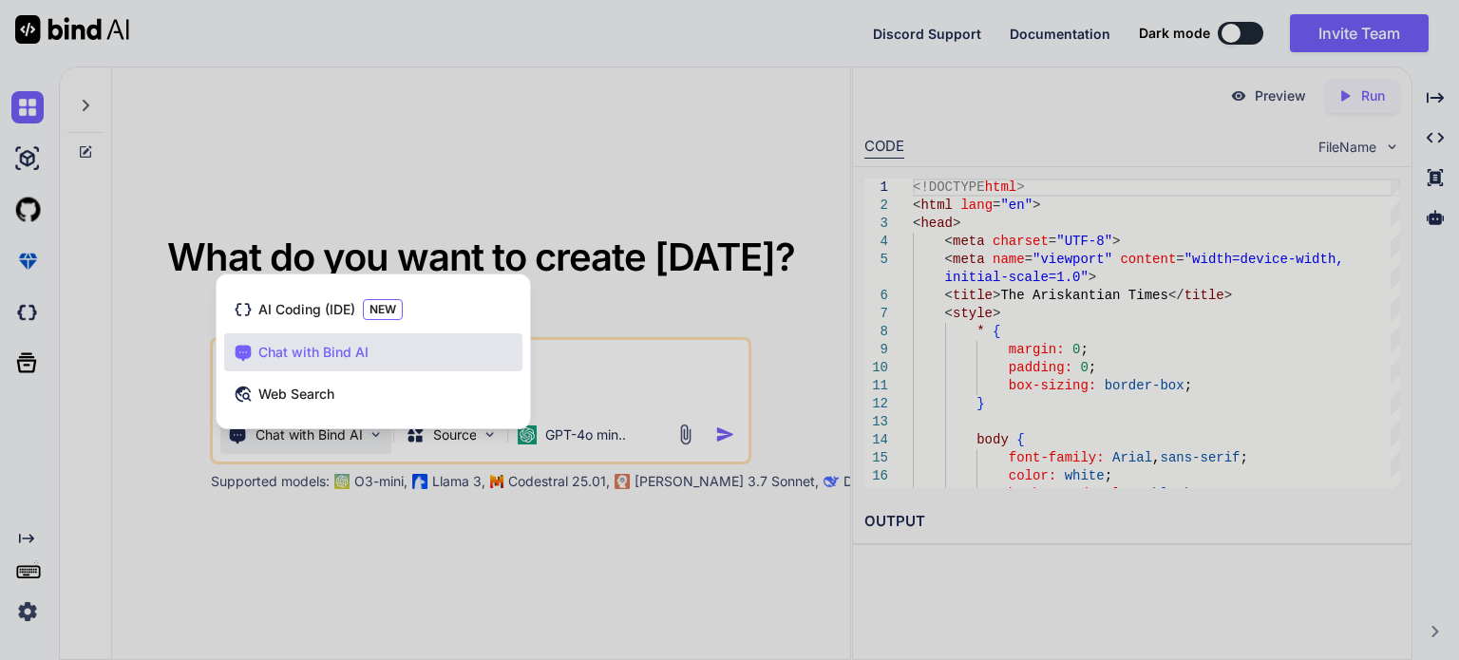
click at [361, 433] on div at bounding box center [729, 330] width 1459 height 660
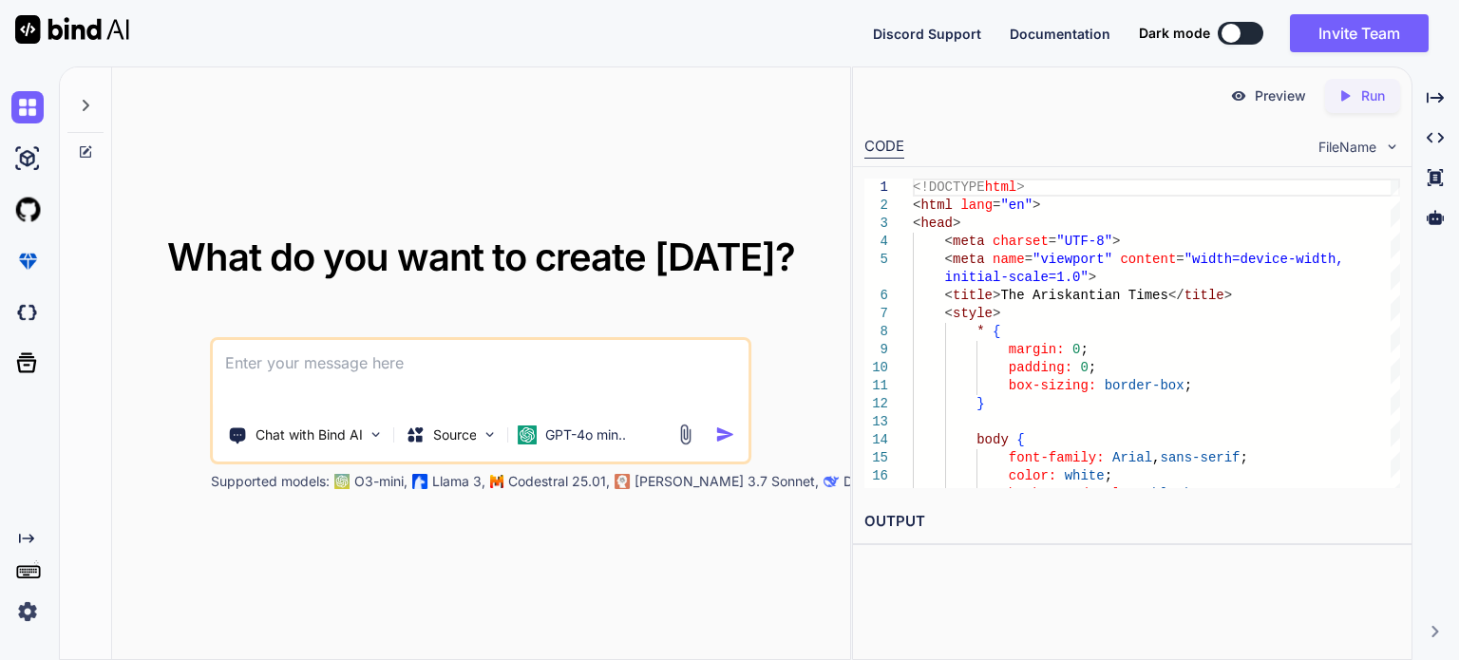
click at [455, 373] on textarea at bounding box center [481, 375] width 535 height 70
paste textarea "Ariskantia"
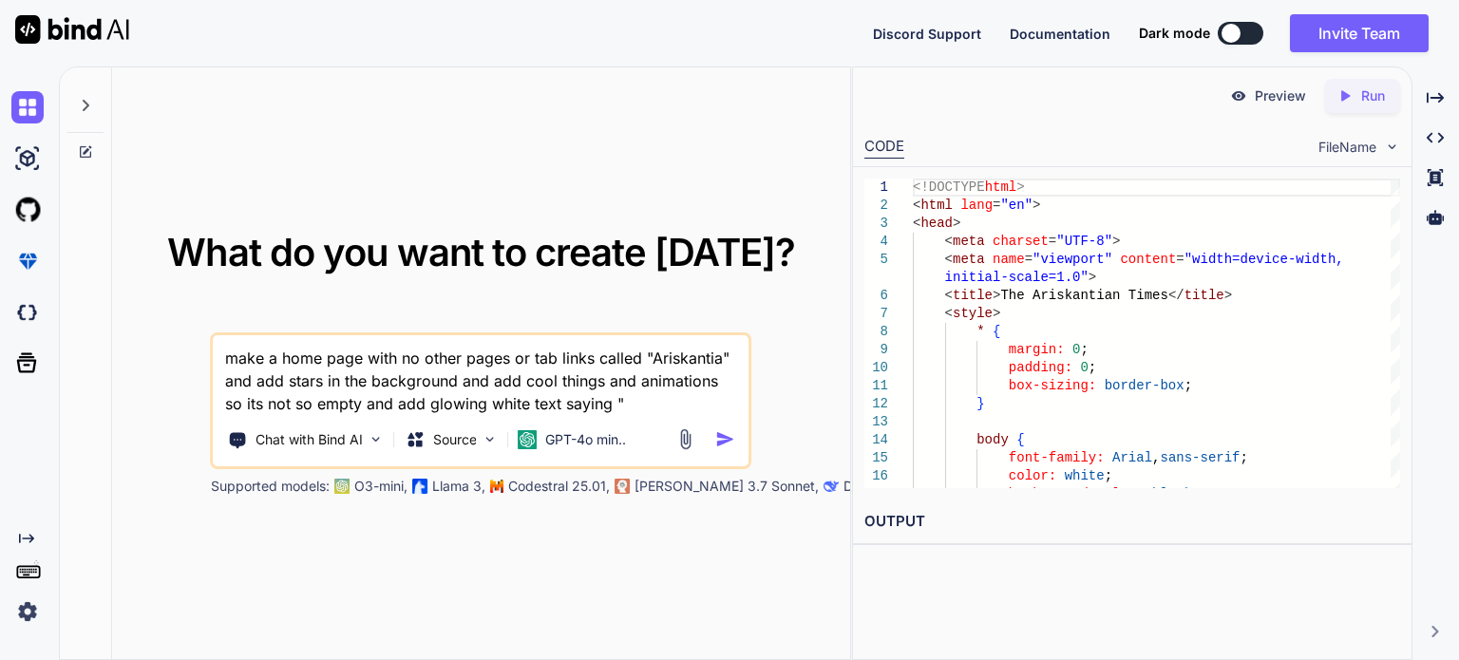
paste textarea "Our due respects to the Russian Federation and the [GEOGRAPHIC_DATA]"
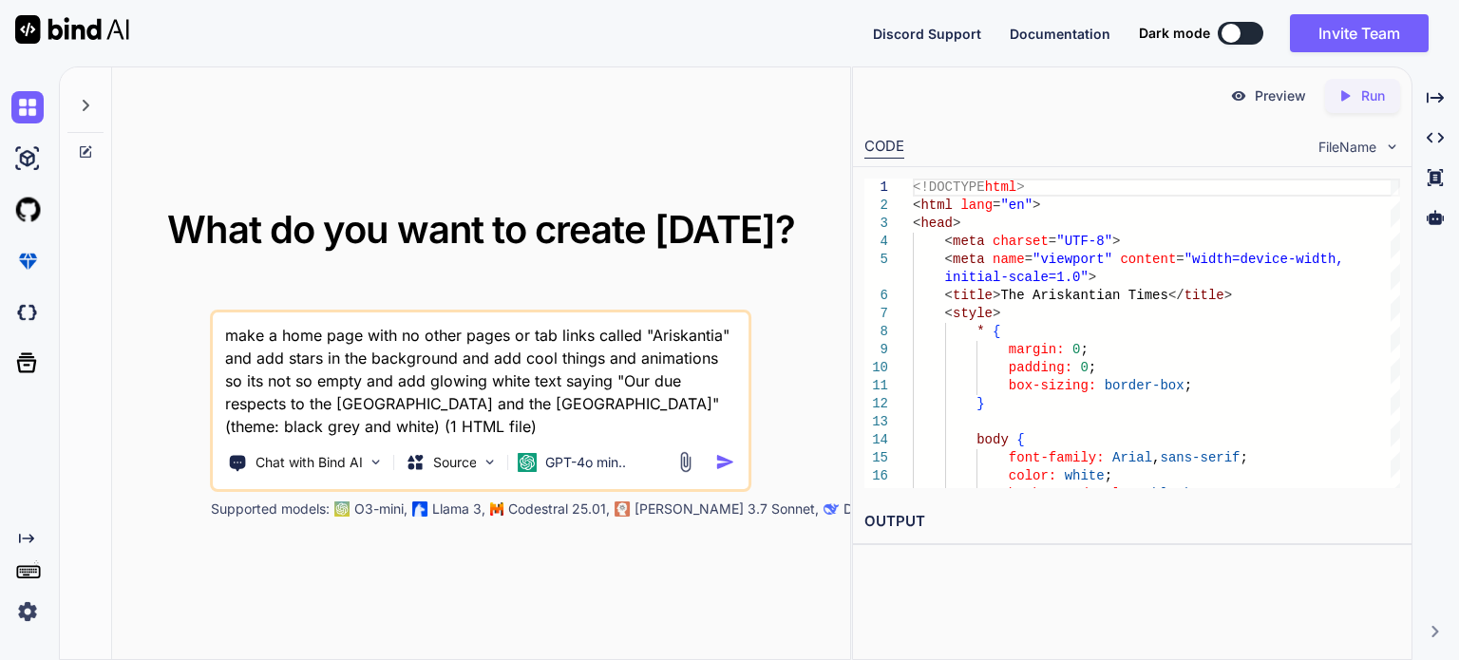
click at [720, 465] on img "button" at bounding box center [725, 462] width 20 height 20
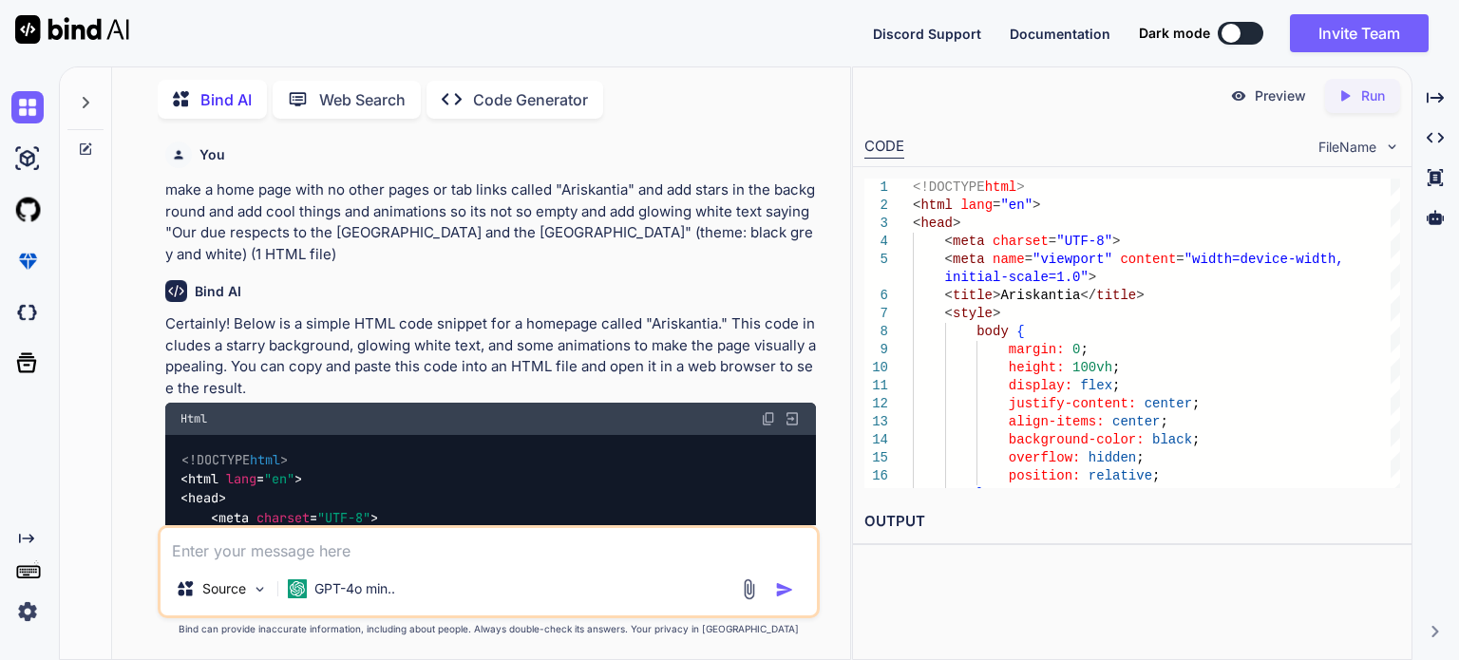
scroll to position [87, 0]
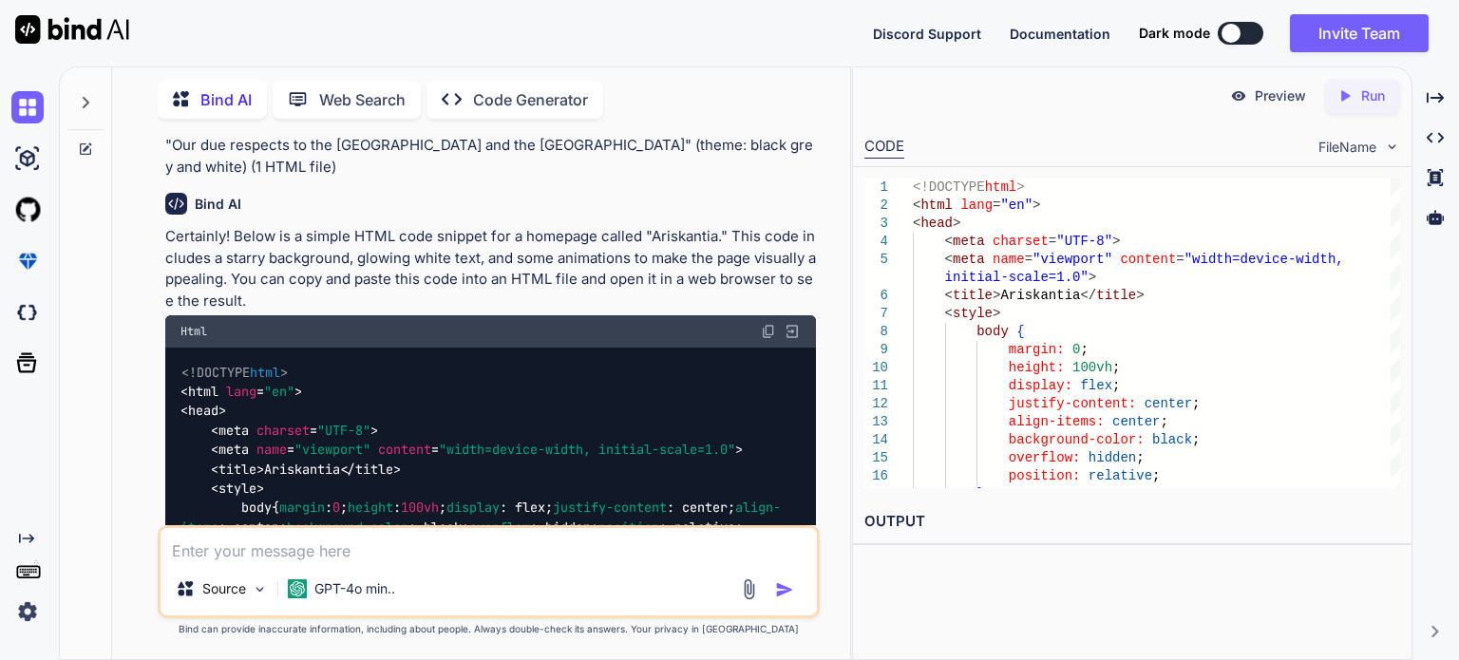
click at [769, 329] on img at bounding box center [768, 331] width 15 height 15
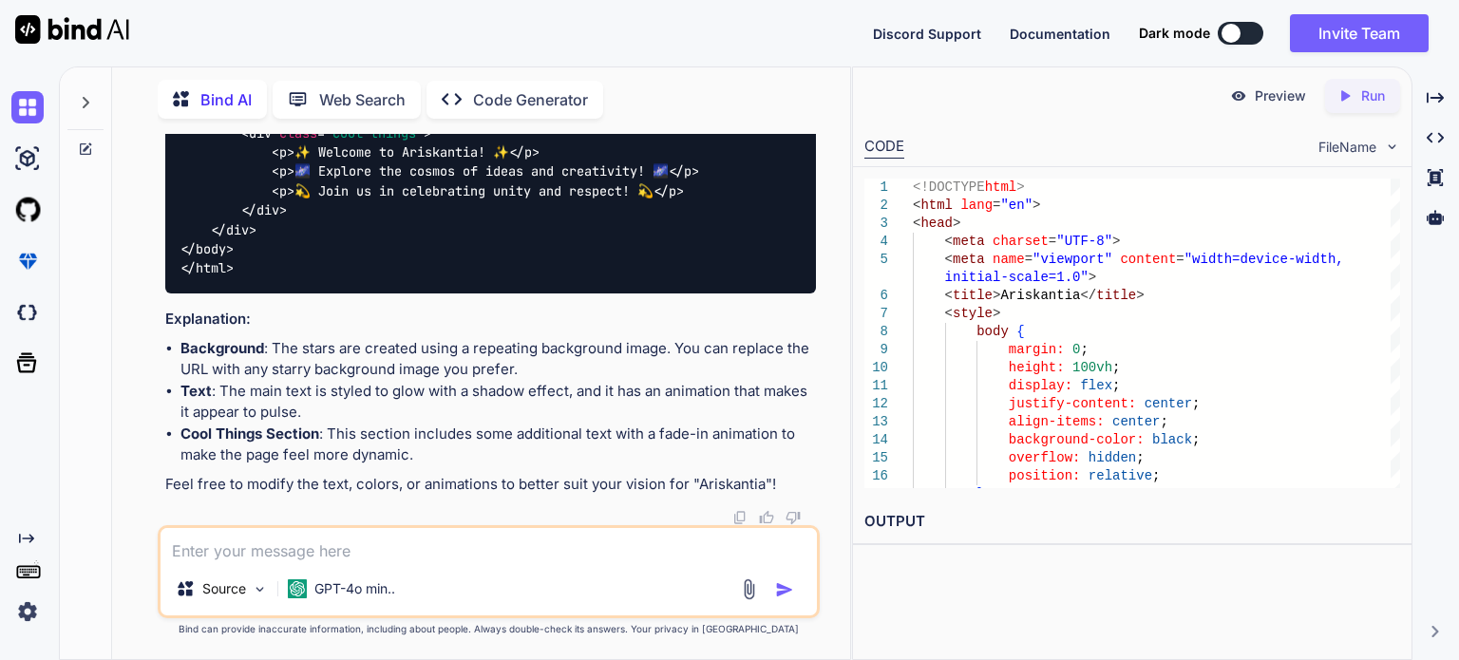
scroll to position [1681, 0]
click at [287, 541] on textarea at bounding box center [489, 545] width 656 height 34
paste textarea "<!DOCTYPE html> <html lang="en"> <head> <meta charset="UTF-8"> <meta name="view…"
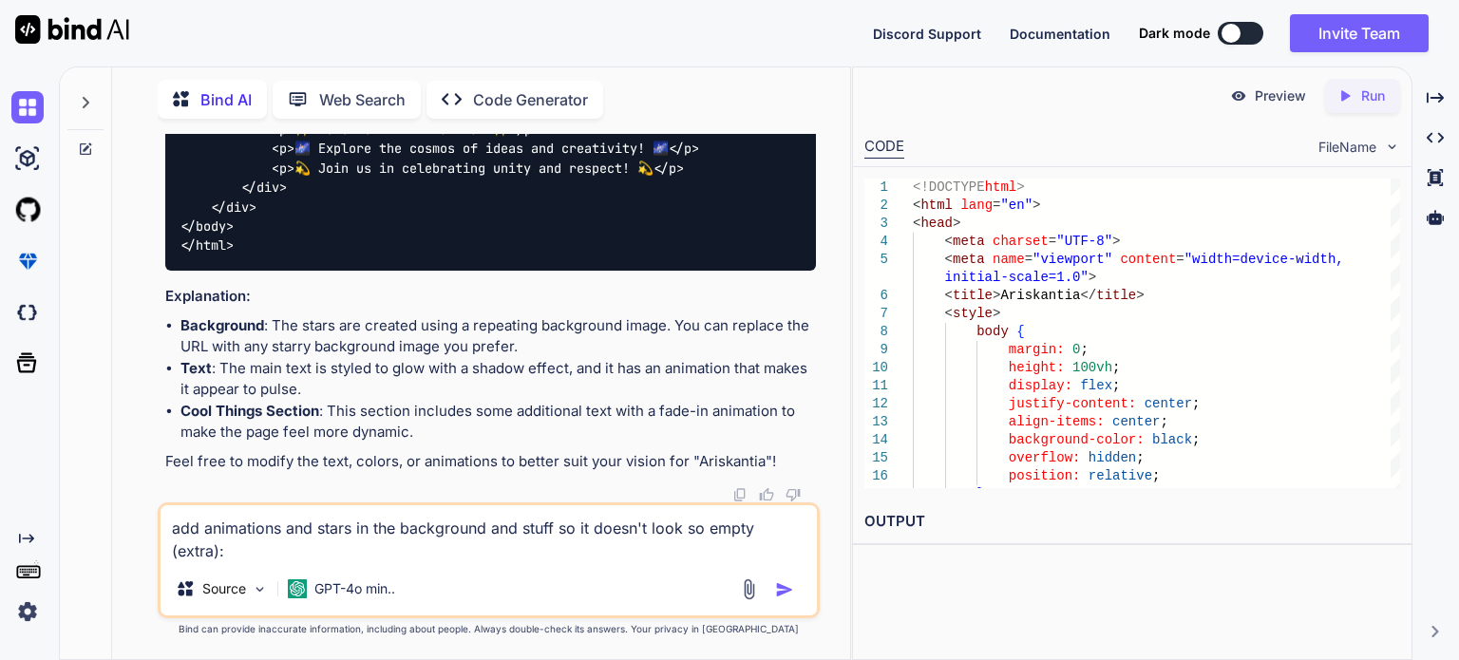
paste textarea "<!DOCTYPE html> <html lang="en"> <head> <meta charset="UTF-8"> <meta name="view…"
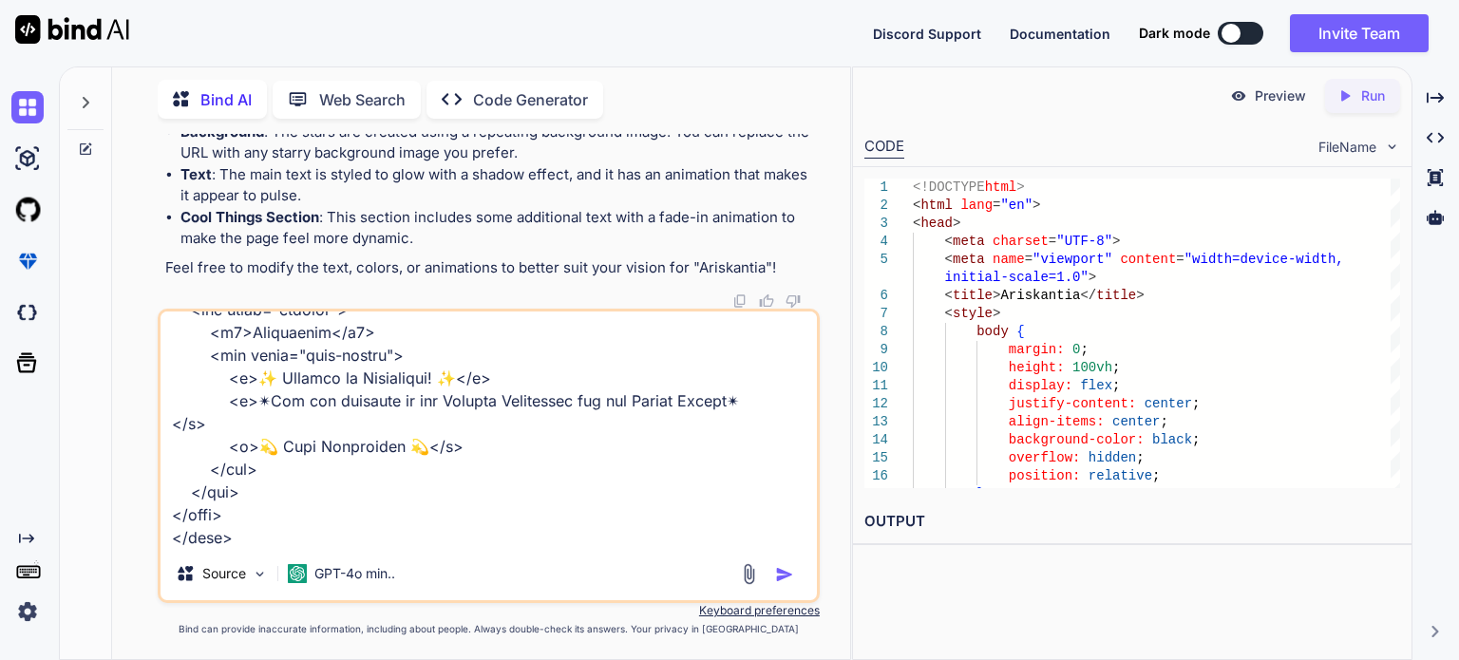
click at [787, 574] on img "button" at bounding box center [784, 574] width 19 height 19
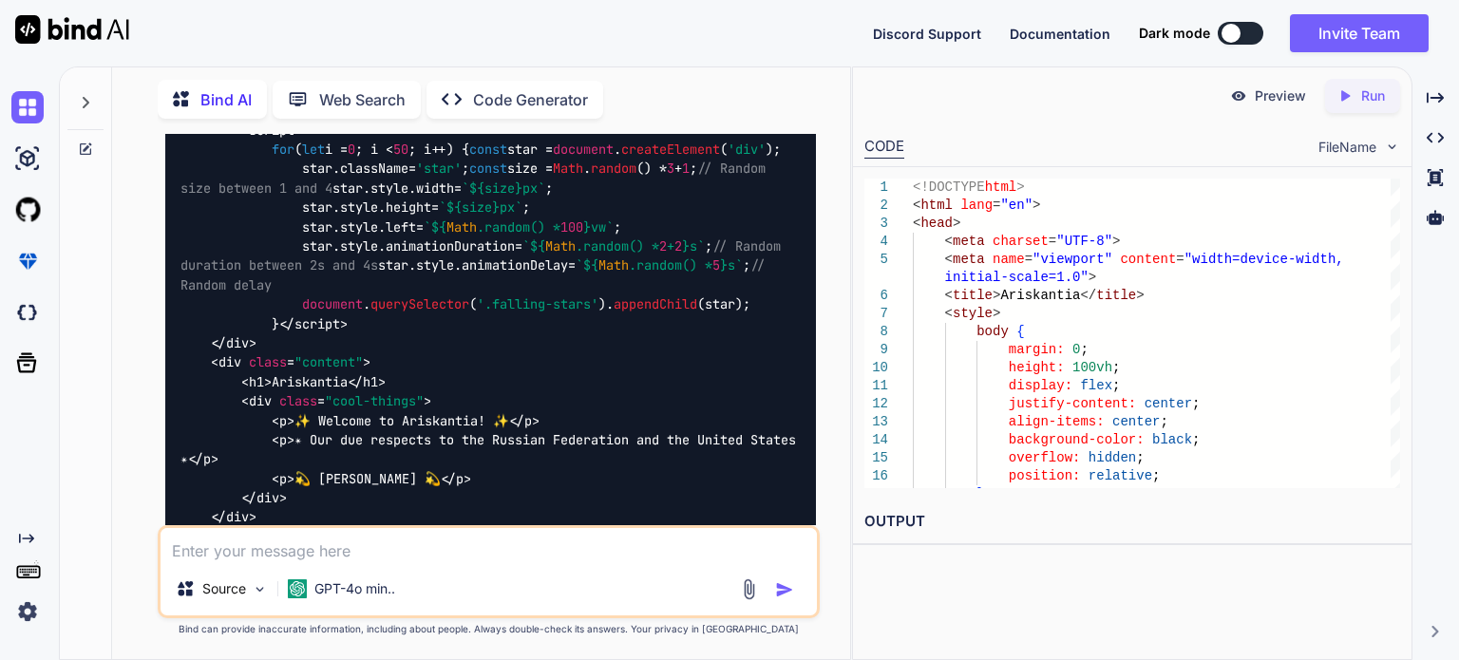
scroll to position [2550, 0]
